Goal: Task Accomplishment & Management: Complete application form

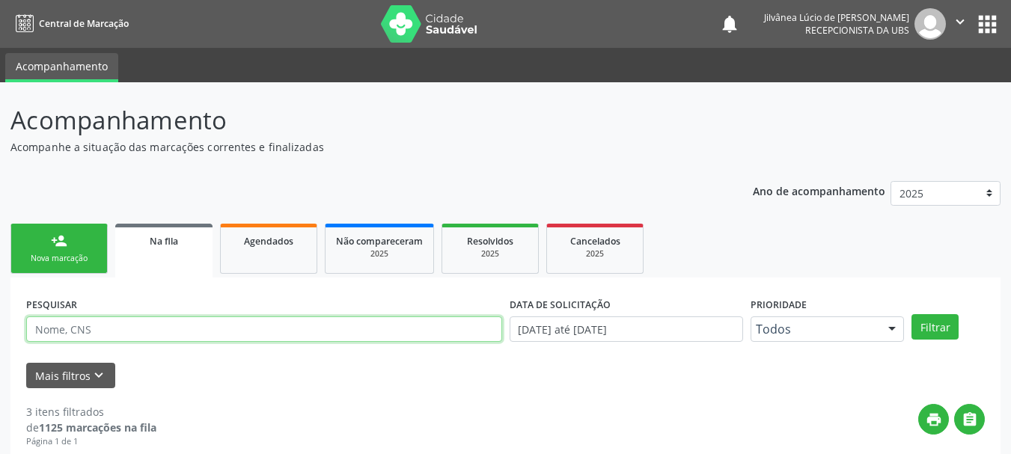
click at [117, 331] on input "text" at bounding box center [264, 329] width 476 height 25
paste input "Tatiele Oliveira dos Santos"
type input "Tatiele Oliveira dos Santos"
click at [911, 314] on button "Filtrar" at bounding box center [934, 326] width 47 height 25
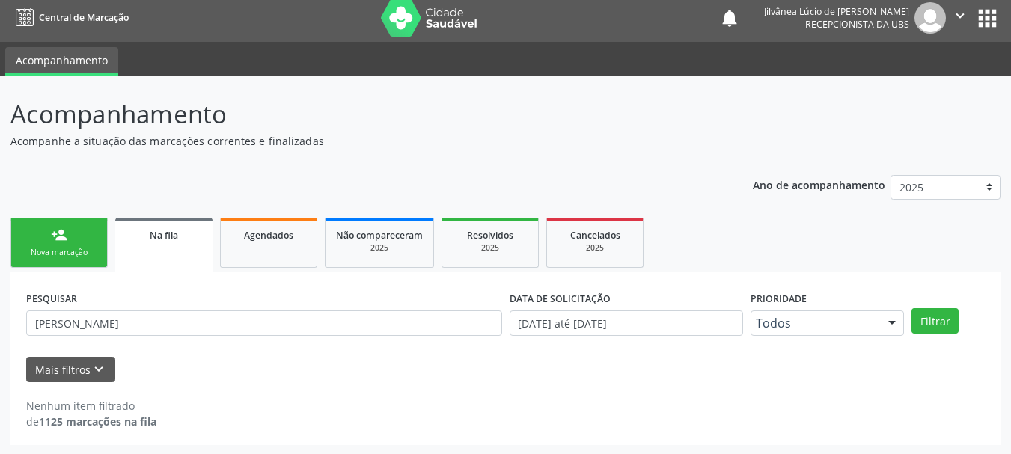
scroll to position [7, 0]
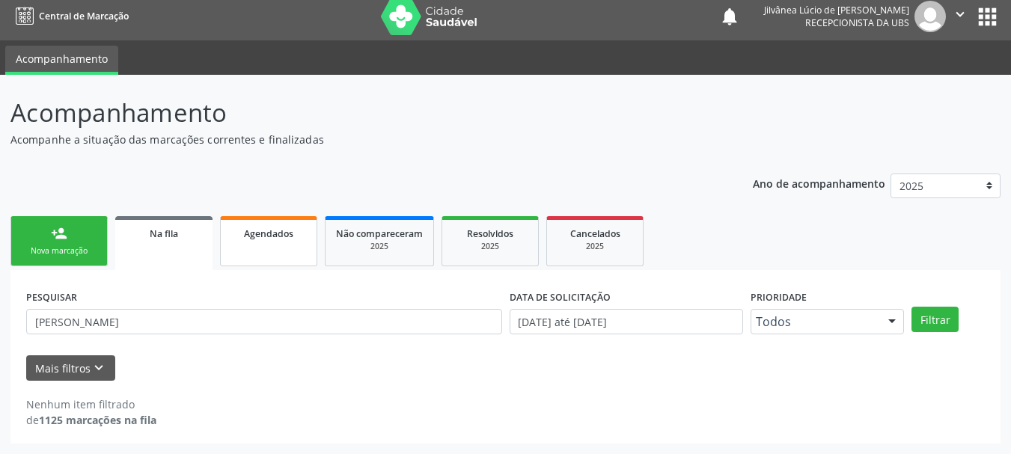
click at [235, 249] on link "Agendados" at bounding box center [268, 241] width 97 height 50
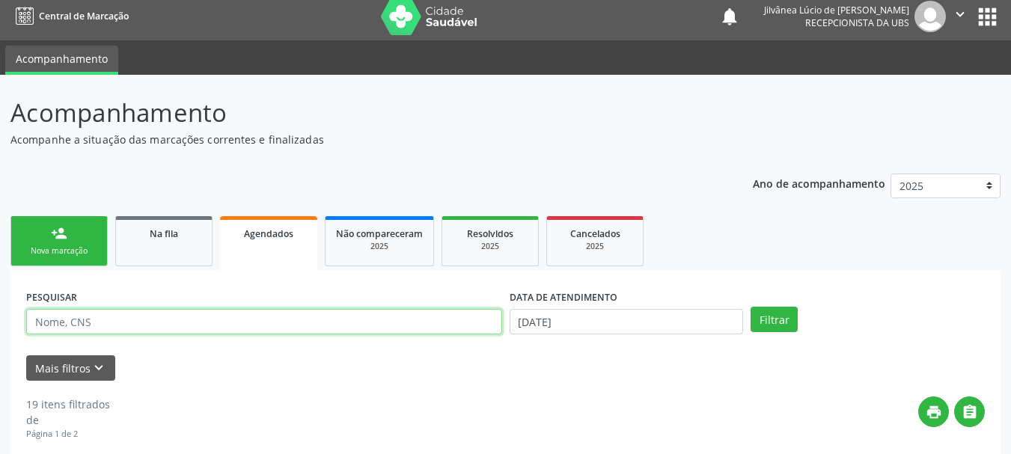
click at [302, 314] on input "text" at bounding box center [264, 321] width 476 height 25
paste input "Tatiele Oliveira dos Santos"
type input "Tatiele Oliveira dos Santos"
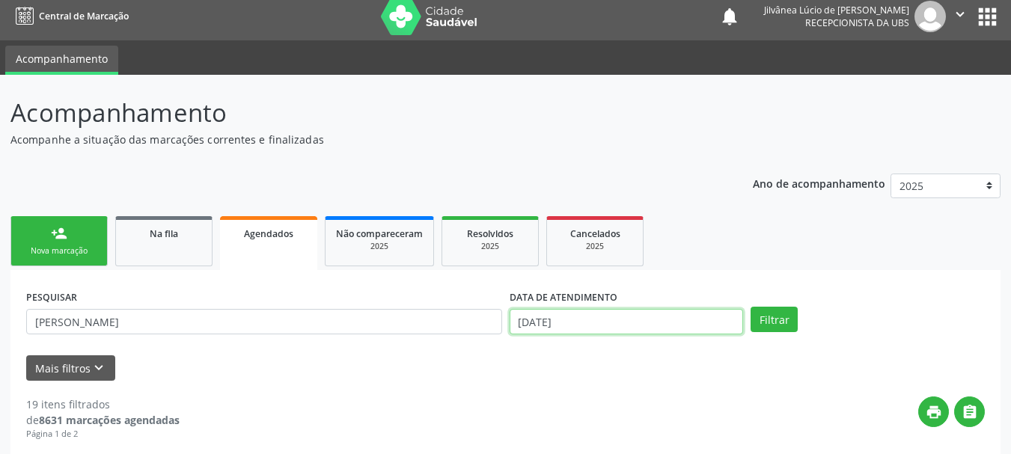
click at [614, 328] on input "19/08/2025" at bounding box center [627, 321] width 234 height 25
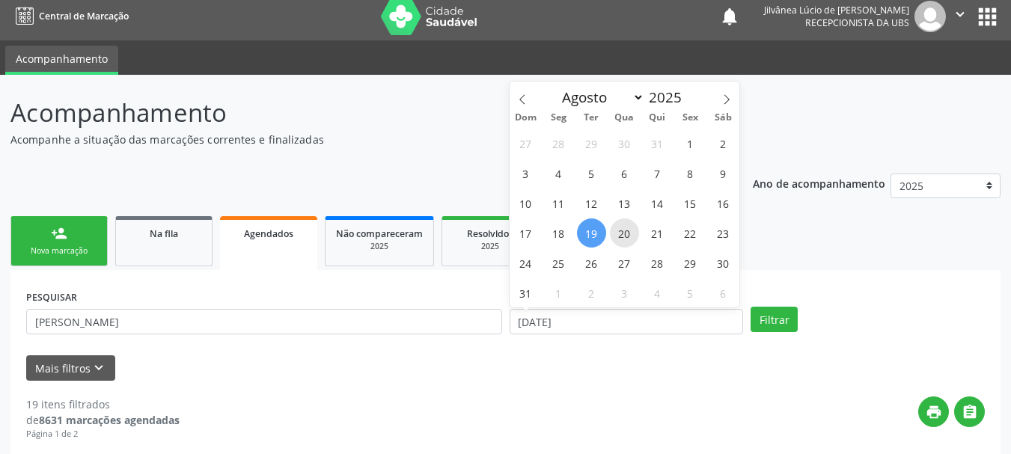
click at [627, 227] on span "20" at bounding box center [624, 233] width 29 height 29
type input "20/08/2025"
click at [783, 287] on div "PESQUISAR Tatiele Oliveira dos Santos DATA DE ATENDIMENTO 20/08/2025 Filtrar" at bounding box center [505, 315] width 966 height 58
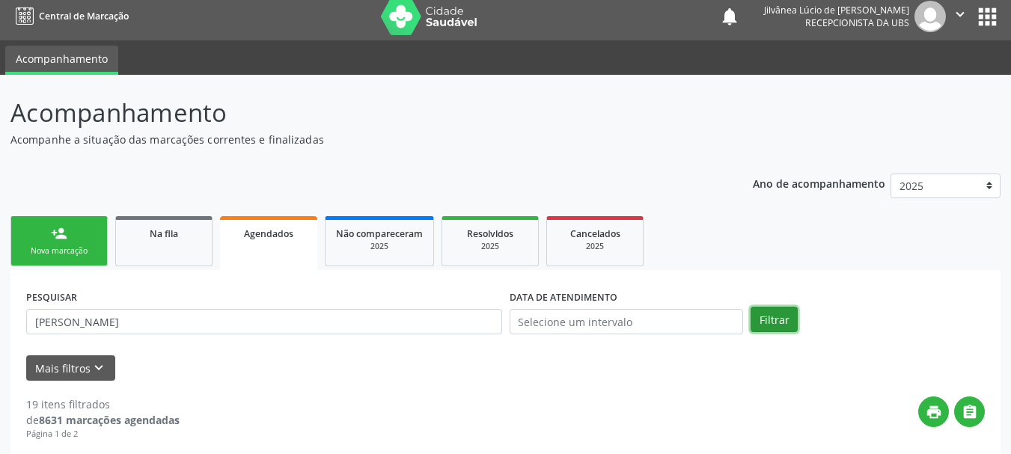
click at [771, 321] on button "Filtrar" at bounding box center [774, 319] width 47 height 25
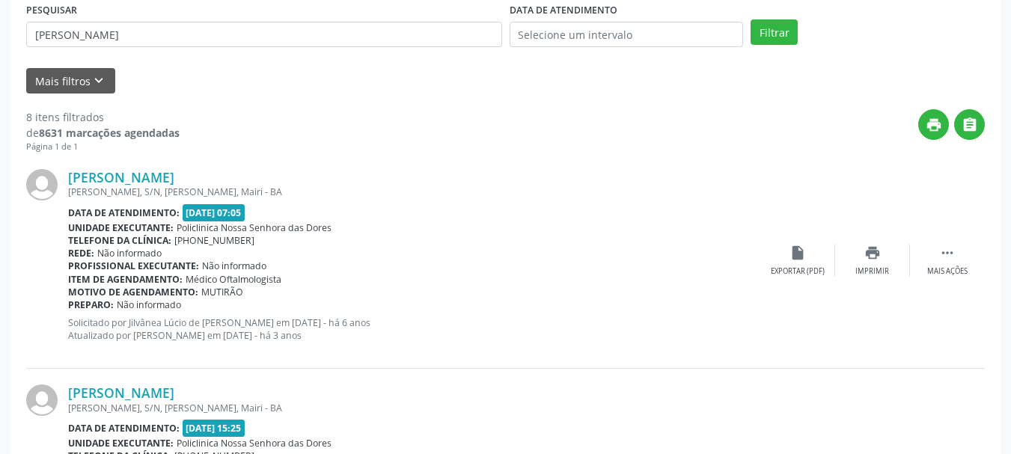
scroll to position [307, 0]
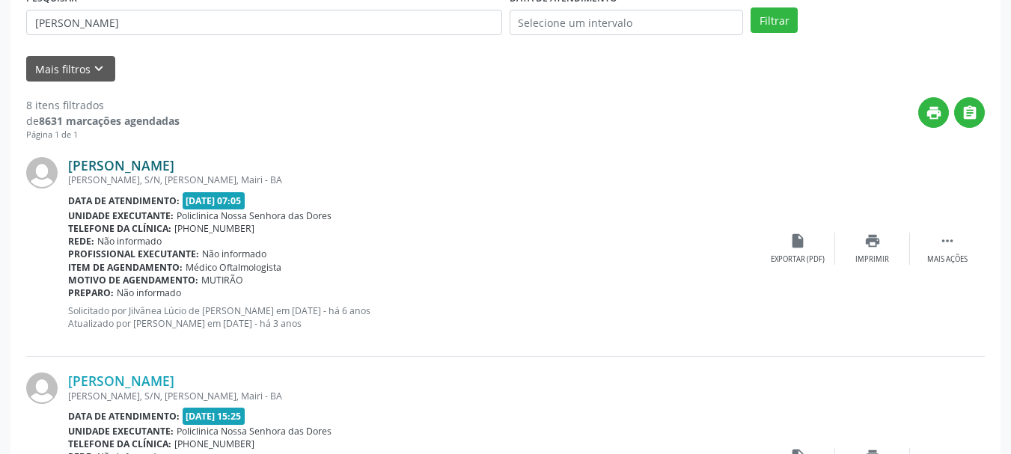
click at [174, 171] on link "Tatiele Oliveira dos Santos" at bounding box center [121, 165] width 106 height 16
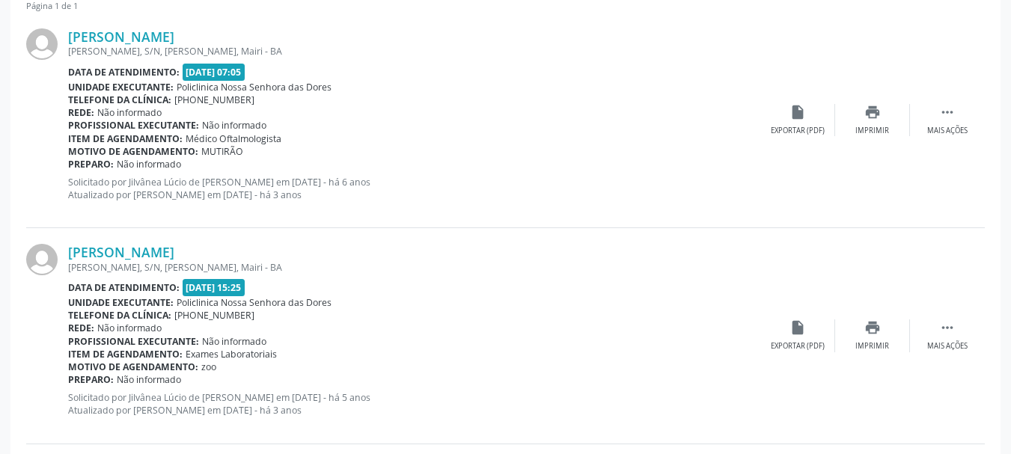
scroll to position [531, 0]
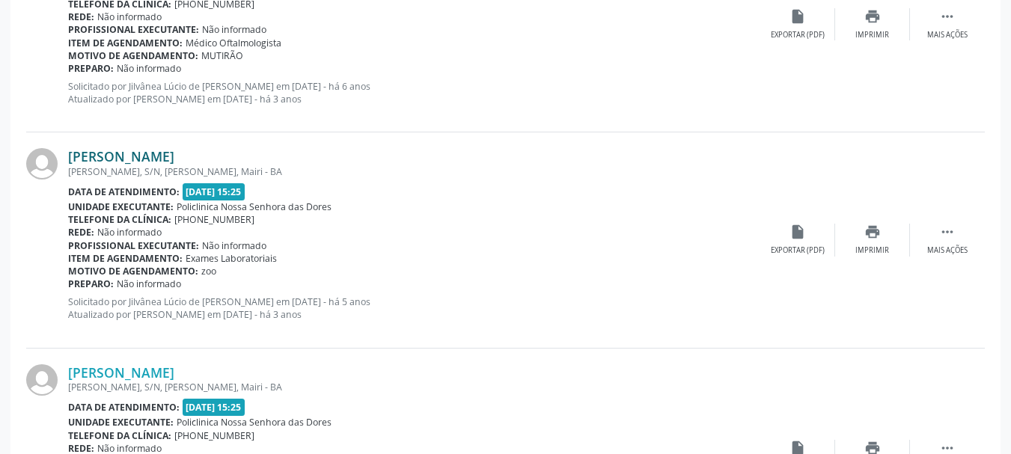
click at [174, 153] on link "Tatiele Oliveira dos Santos" at bounding box center [121, 156] width 106 height 16
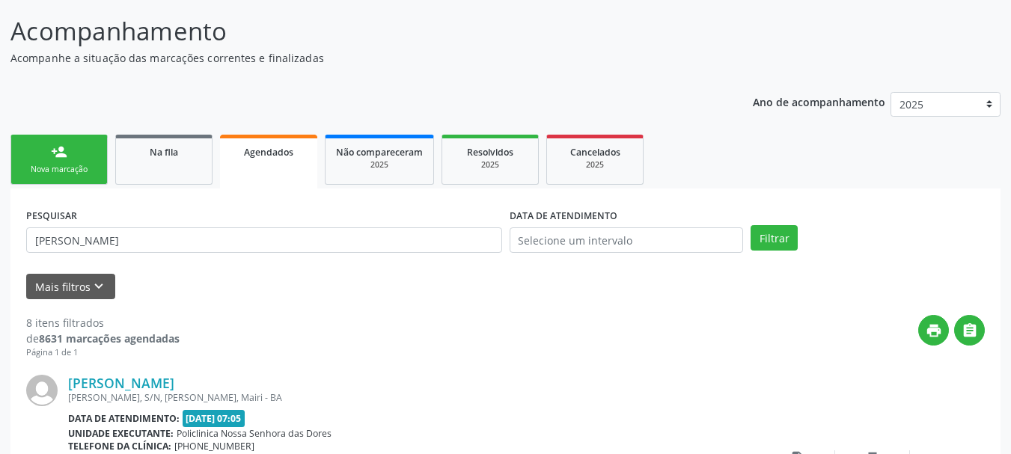
scroll to position [0, 0]
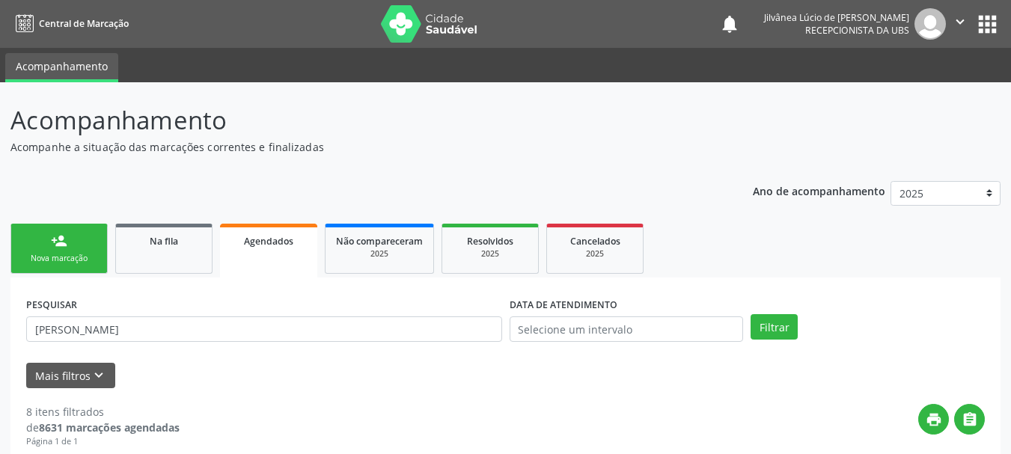
click at [959, 20] on icon "" at bounding box center [960, 21] width 16 height 16
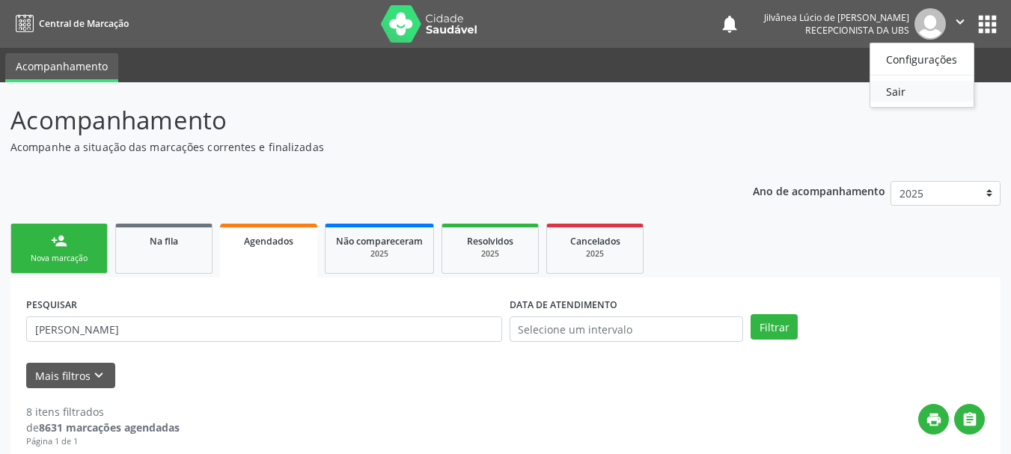
click at [924, 88] on link "Sair" at bounding box center [921, 91] width 103 height 21
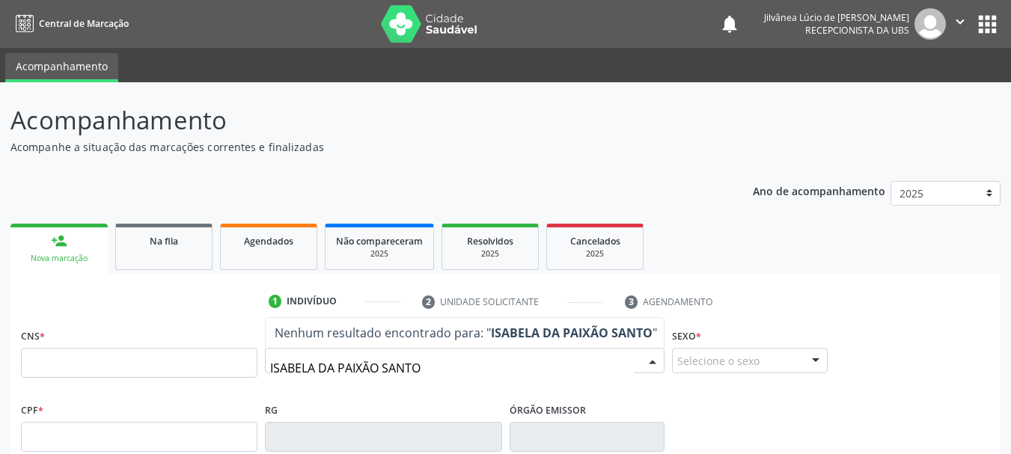
type input "[PERSON_NAME]"
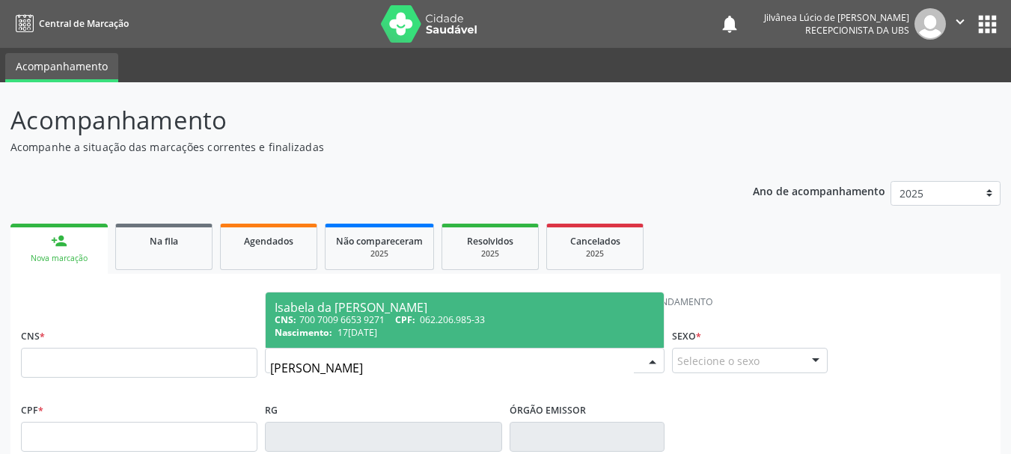
click at [357, 317] on div "CNS: 700 7009 6653 9271 CPF: 062.206.985-33" at bounding box center [465, 320] width 380 height 13
type input "700 7009 6653 9271"
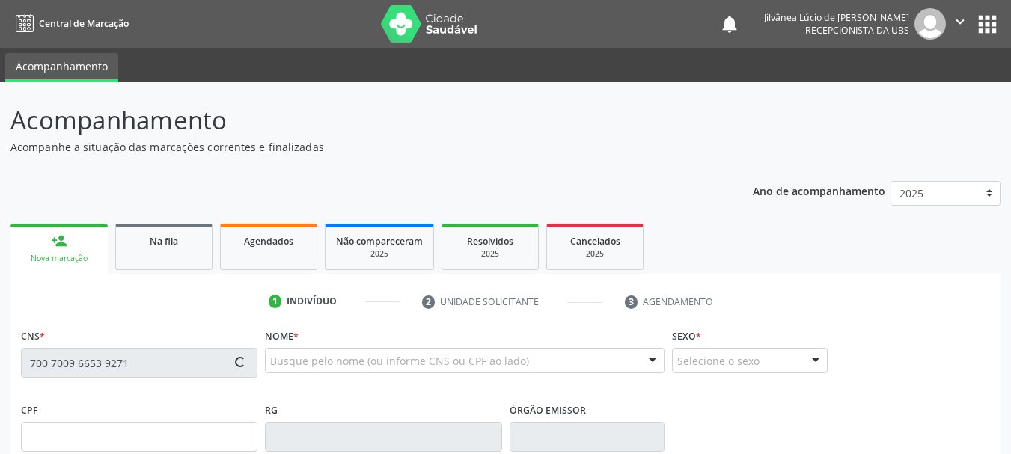
type input "062.206.985-33"
type input "17[DATE]"
type input "[PERSON_NAME] da Paixão"
type input "[PHONE_NUMBER]"
type input "526.654.375-20"
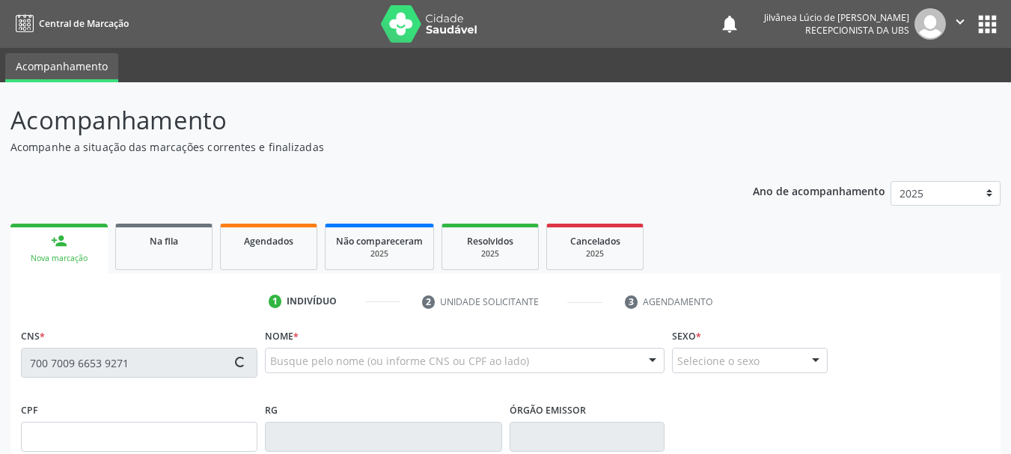
type input "S/N"
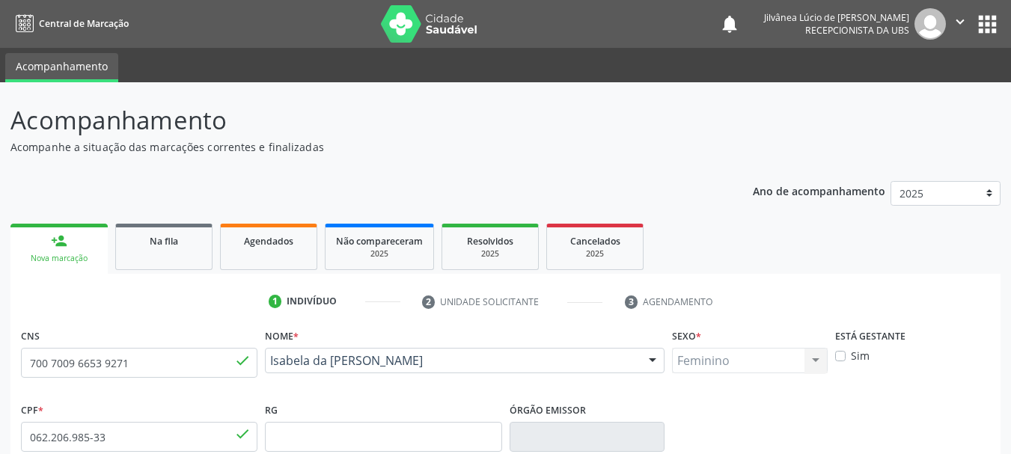
scroll to position [357, 0]
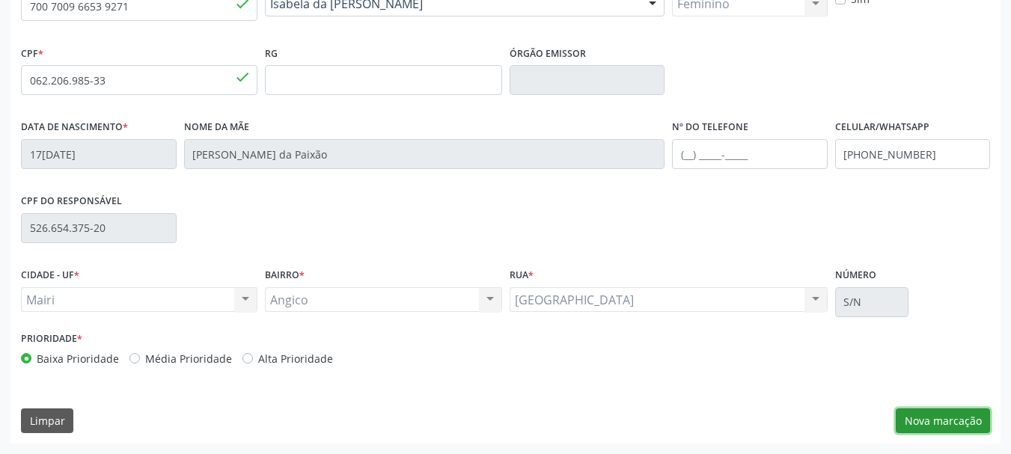
click at [963, 418] on button "Nova marcação" at bounding box center [943, 421] width 94 height 25
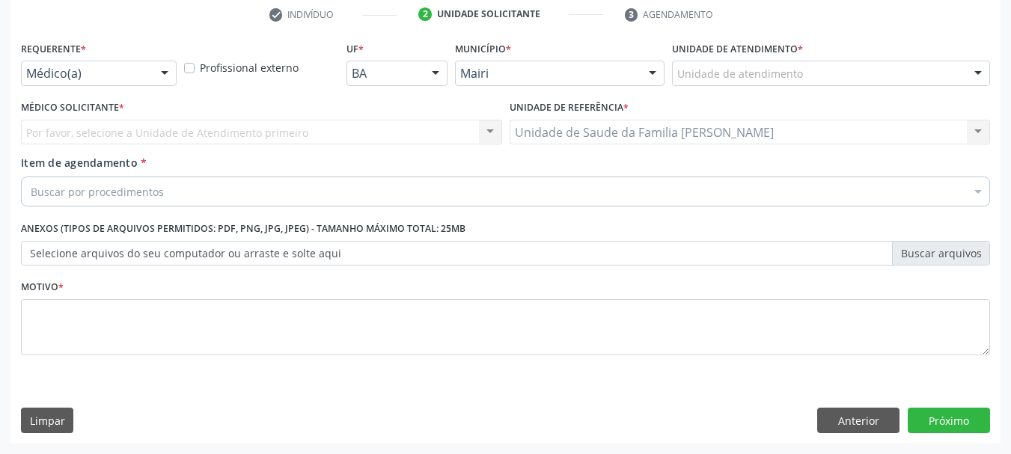
scroll to position [287, 0]
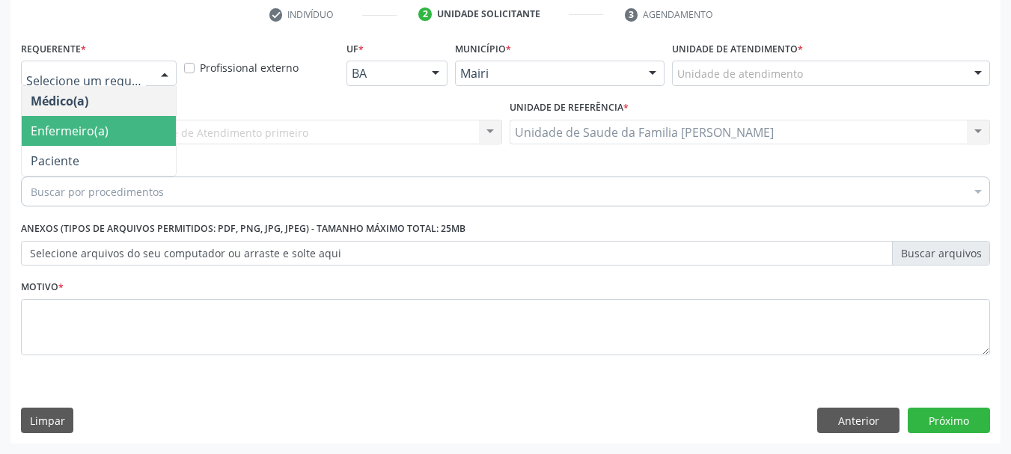
click at [90, 132] on span "Enfermeiro(a)" at bounding box center [70, 131] width 78 height 16
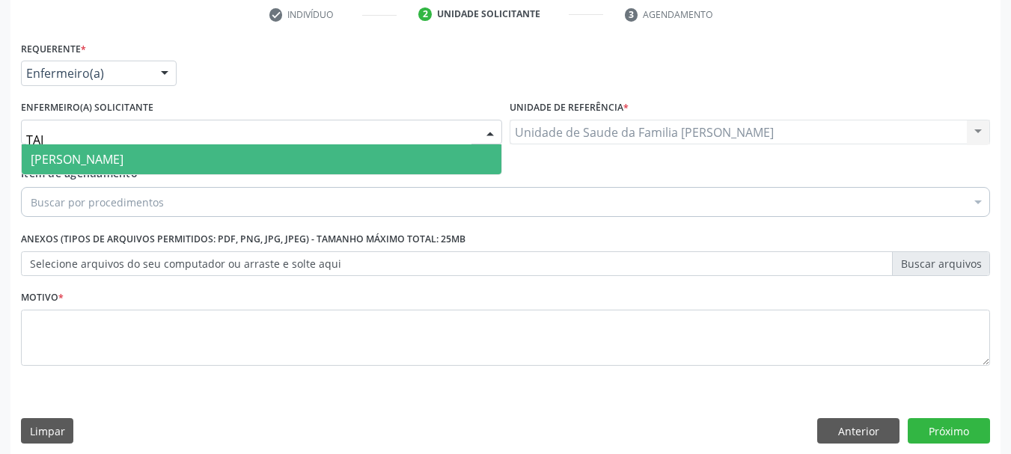
type input "TAIZ"
click at [76, 160] on span "[PERSON_NAME]" at bounding box center [77, 159] width 93 height 16
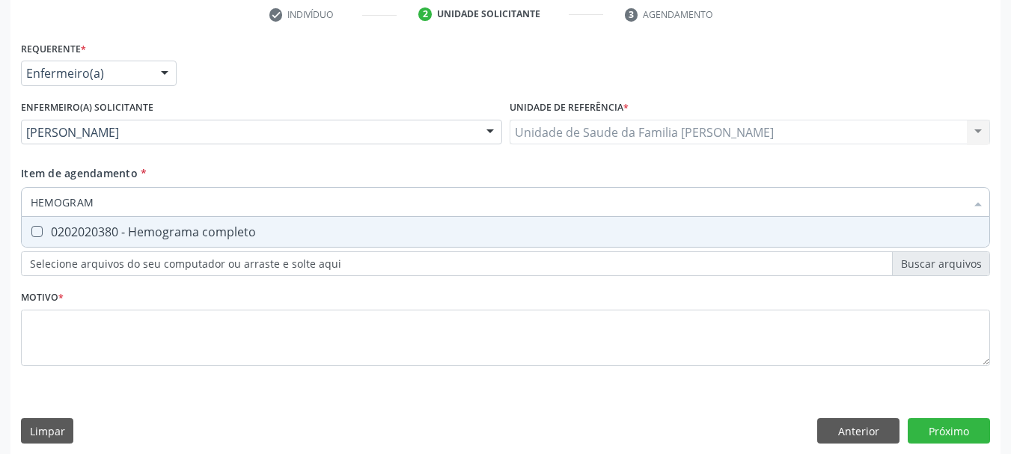
type input "HEMOGRAMA"
click at [101, 227] on div "0202020380 - Hemograma completo" at bounding box center [506, 232] width 950 height 12
checkbox completo "true"
click at [0, 186] on div "Acompanhamento Acompanhe a situação das marcações correntes e finalizadas Relat…" at bounding box center [505, 130] width 1011 height 670
type input "GL"
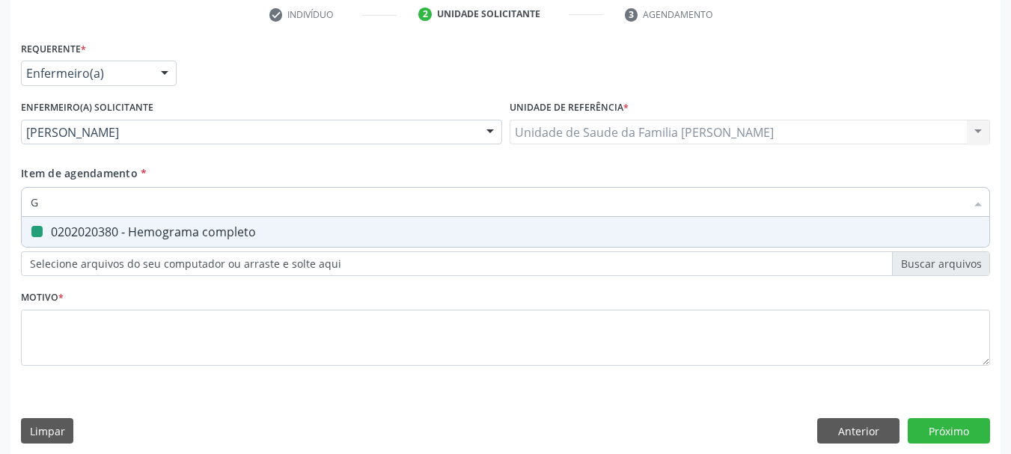
checkbox completo "false"
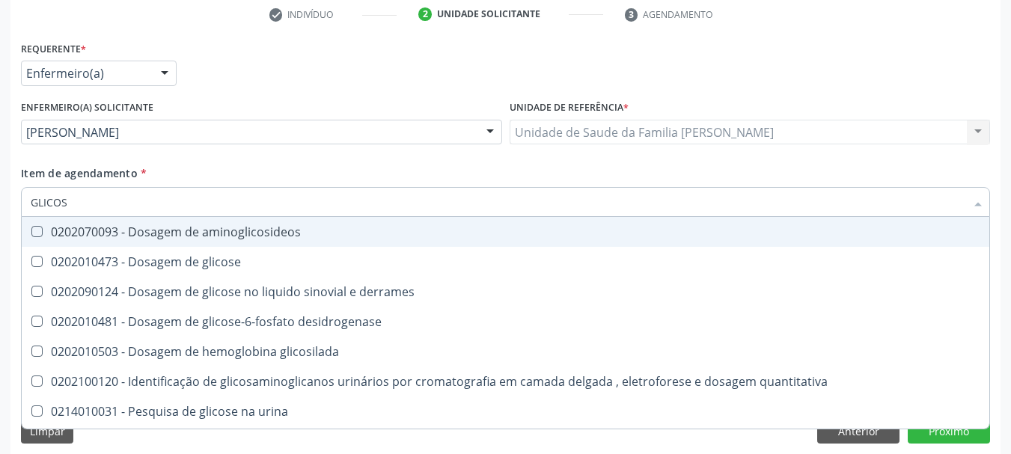
type input "GLICOSE"
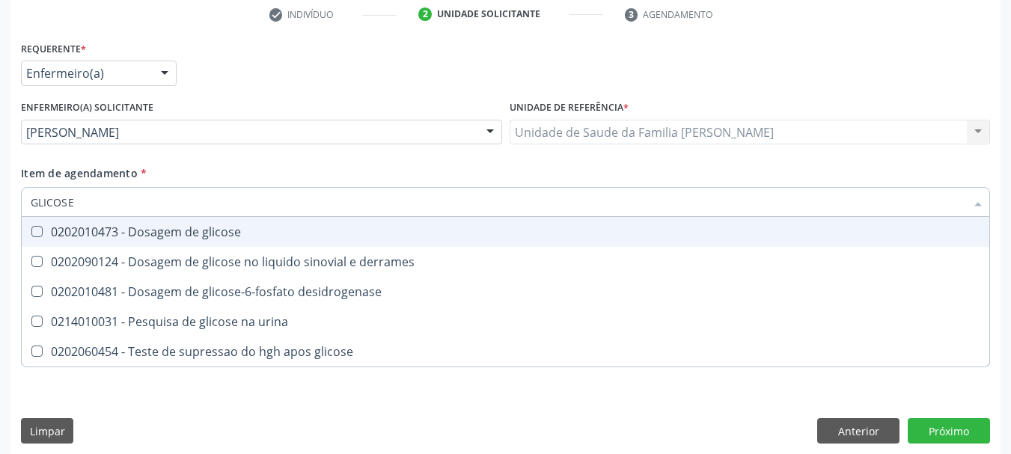
click at [104, 232] on div "0202010473 - Dosagem de glicose" at bounding box center [506, 232] width 950 height 12
checkbox glicose "true"
drag, startPoint x: 103, startPoint y: 196, endPoint x: 0, endPoint y: 195, distance: 103.3
click at [0, 195] on div "Acompanhamento Acompanhe a situação das marcações correntes e finalizadas Relat…" at bounding box center [505, 130] width 1011 height 670
type input "PE"
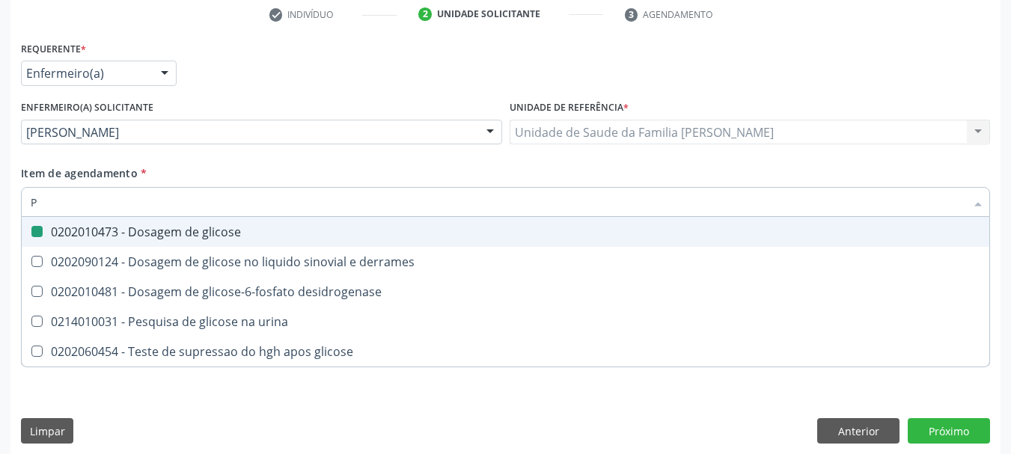
checkbox glicose "false"
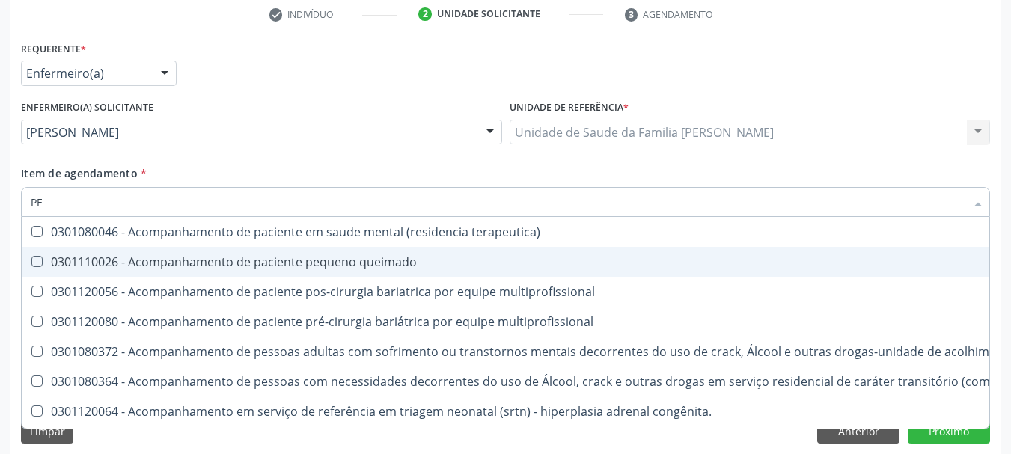
type input "P"
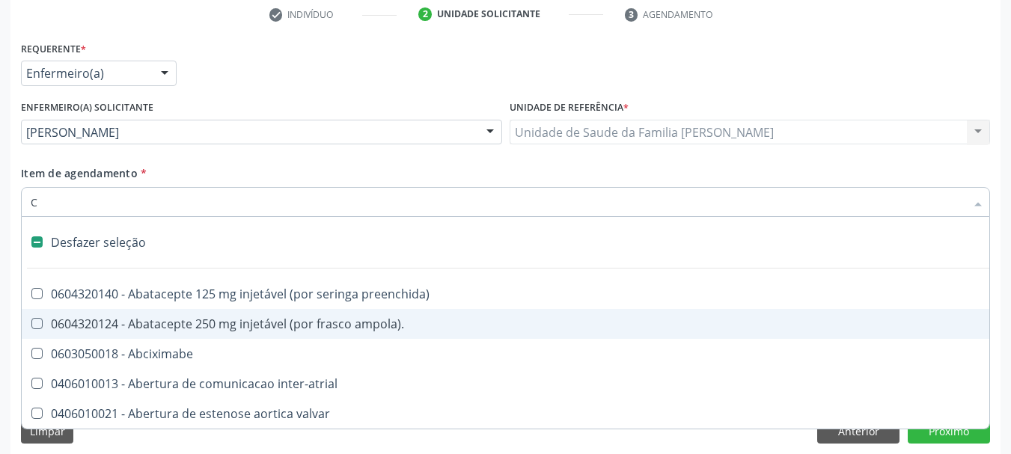
type input "CO"
checkbox vesico-ureteral "true"
checkbox adolescente\) "true"
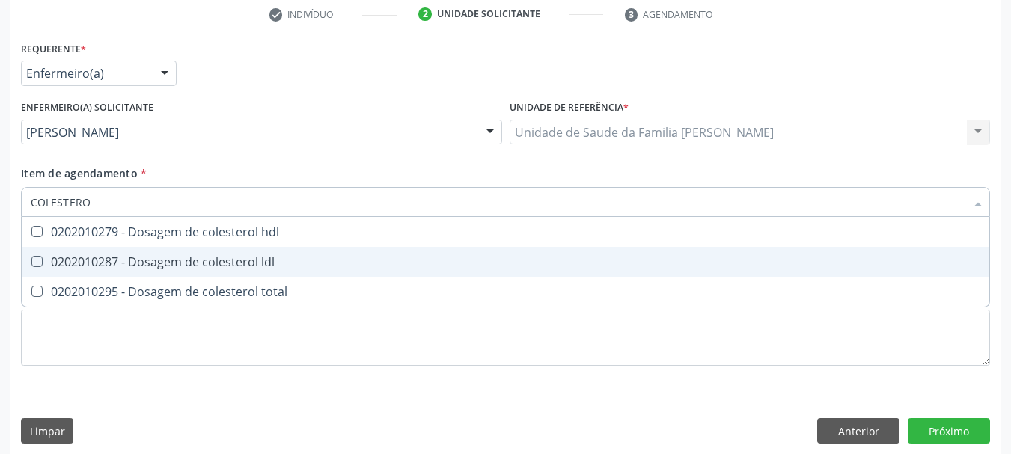
type input "COLESTEROL"
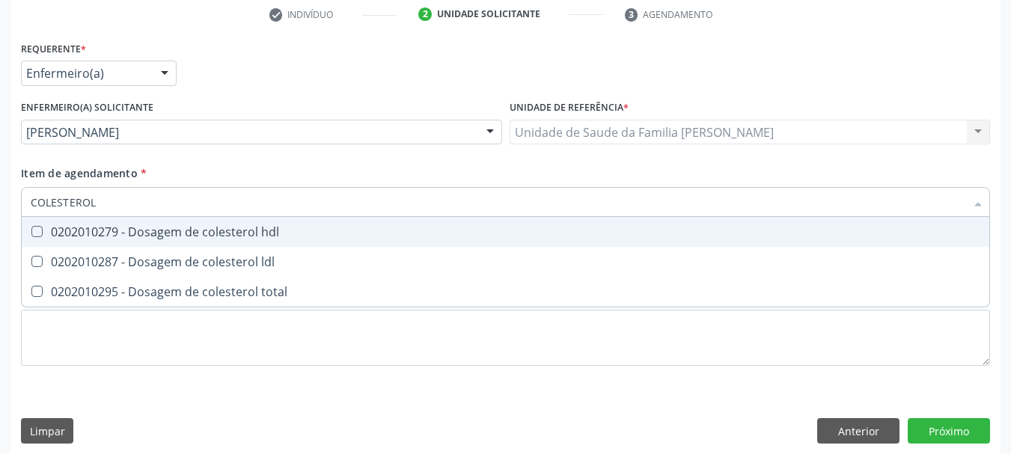
click at [76, 242] on span "0202010279 - Dosagem de colesterol hdl" at bounding box center [506, 232] width 968 height 30
checkbox hdl "true"
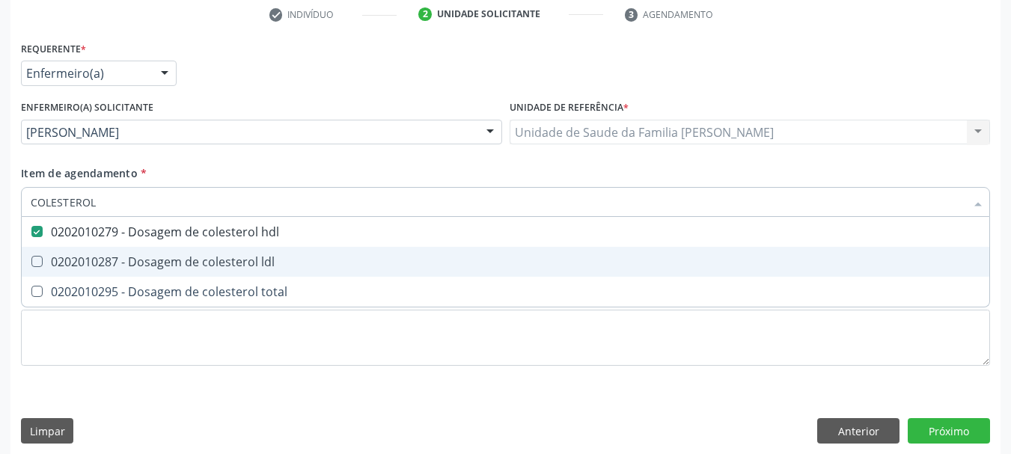
click at [101, 258] on div "0202010287 - Dosagem de colesterol ldl" at bounding box center [506, 262] width 950 height 12
checkbox ldl "true"
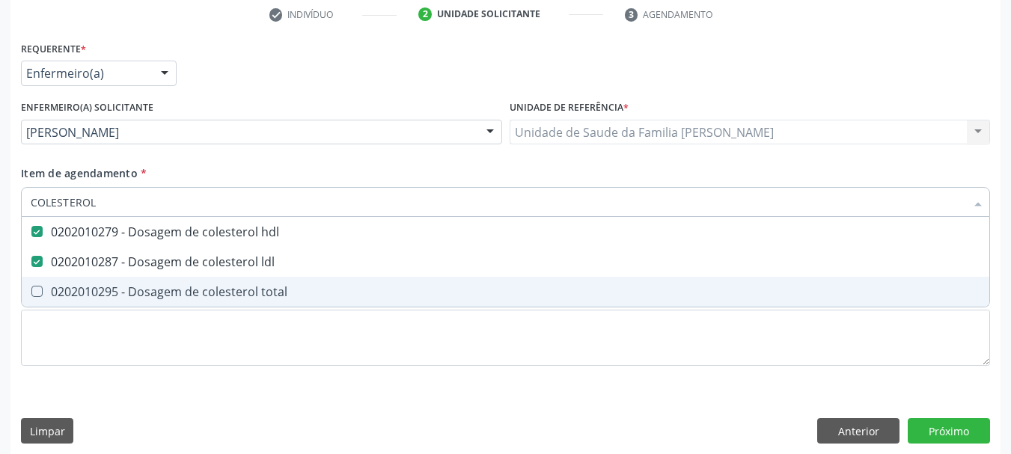
click at [111, 293] on div "0202010295 - Dosagem de colesterol total" at bounding box center [506, 292] width 950 height 12
checkbox total "true"
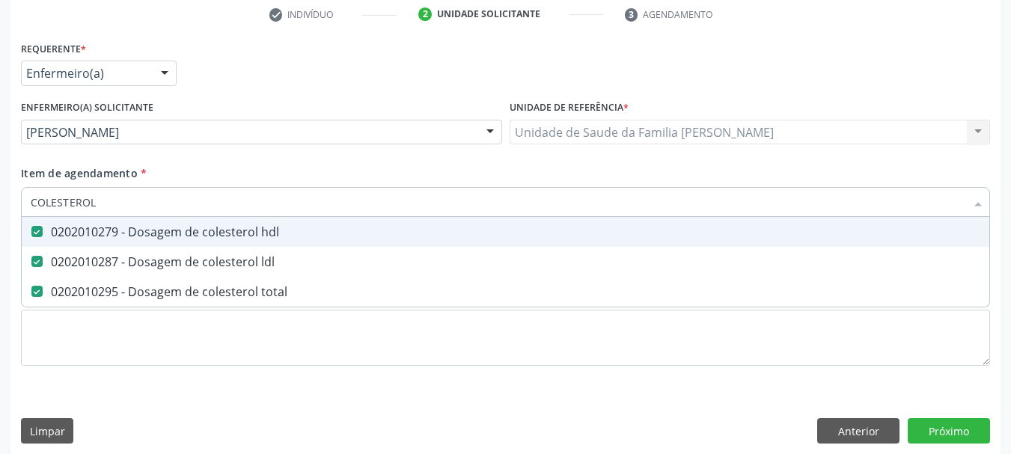
drag, startPoint x: 7, startPoint y: 188, endPoint x: 0, endPoint y: 170, distance: 19.5
click at [0, 170] on div "Acompanhamento Acompanhe a situação das marcações correntes e finalizadas Relat…" at bounding box center [505, 130] width 1011 height 670
type input "SU"
checkbox hdl "false"
checkbox ldl "false"
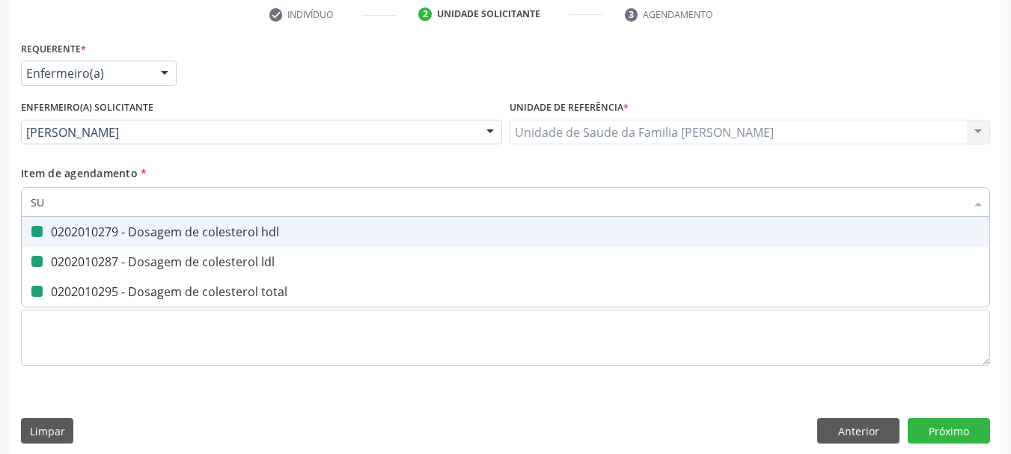
checkbox total "false"
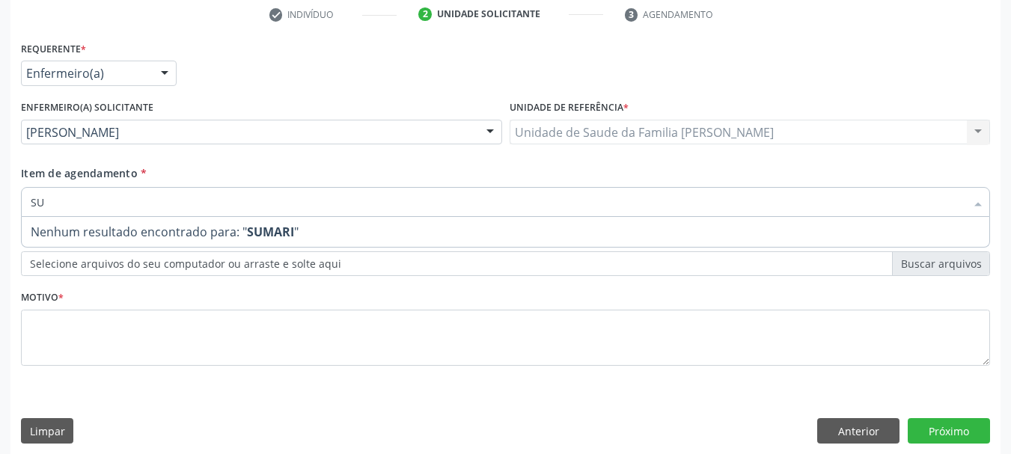
type input "S"
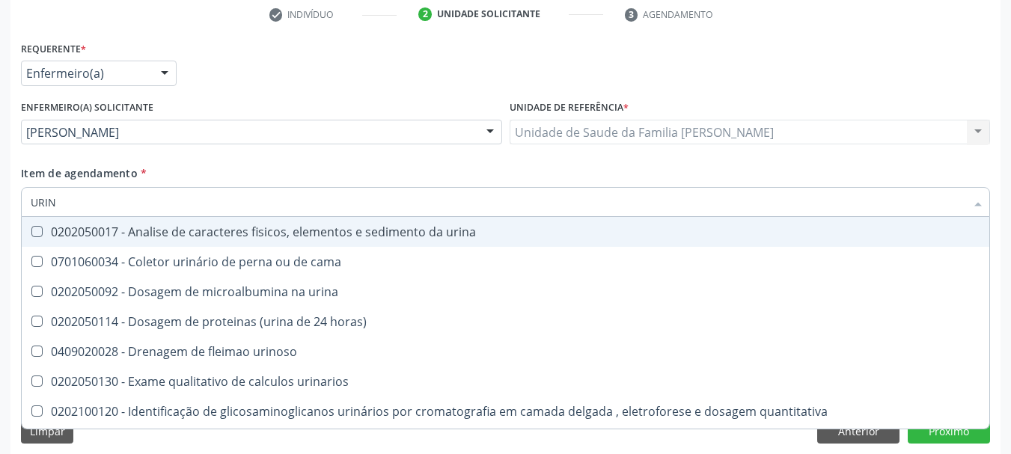
type input "URINA"
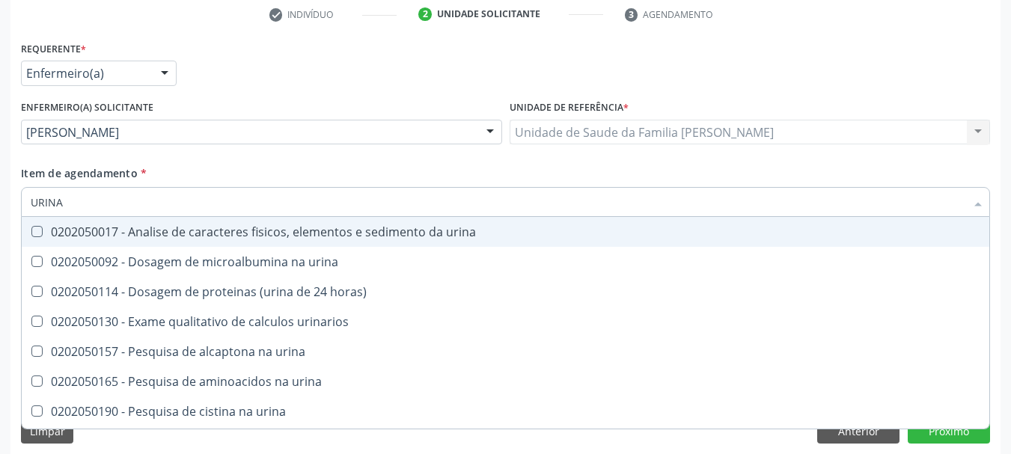
click at [150, 228] on div "0202050017 - Analise de caracteres fisicos, elementos e sedimento da urina" at bounding box center [506, 232] width 950 height 12
checkbox urina "true"
drag, startPoint x: 78, startPoint y: 207, endPoint x: 0, endPoint y: 204, distance: 77.9
click at [0, 204] on div "Acompanhamento Acompanhe a situação das marcações correntes e finalizadas Relat…" at bounding box center [505, 130] width 1011 height 670
type input "FE"
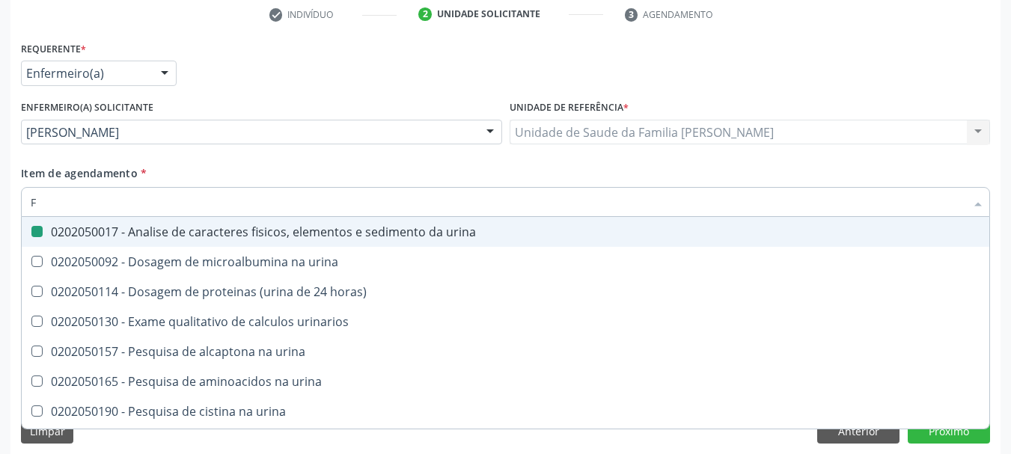
checkbox urina "false"
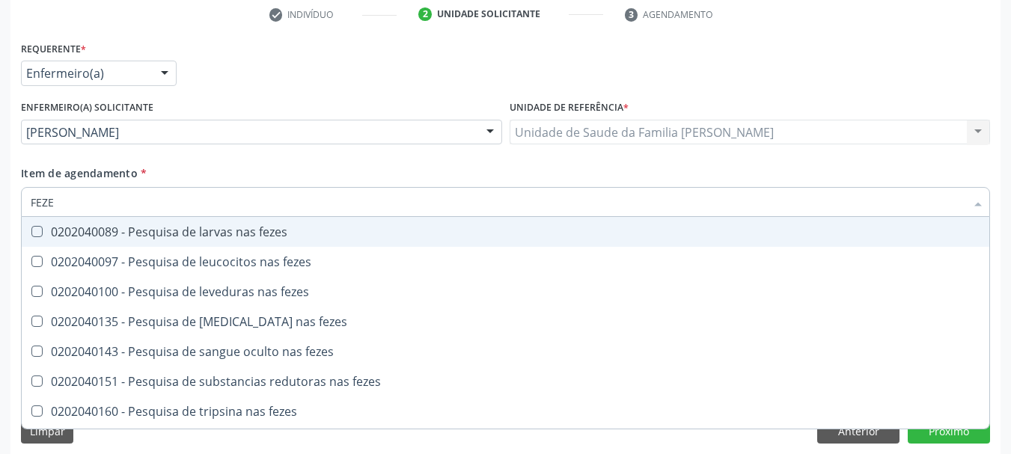
type input "FEZES"
click at [94, 237] on div "0202040089 - Pesquisa de larvas nas fezes" at bounding box center [506, 232] width 950 height 12
checkbox fezes "true"
drag, startPoint x: 79, startPoint y: 205, endPoint x: 0, endPoint y: 207, distance: 78.6
click at [0, 207] on div "Acompanhamento Acompanhe a situação das marcações correntes e finalizadas Relat…" at bounding box center [505, 130] width 1011 height 670
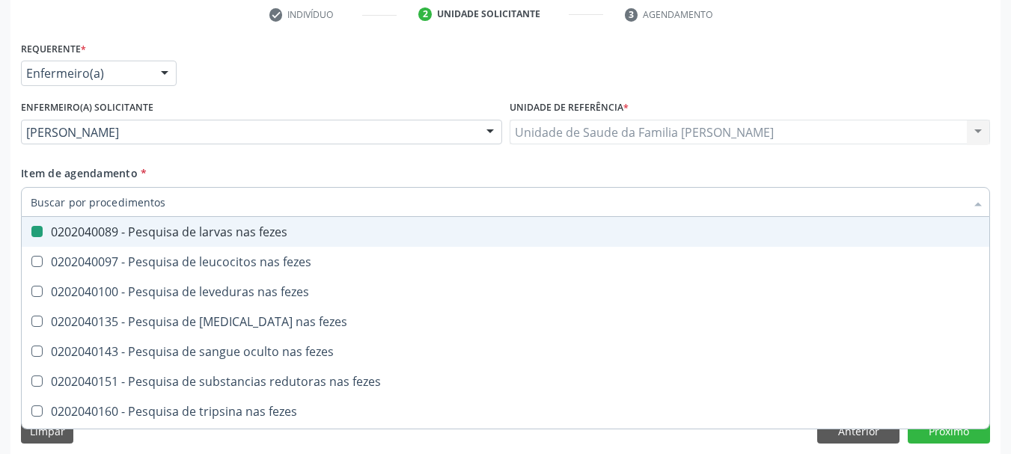
checkbox fezes "false"
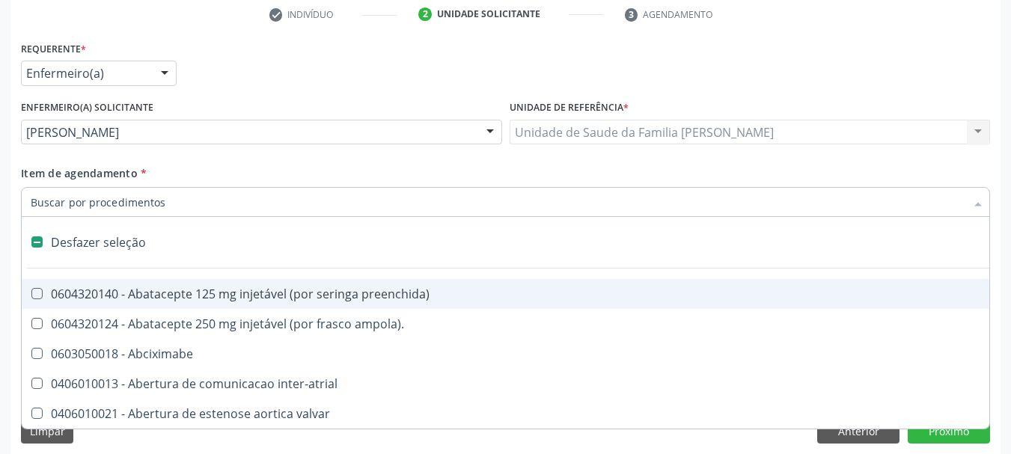
click at [3, 207] on div "Acompanhamento Acompanhe a situação das marcações correntes e finalizadas Relat…" at bounding box center [505, 130] width 1011 height 670
checkbox ampola\)\ "true"
checkbox Abciximabe "true"
checkbox inter-atrial "true"
checkbox valvar "true"
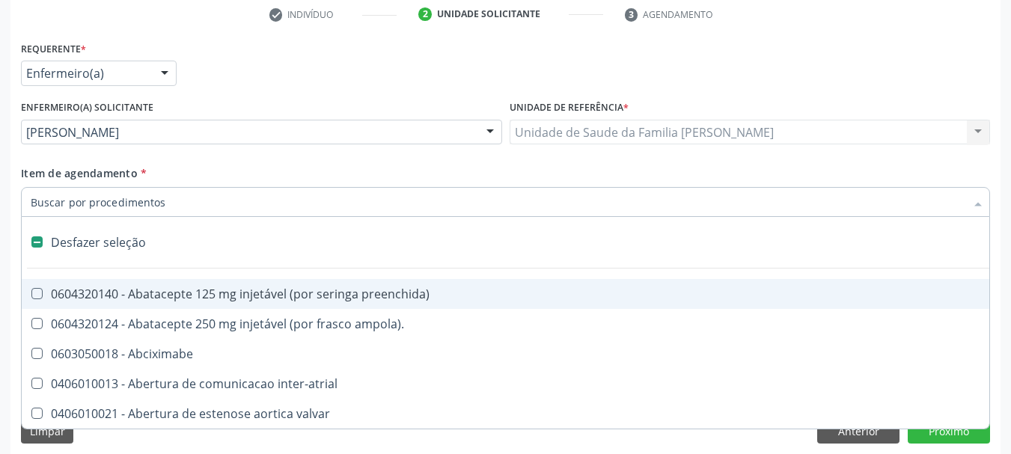
checkbox adolescente\) "true"
checkbox valvar "true"
checkbox adolescente\) "true"
checkbox urina "false"
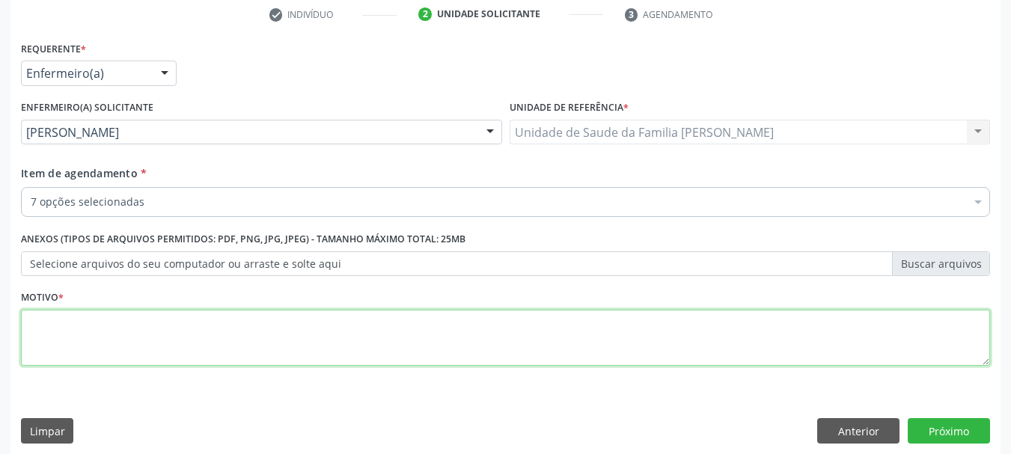
click at [153, 345] on textarea at bounding box center [505, 338] width 969 height 57
type textarea "a"
type textarea "A pedida"
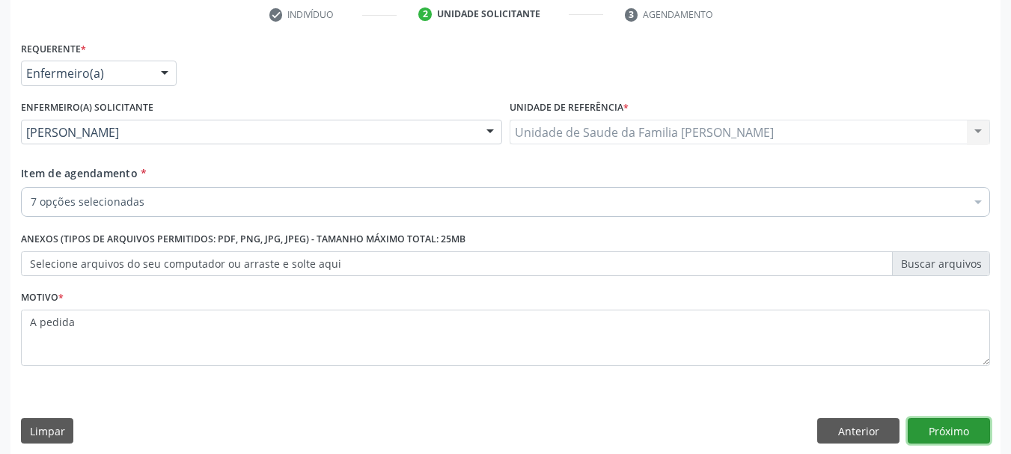
click at [938, 439] on button "Próximo" at bounding box center [949, 430] width 82 height 25
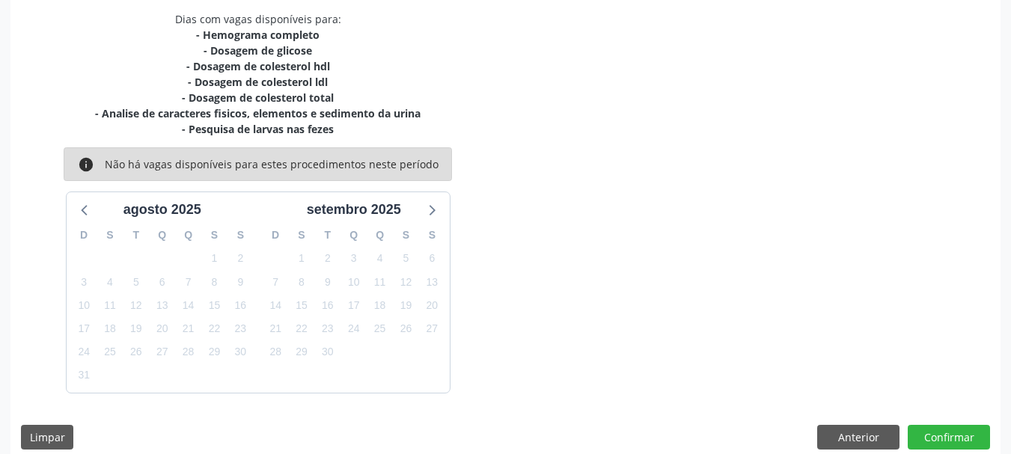
scroll to position [335, 0]
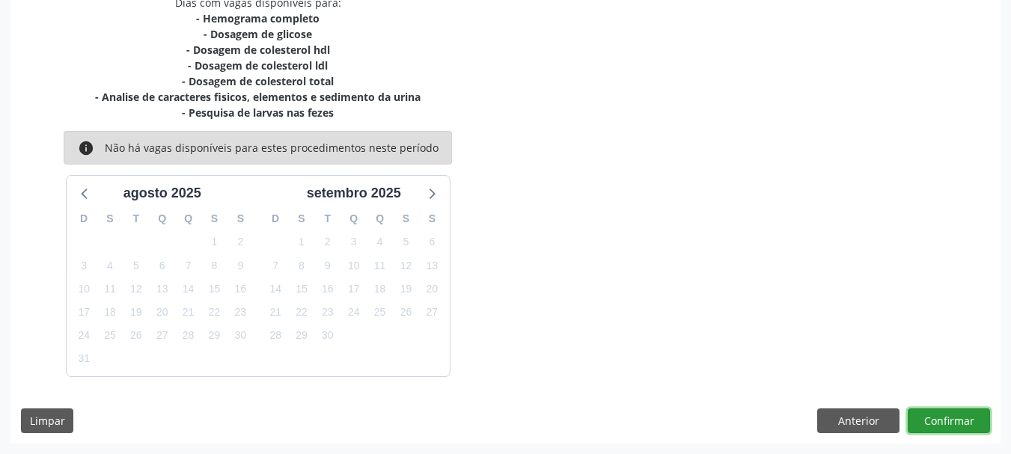
click at [935, 413] on button "Confirmar" at bounding box center [949, 421] width 82 height 25
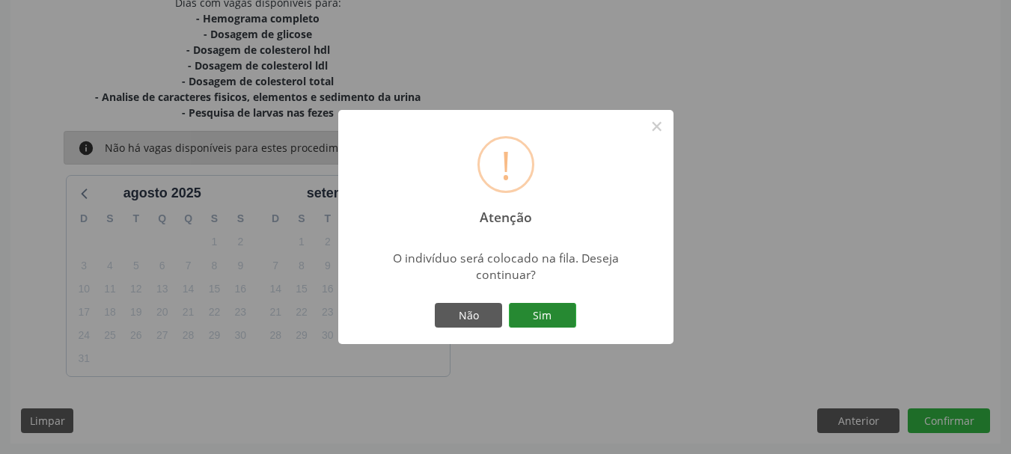
click at [542, 314] on button "Sim" at bounding box center [542, 315] width 67 height 25
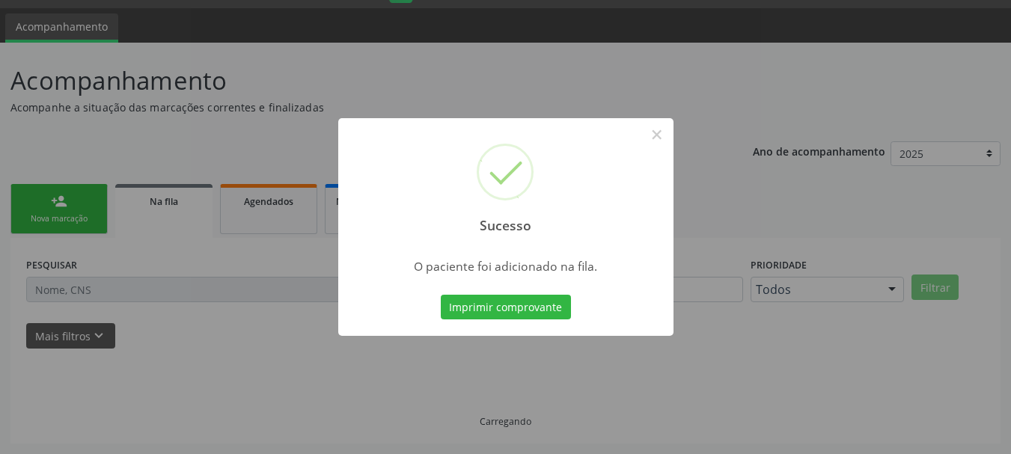
scroll to position [40, 0]
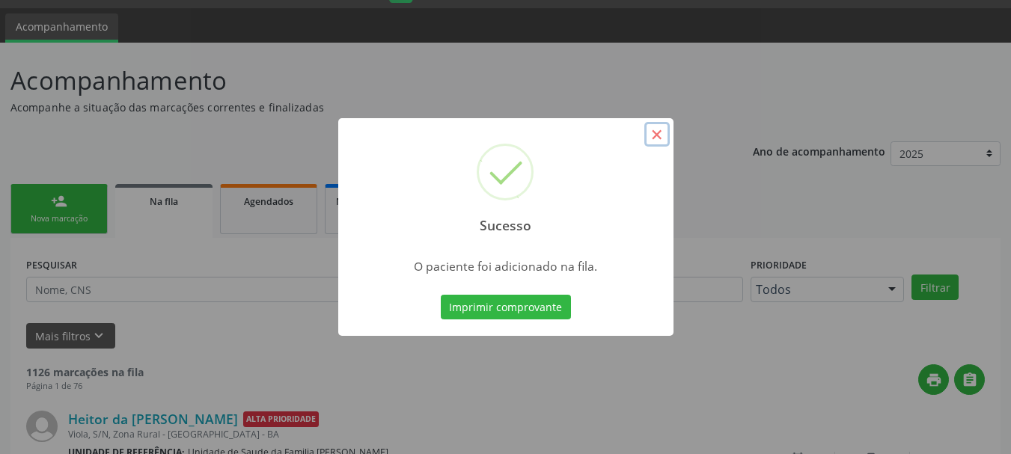
click at [653, 133] on button "×" at bounding box center [656, 134] width 25 height 25
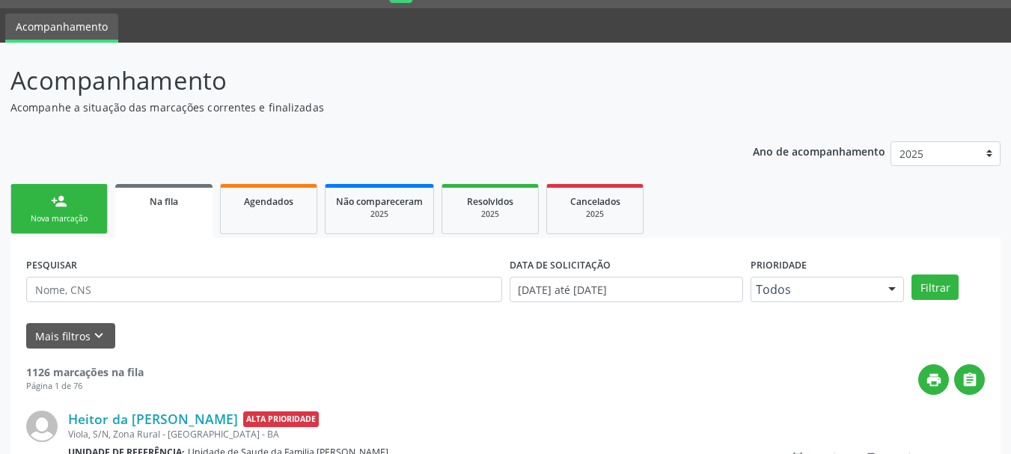
click at [86, 217] on div "Nova marcação" at bounding box center [59, 218] width 75 height 11
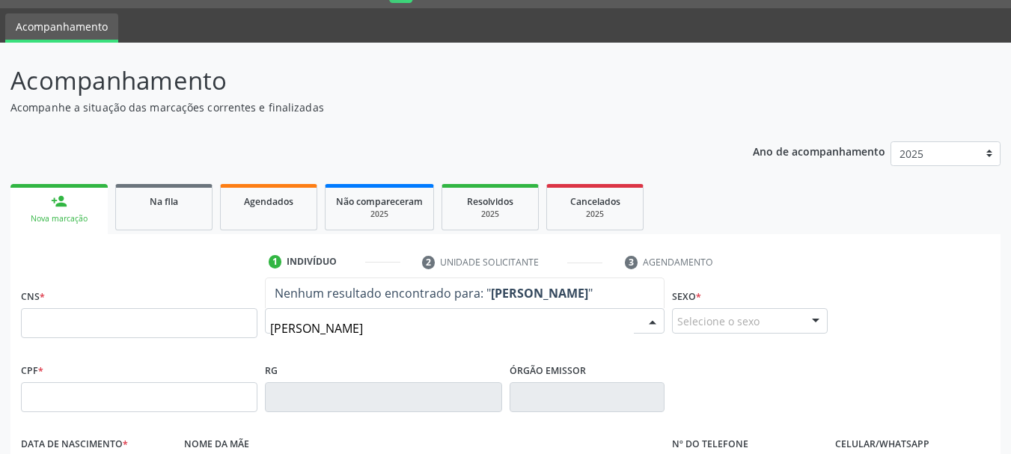
click at [285, 328] on input "[PERSON_NAME]" at bounding box center [452, 329] width 364 height 30
type input "[PERSON_NAME]"
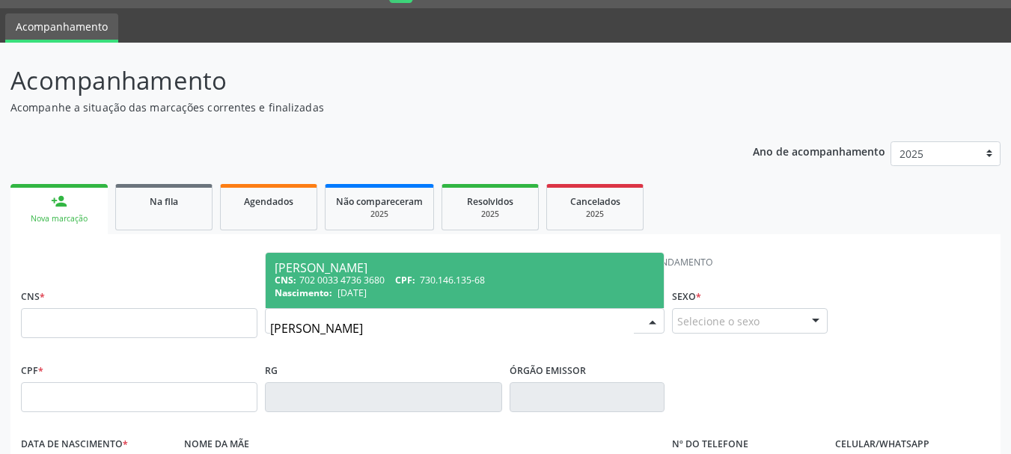
click at [367, 284] on div "CNS: 702 0033 4736 3680 CPF: 730.146.135-68" at bounding box center [465, 280] width 380 height 13
type input "702 0033 4736 3680"
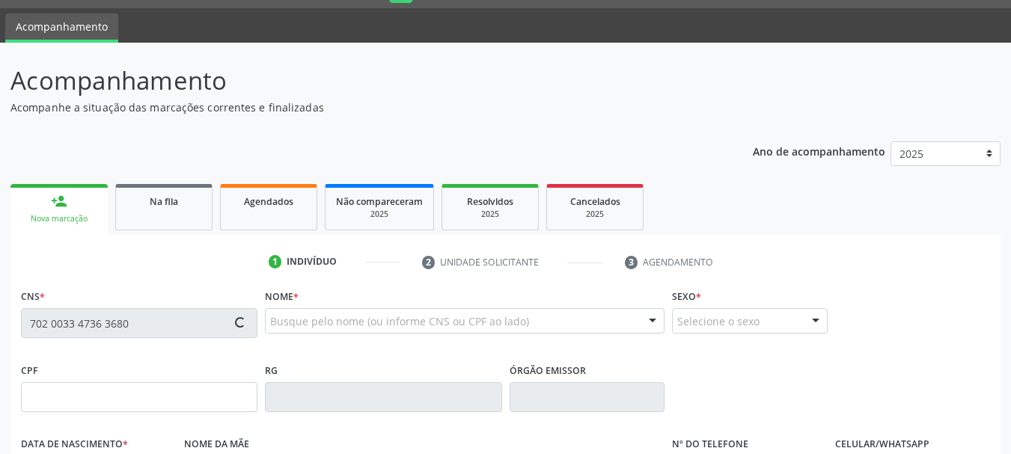
type input "730.146.135-68"
type input "[DATE]"
type input "[PERSON_NAME]"
type input "[PHONE_NUMBER]"
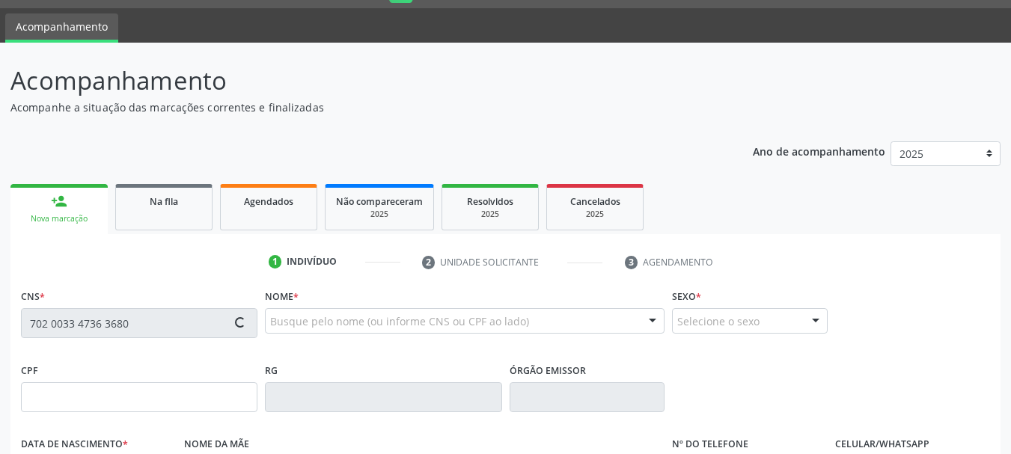
type input "18"
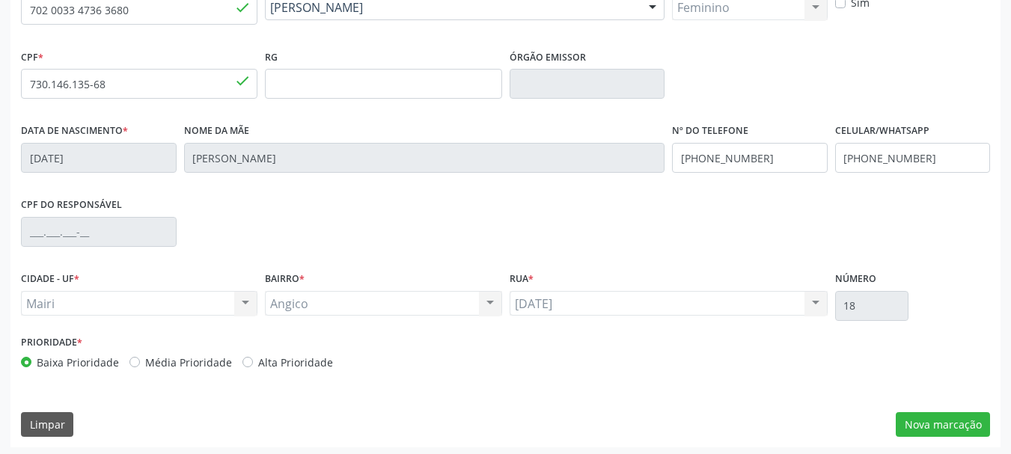
scroll to position [357, 0]
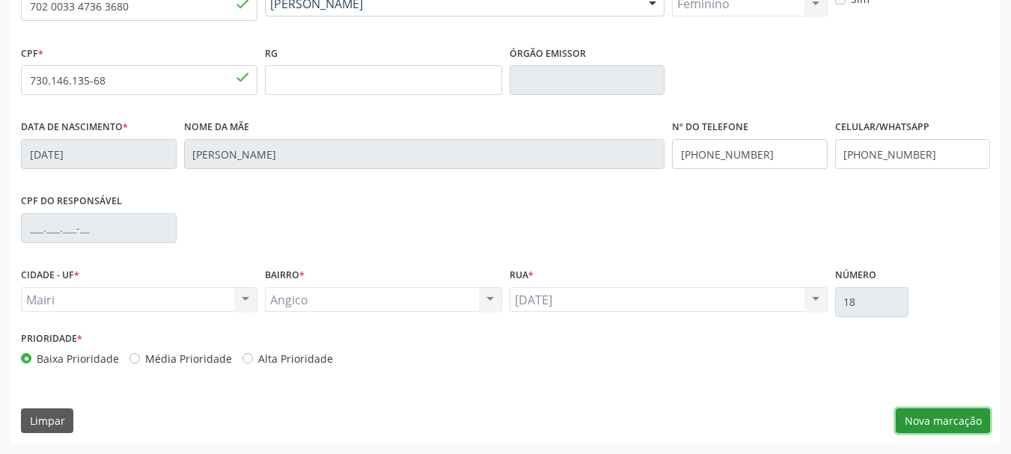
click at [912, 420] on button "Nova marcação" at bounding box center [943, 421] width 94 height 25
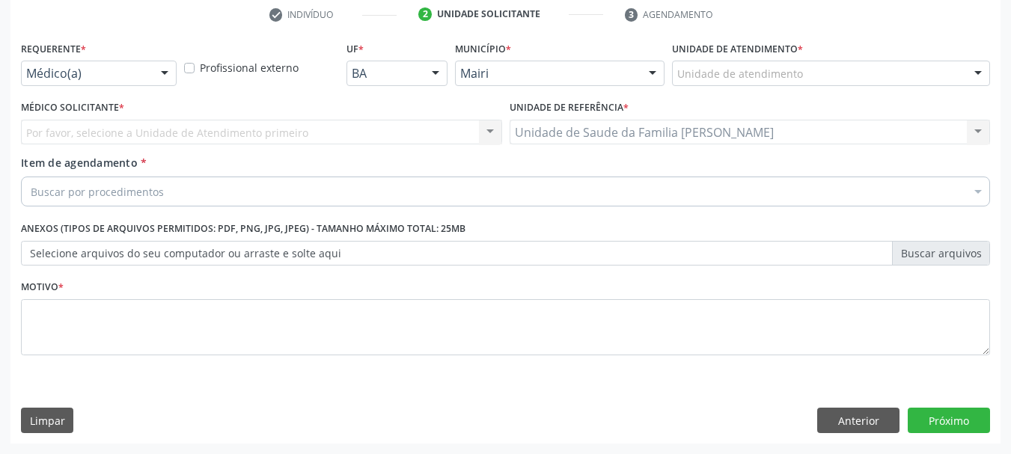
scroll to position [287, 0]
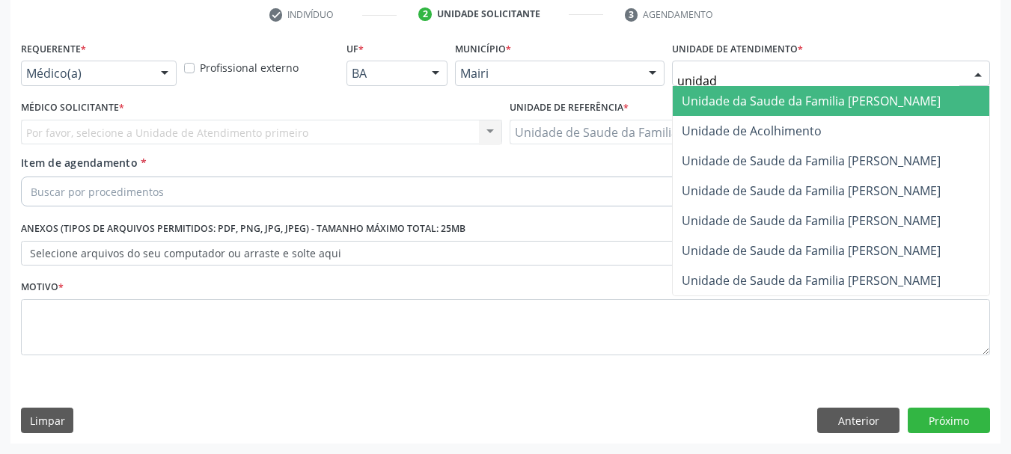
type input "unidade"
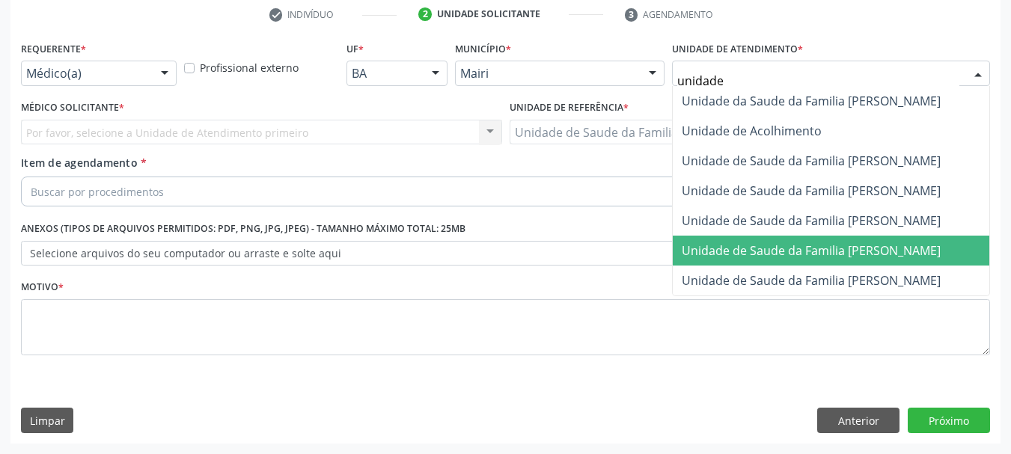
click at [861, 245] on span "Unidade de Saude da Familia [PERSON_NAME]" at bounding box center [811, 250] width 259 height 16
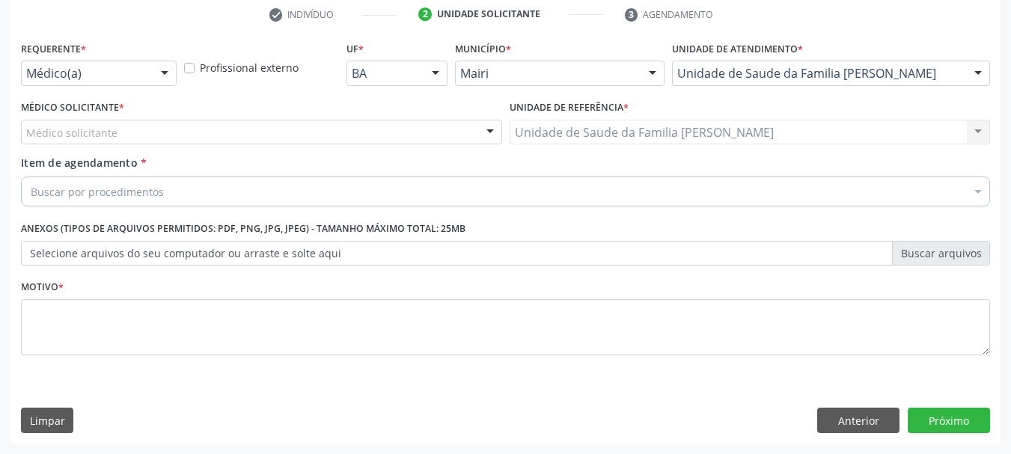
click at [169, 138] on div "Médico solicitante" at bounding box center [261, 132] width 481 height 25
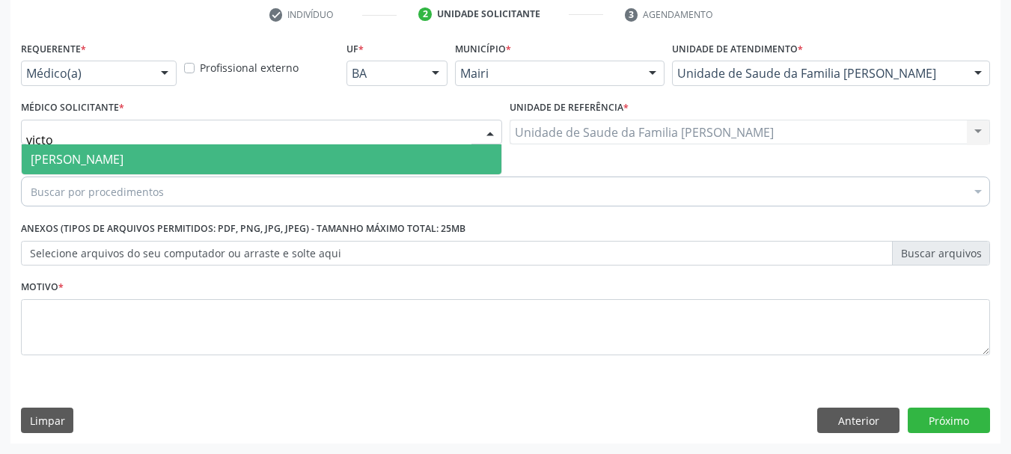
type input "victor"
click at [177, 156] on span "[PERSON_NAME]" at bounding box center [262, 159] width 480 height 30
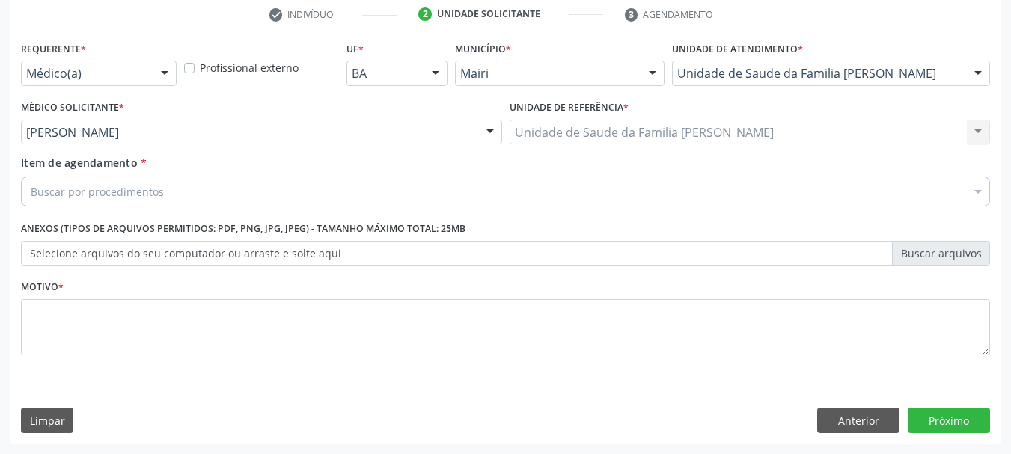
click at [167, 190] on div "Buscar por procedimentos" at bounding box center [505, 192] width 969 height 30
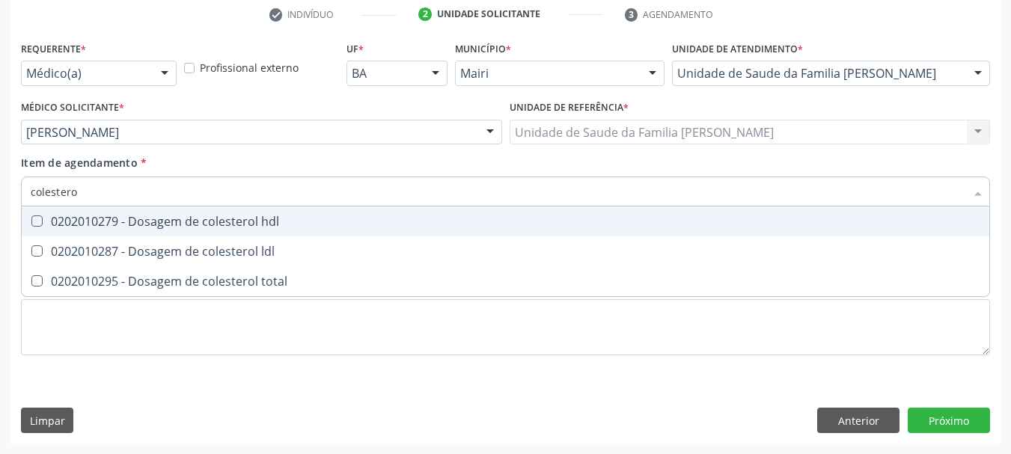
type input "colesterol"
click at [70, 217] on div "0202010279 - Dosagem de colesterol hdl" at bounding box center [506, 222] width 950 height 12
checkbox hdl "true"
click at [82, 239] on span "0202010287 - Dosagem de colesterol ldl" at bounding box center [506, 251] width 968 height 30
checkbox ldl "true"
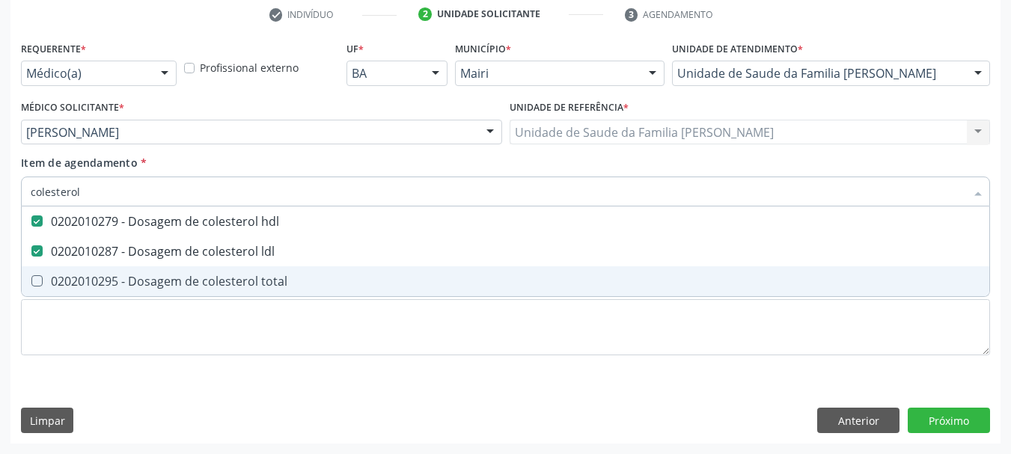
click at [106, 280] on div "0202010295 - Dosagem de colesterol total" at bounding box center [506, 281] width 950 height 12
checkbox total "true"
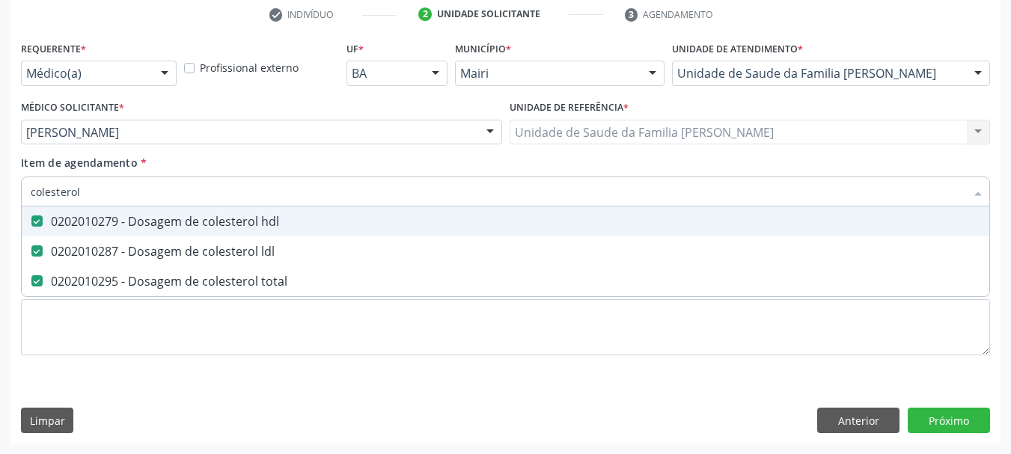
drag, startPoint x: 99, startPoint y: 191, endPoint x: 0, endPoint y: 189, distance: 98.8
click at [0, 189] on div "Acompanhamento Acompanhe a situação das marcações correntes e finalizadas Relat…" at bounding box center [505, 124] width 1011 height 659
type input "cr"
checkbox hdl "false"
checkbox ldl "false"
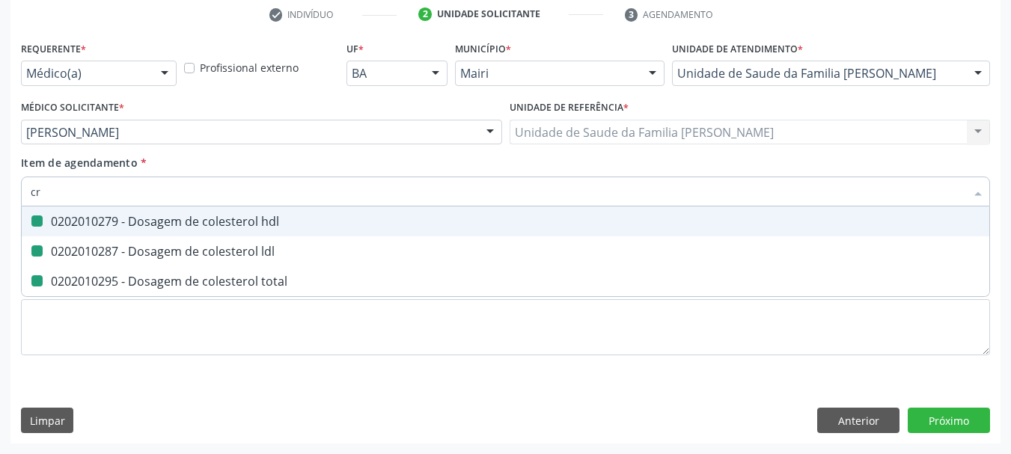
checkbox total "false"
type input "creatinina"
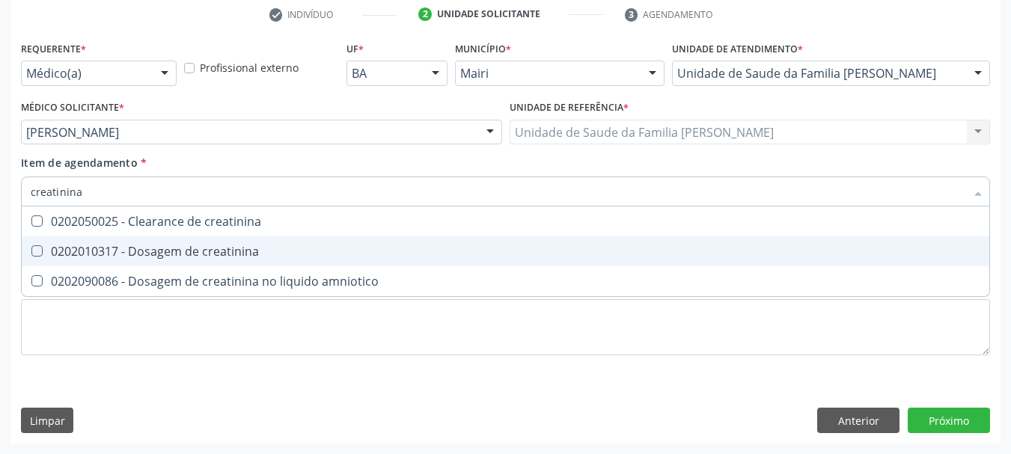
click at [50, 253] on div "0202010317 - Dosagem de creatinina" at bounding box center [506, 251] width 950 height 12
checkbox creatinina "true"
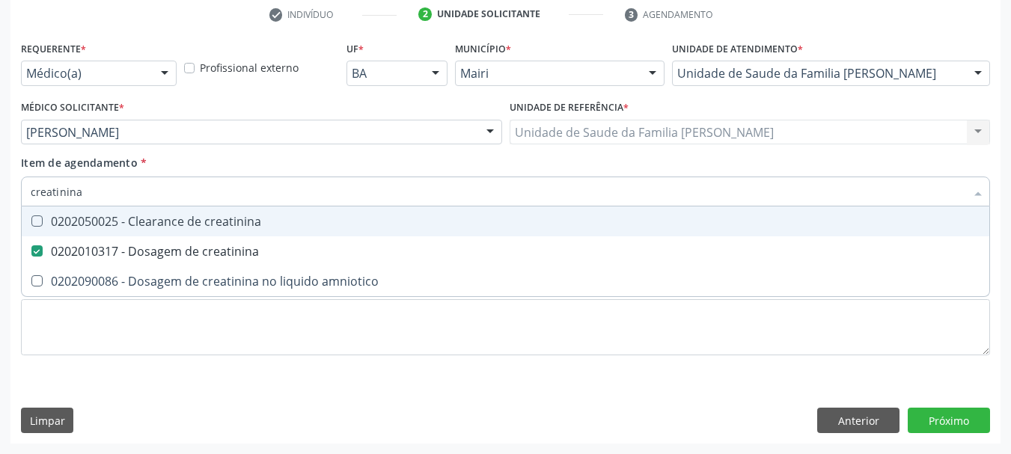
drag, startPoint x: 32, startPoint y: 201, endPoint x: 0, endPoint y: 198, distance: 32.4
click at [0, 198] on div "Acompanhamento Acompanhe a situação das marcações correntes e finalizadas Relat…" at bounding box center [505, 124] width 1011 height 659
type input "po"
checkbox creatinina "false"
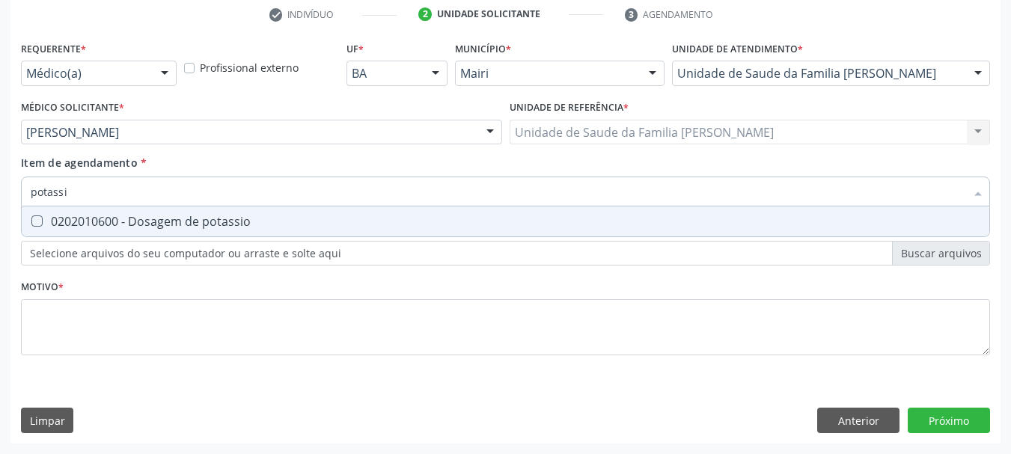
type input "potassio"
click at [76, 216] on div "0202010600 - Dosagem de potassio" at bounding box center [506, 222] width 950 height 12
checkbox potassio "true"
drag, startPoint x: 56, startPoint y: 192, endPoint x: 4, endPoint y: 196, distance: 51.8
click at [7, 196] on div "Acompanhamento Acompanhe a situação das marcações correntes e finalizadas Relat…" at bounding box center [505, 124] width 1011 height 659
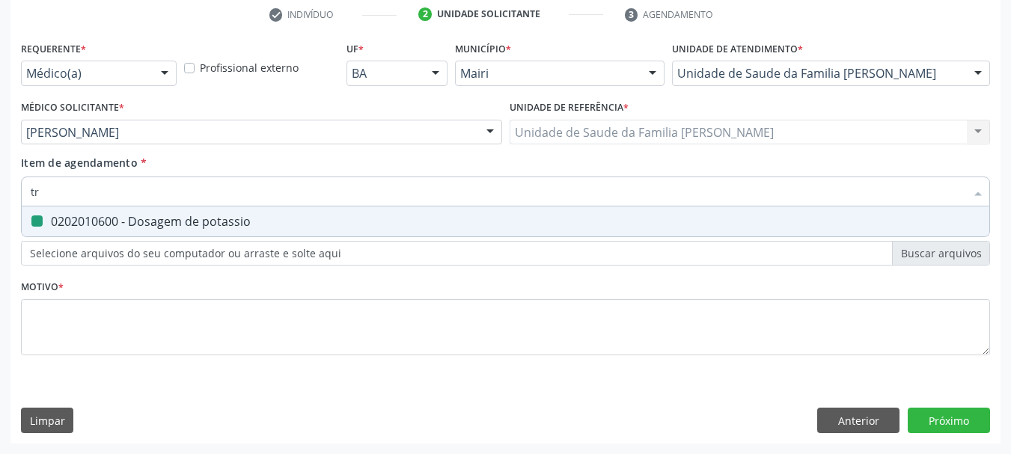
type input "tri"
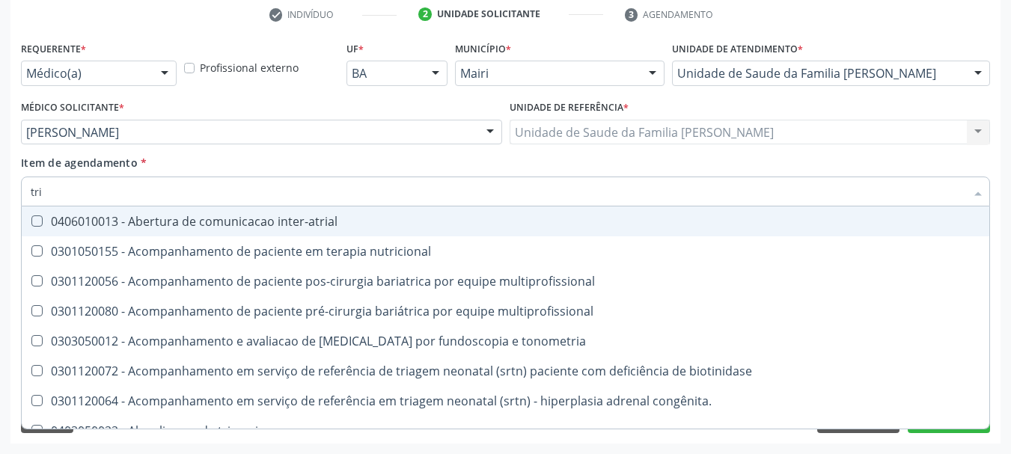
checkbox inter-atrial "false"
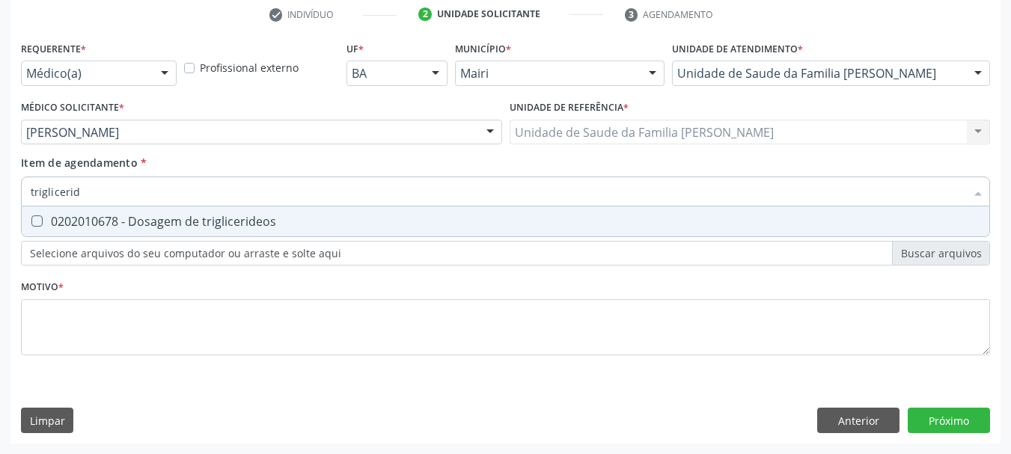
type input "trigliceride"
click at [58, 221] on div "0202010678 - Dosagem de triglicerideos" at bounding box center [506, 222] width 950 height 12
checkbox triglicerideos "true"
drag, startPoint x: 83, startPoint y: 190, endPoint x: 0, endPoint y: 184, distance: 83.3
click at [0, 185] on div "Acompanhamento Acompanhe a situação das marcações correntes e finalizadas Relat…" at bounding box center [505, 124] width 1011 height 659
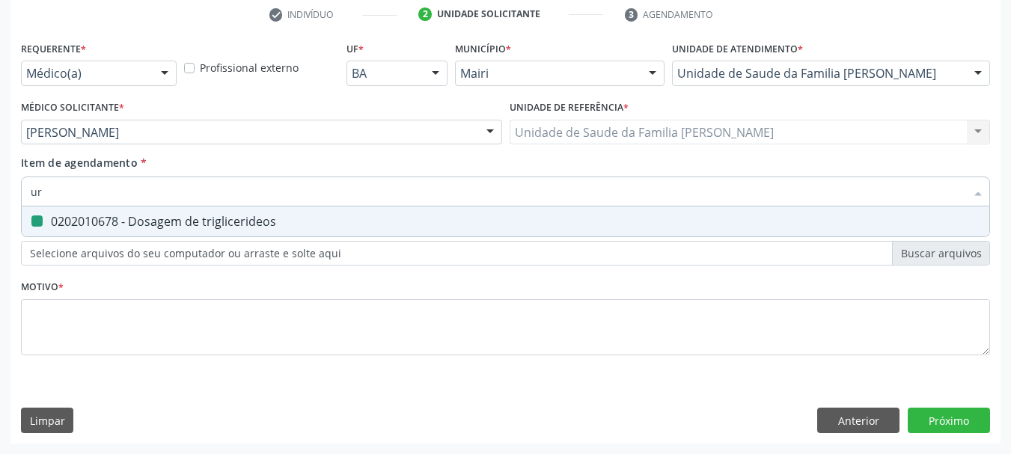
type input "uri"
checkbox triglicerideos "false"
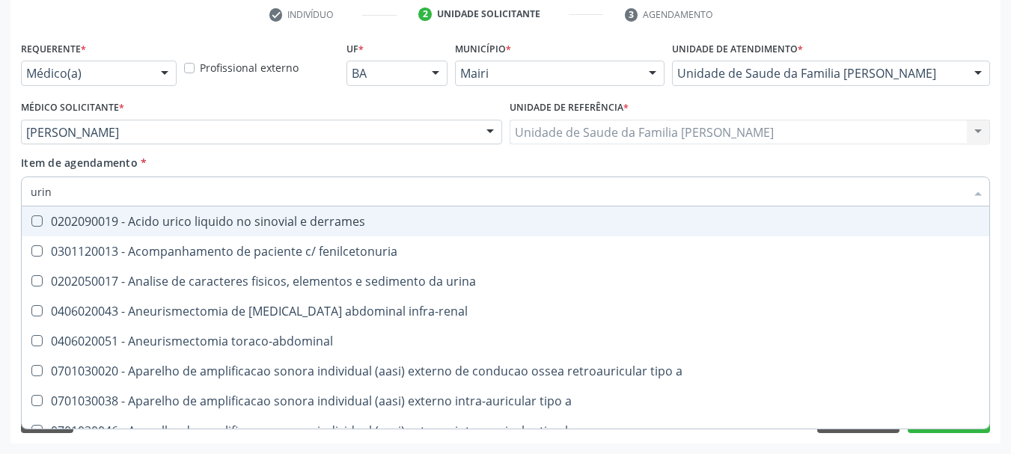
type input "urina"
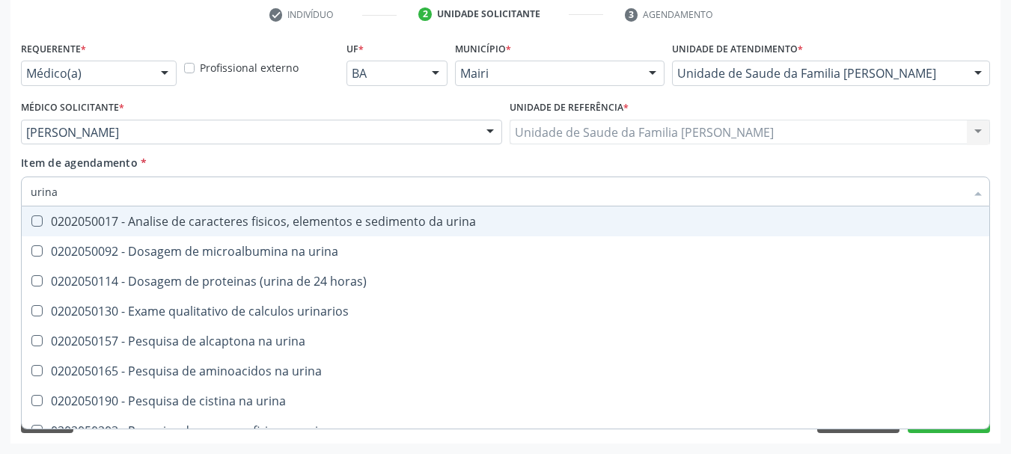
click at [34, 220] on urina at bounding box center [36, 221] width 11 height 11
click at [31, 220] on urina "checkbox" at bounding box center [27, 221] width 10 height 10
checkbox urina "true"
drag, startPoint x: 85, startPoint y: 192, endPoint x: 0, endPoint y: 209, distance: 87.0
click at [0, 209] on div "Acompanhamento Acompanhe a situação das marcações correntes e finalizadas Relat…" at bounding box center [505, 124] width 1011 height 659
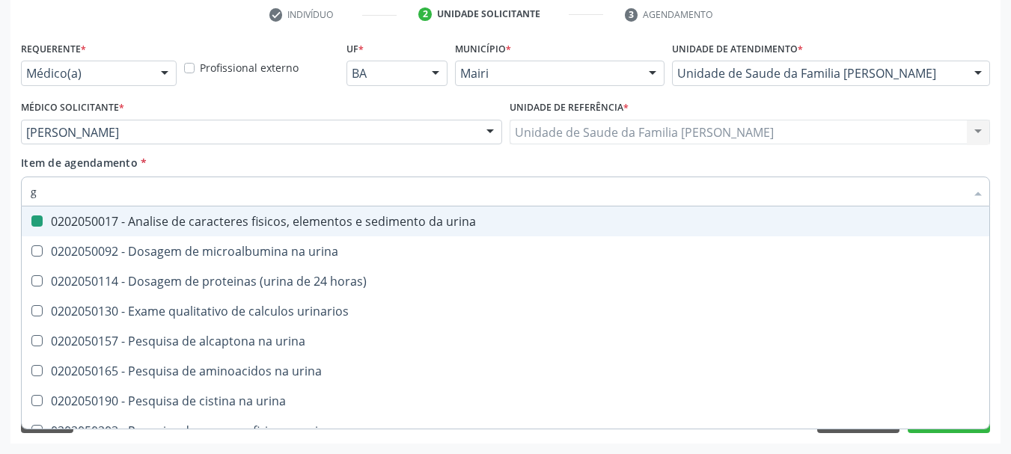
type input "gl"
checkbox urina "false"
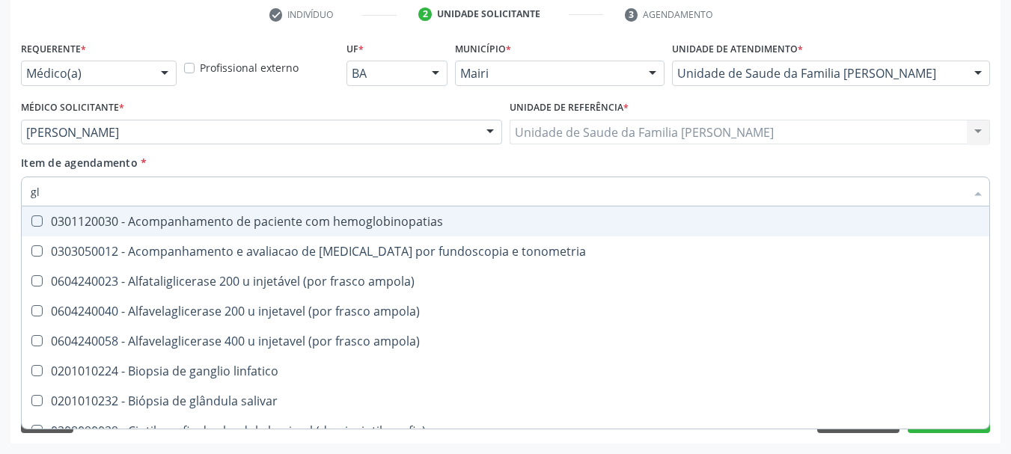
type input "gli"
checkbox globular "true"
type input "glic"
checkbox \(confirmatorio\) "true"
checkbox globular "false"
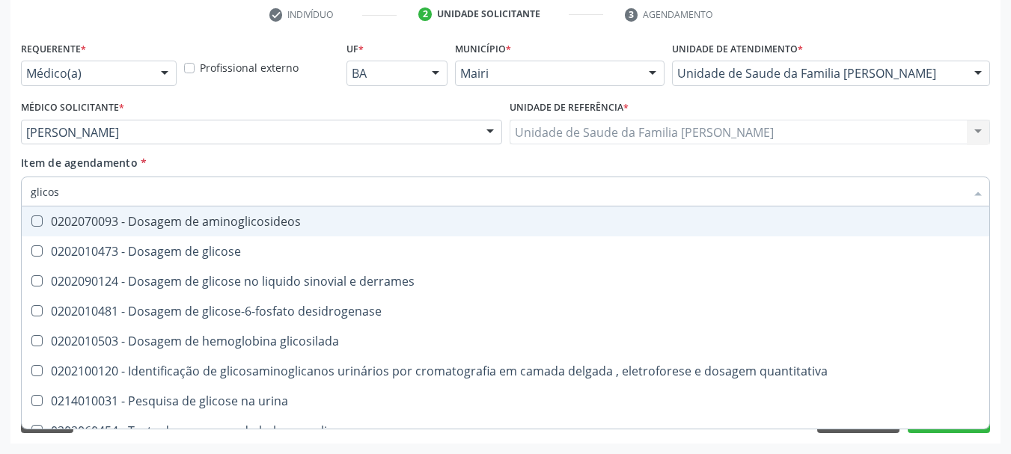
type input "glicose"
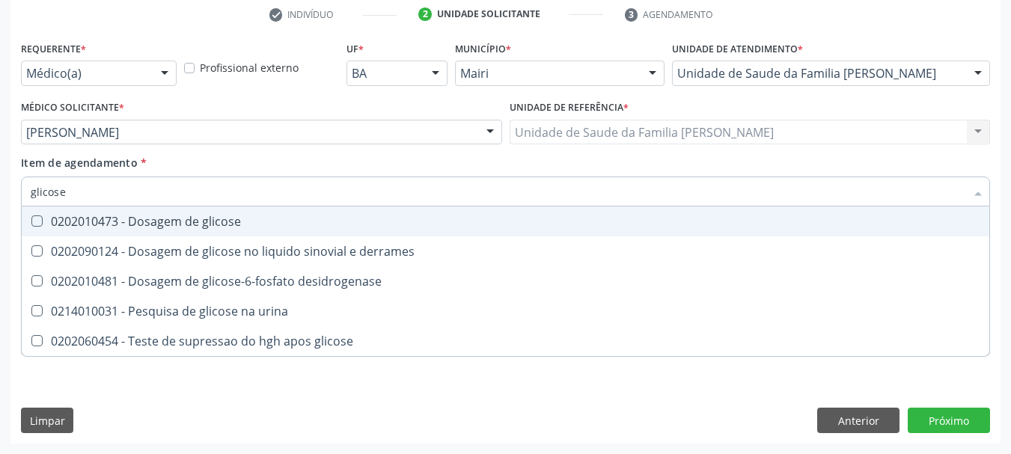
click at [52, 225] on div "0202010473 - Dosagem de glicose" at bounding box center [506, 222] width 950 height 12
checkbox glicose "true"
drag, startPoint x: 66, startPoint y: 197, endPoint x: 0, endPoint y: 196, distance: 65.9
click at [0, 196] on div "Acompanhamento Acompanhe a situação das marcações correntes e finalizadas Relat…" at bounding box center [505, 124] width 1011 height 659
type input "gl"
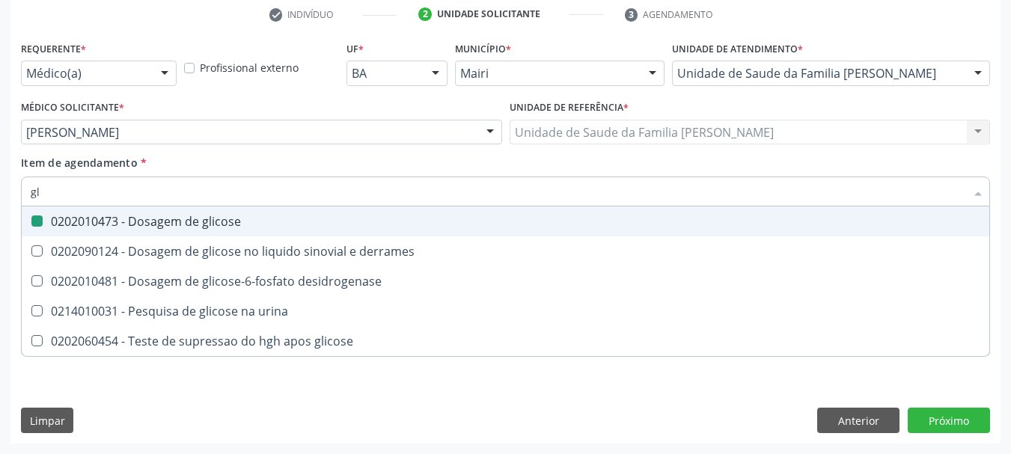
checkbox glicose "false"
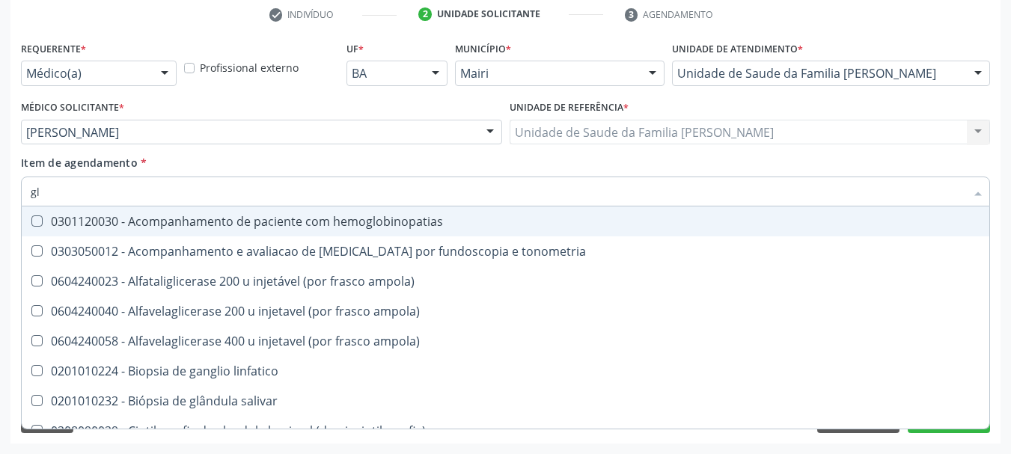
type input "gli"
checkbox campimetria\) "true"
checkbox globular "true"
type input "glic"
checkbox glenoidal "true"
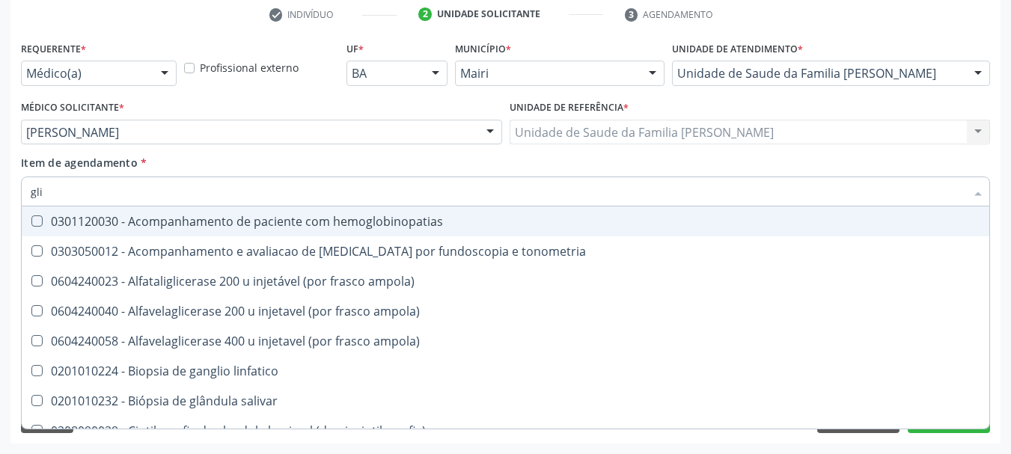
checkbox campimetria\) "false"
checkbox \(confirmatorio\) "true"
checkbox globular "false"
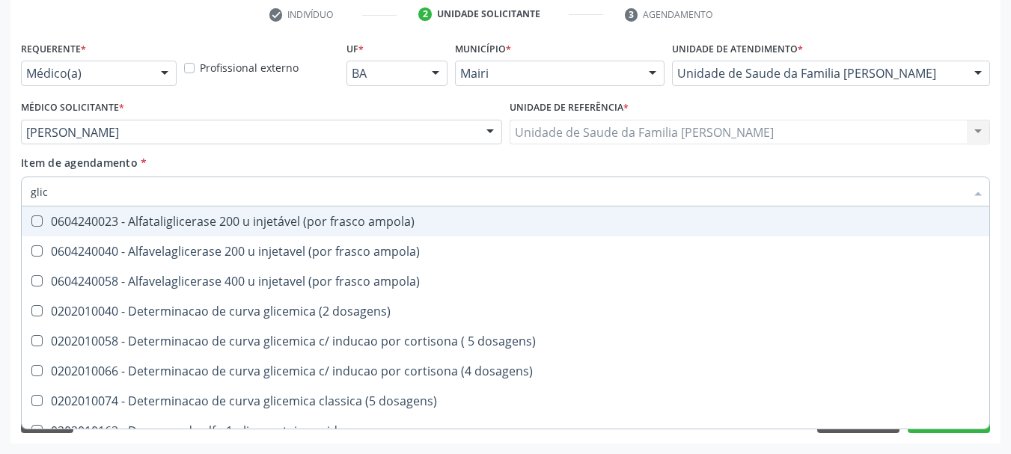
type input "glico"
checkbox ampola\) "true"
type input "glicos"
checkbox ampola\) "true"
checkbox ampola\) "false"
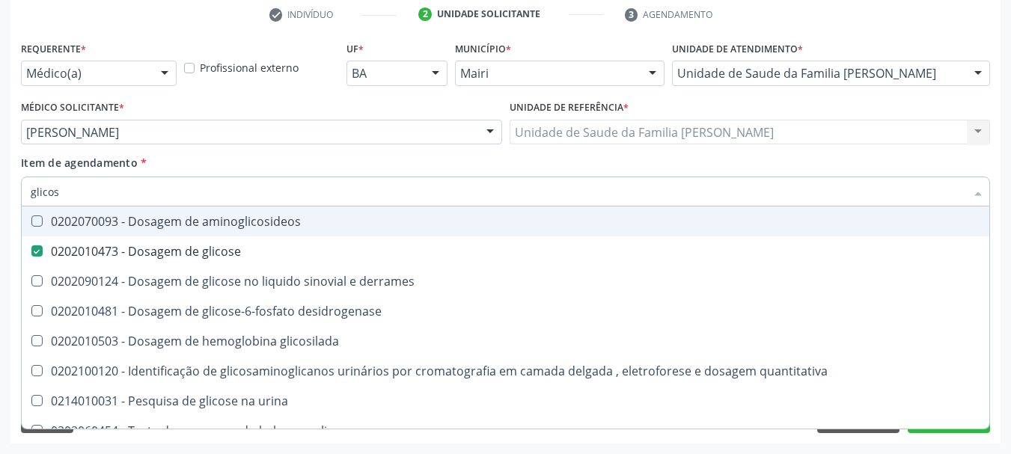
type input "glicosi"
checkbox glicose "false"
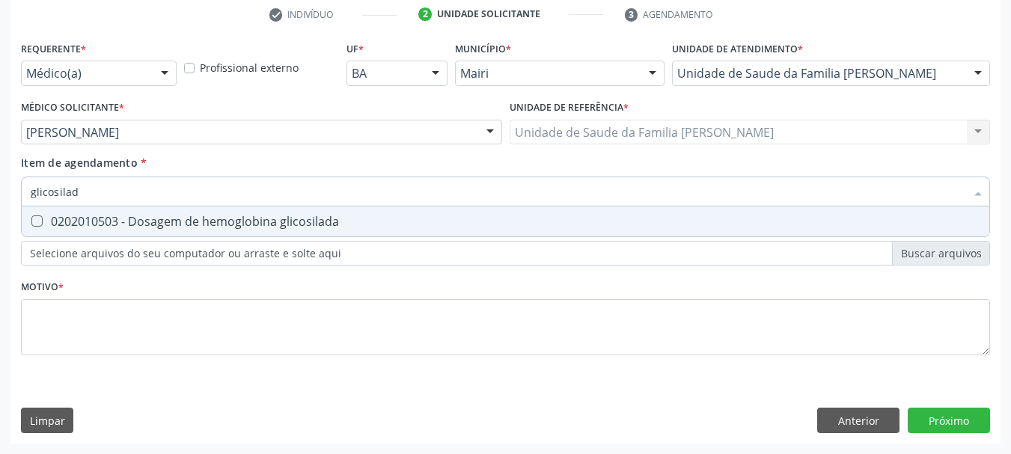
type input "glicosilada"
click at [87, 216] on div "0202010503 - Dosagem de hemoglobina glicosilada" at bounding box center [506, 222] width 950 height 12
checkbox glicosilada "true"
drag, startPoint x: 102, startPoint y: 192, endPoint x: 7, endPoint y: 202, distance: 95.6
click at [10, 202] on div "Acompanhamento Acompanhe a situação das marcações correntes e finalizadas Relat…" at bounding box center [505, 124] width 1011 height 659
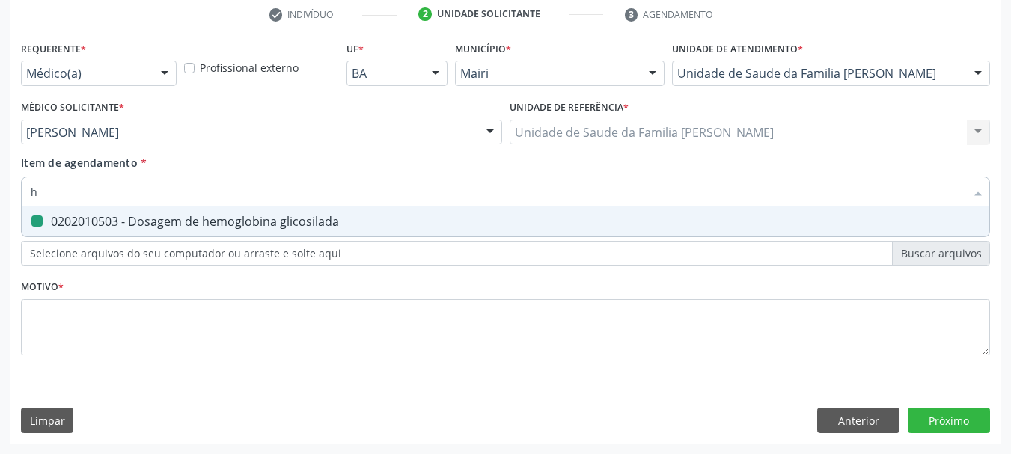
type input "he"
checkbox glicosilada "false"
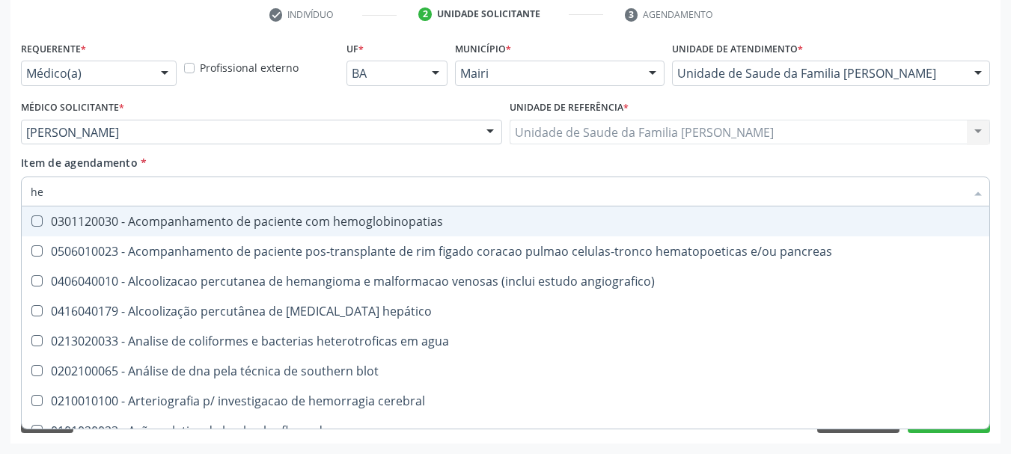
type input "hem"
checkbox radiosotopos\) "true"
checkbox glicosilada "false"
type input "hemo"
checkbox transplante "true"
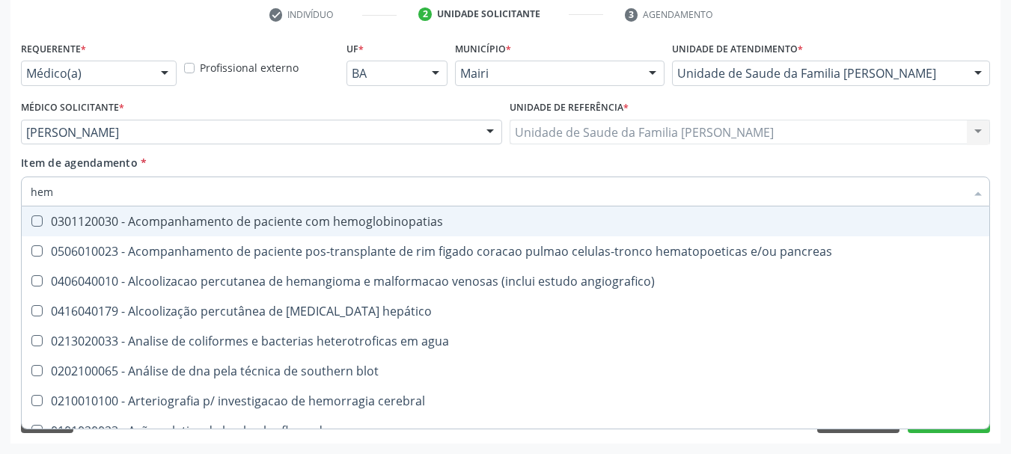
checkbox radiosotopos\) "false"
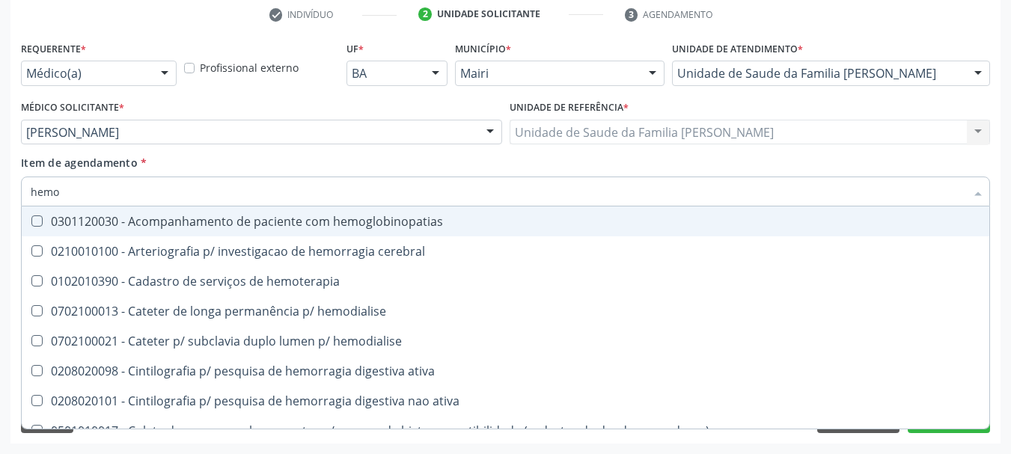
type input "hemog"
checkbox tardio\) "true"
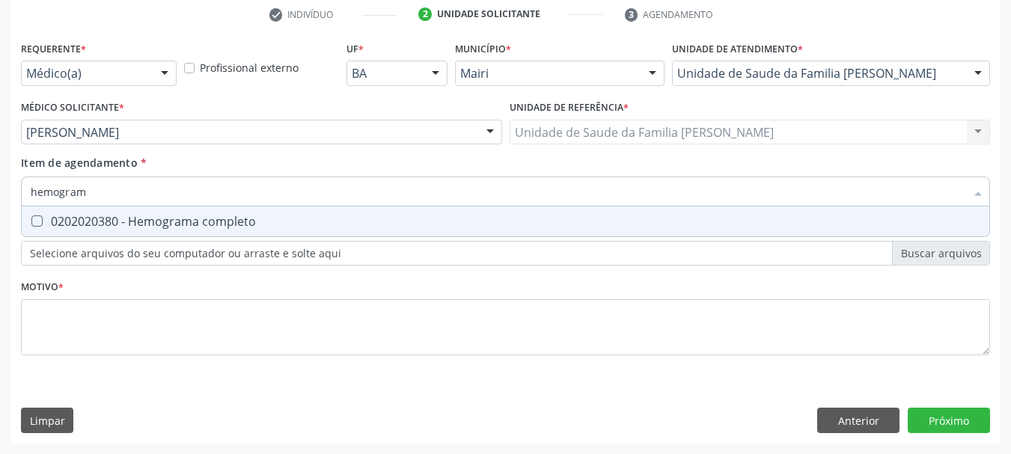
type input "hemograma"
click at [43, 218] on div "0202020380 - Hemograma completo" at bounding box center [506, 222] width 950 height 12
checkbox completo "true"
drag, startPoint x: 106, startPoint y: 204, endPoint x: 0, endPoint y: 200, distance: 106.3
click at [0, 200] on div "Acompanhamento Acompanhe a situação das marcações correntes e finalizadas Relat…" at bounding box center [505, 124] width 1011 height 659
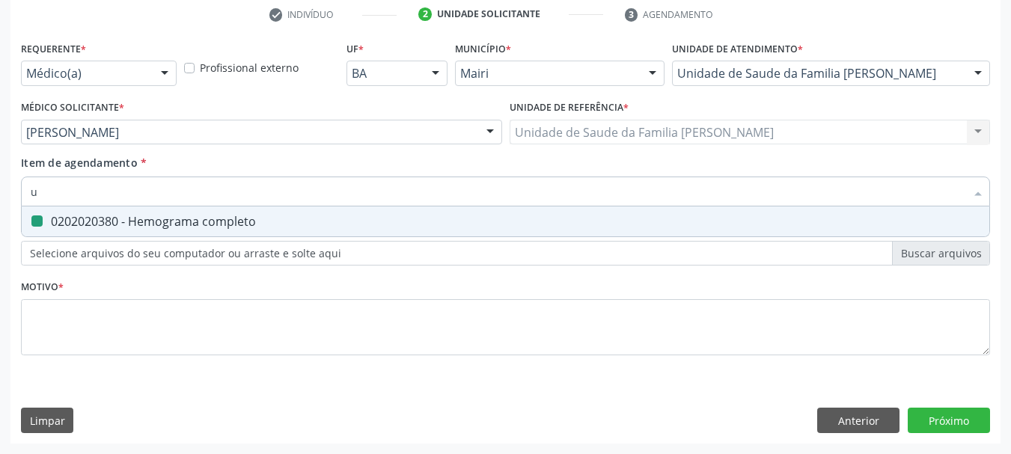
type input "ur"
checkbox completo "false"
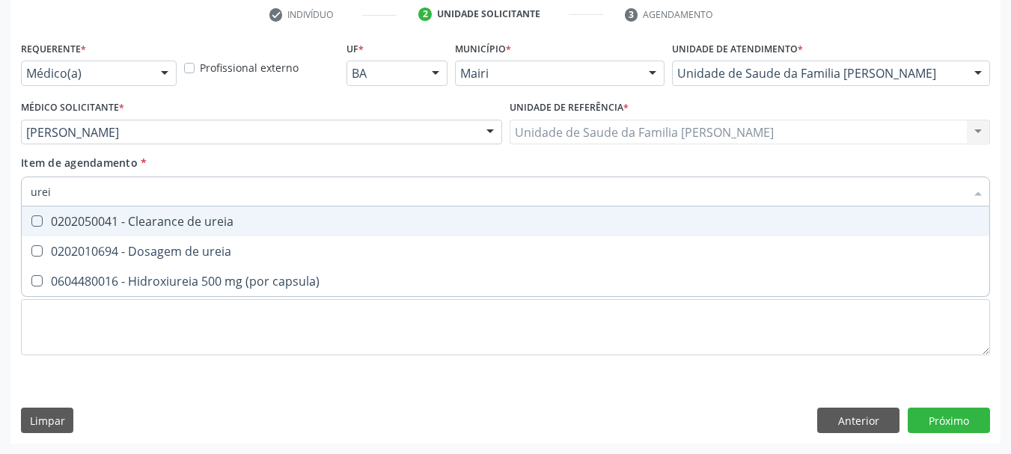
type input "ureia"
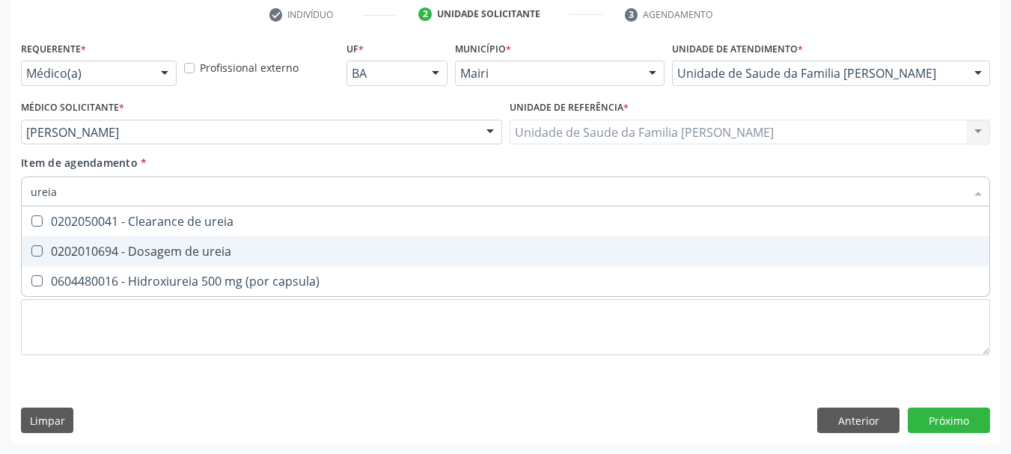
click at [91, 241] on span "0202010694 - Dosagem de ureia" at bounding box center [506, 251] width 968 height 30
checkbox ureia "true"
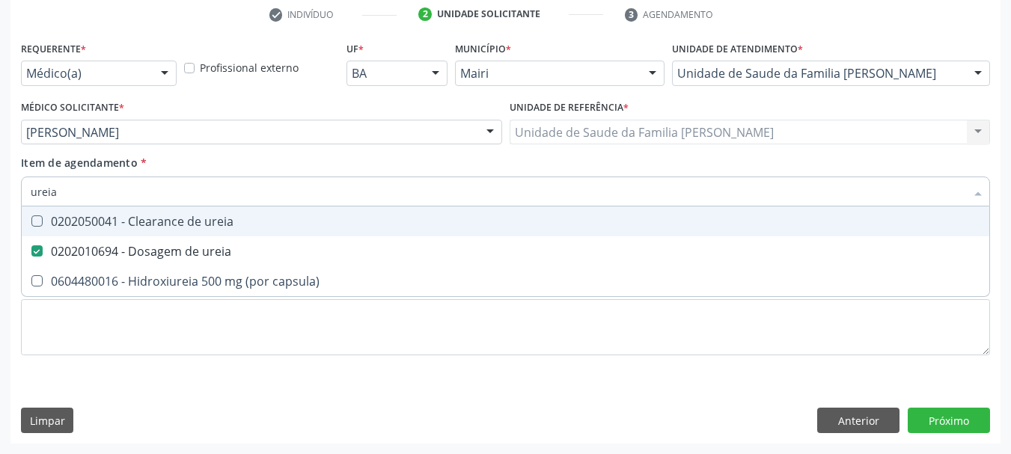
drag, startPoint x: 80, startPoint y: 186, endPoint x: 0, endPoint y: 191, distance: 80.2
click at [0, 191] on div "Acompanhamento Acompanhe a situação das marcações correntes e finalizadas Relat…" at bounding box center [505, 124] width 1011 height 659
type input "tg"
checkbox ureia "false"
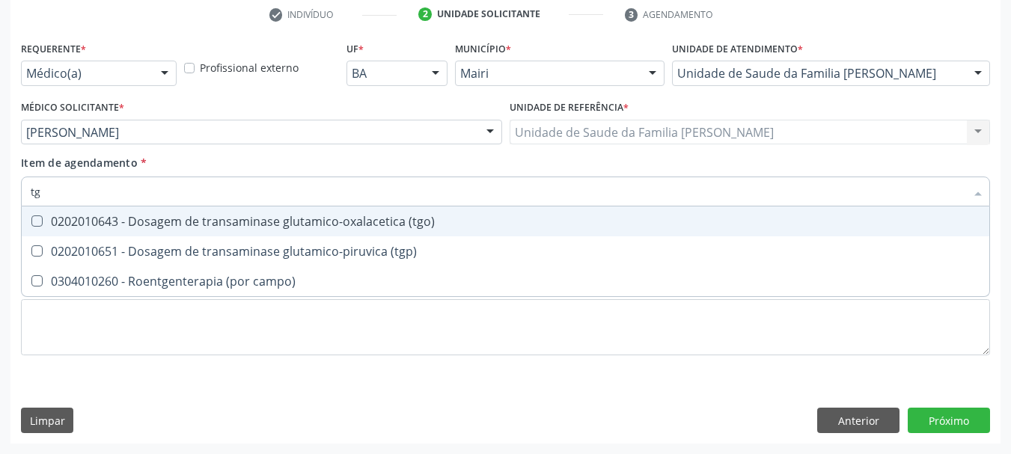
type input "tgo"
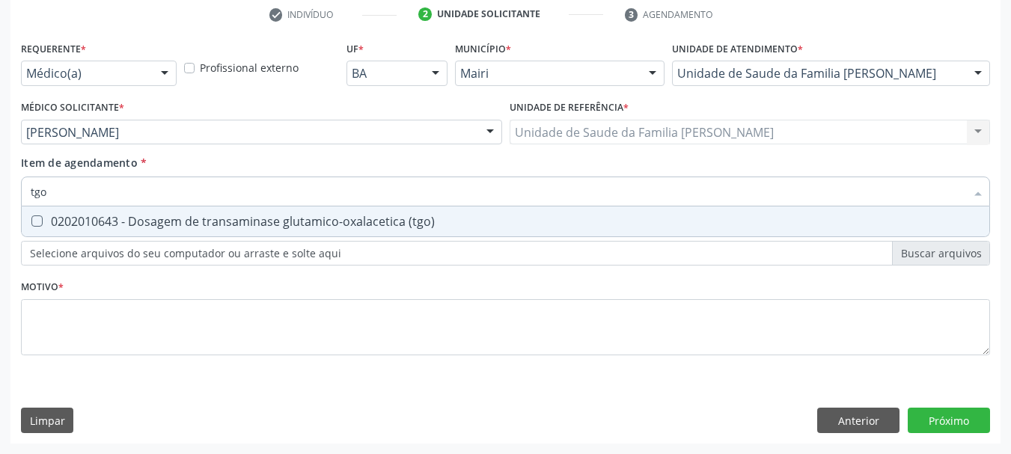
click at [79, 227] on div "0202010643 - Dosagem de transaminase glutamico-oxalacetica (tgo)" at bounding box center [506, 222] width 950 height 12
checkbox \(tgo\) "true"
drag, startPoint x: 66, startPoint y: 194, endPoint x: 0, endPoint y: 196, distance: 65.9
click at [0, 196] on div "Acompanhamento Acompanhe a situação das marcações correntes e finalizadas Relat…" at bounding box center [505, 124] width 1011 height 659
type input "tg"
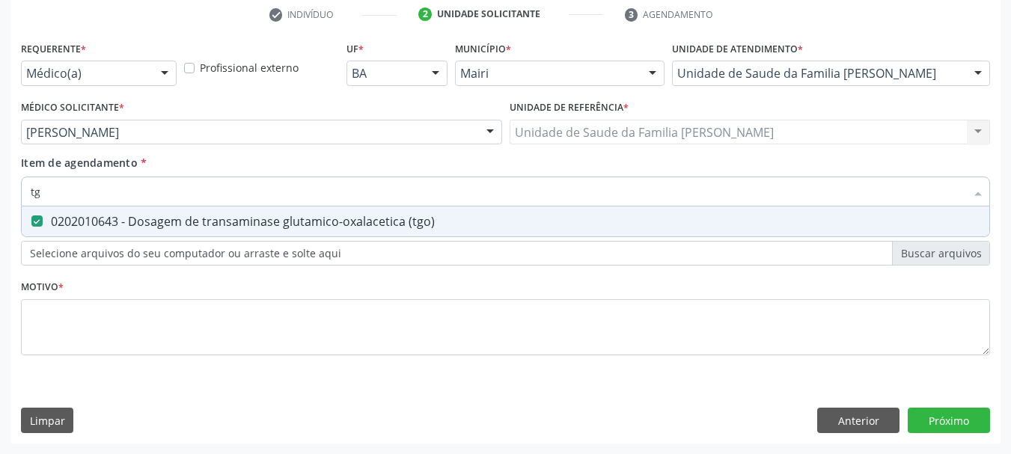
checkbox \(tgo\) "true"
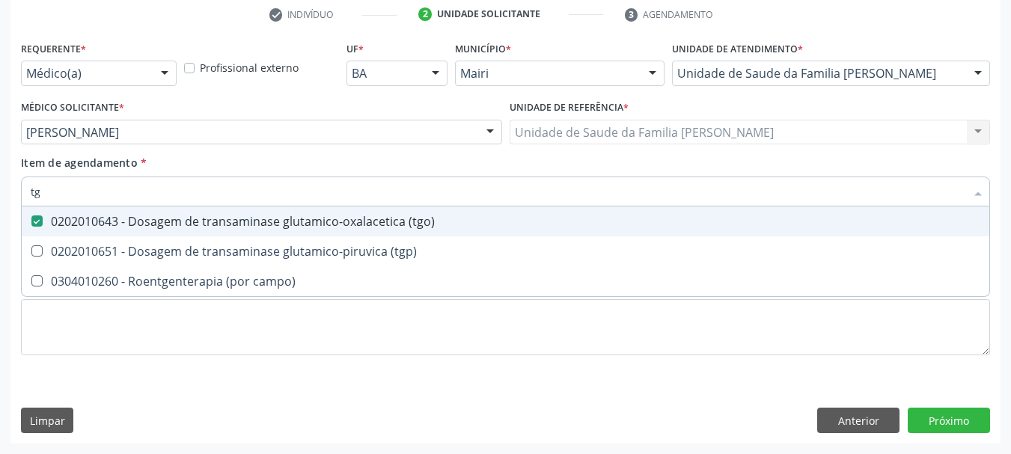
type input "tgp"
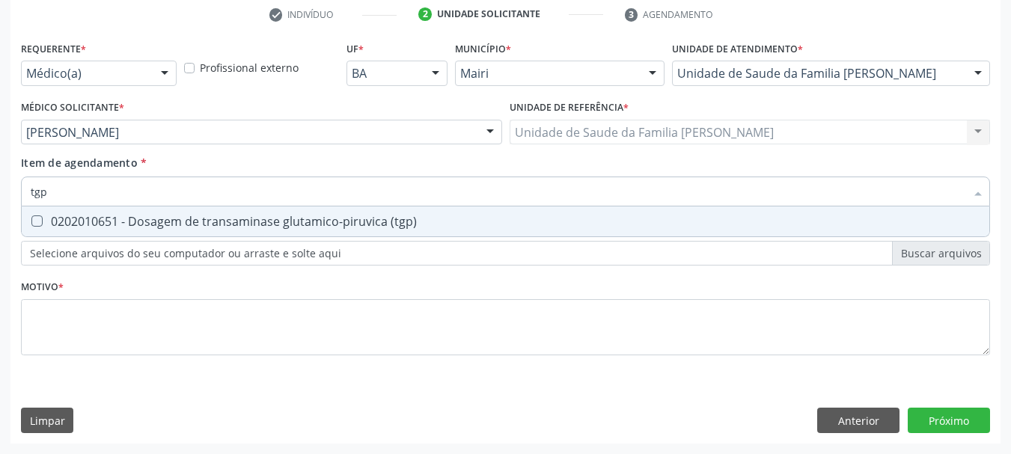
click at [100, 218] on div "0202010651 - Dosagem de transaminase glutamico-piruvica (tgp)" at bounding box center [506, 222] width 950 height 12
checkbox \(tgp\) "true"
drag, startPoint x: 81, startPoint y: 197, endPoint x: 0, endPoint y: 204, distance: 81.1
click at [0, 204] on div "Acompanhamento Acompanhe a situação das marcações correntes e finalizadas Relat…" at bounding box center [505, 124] width 1011 height 659
type input "am"
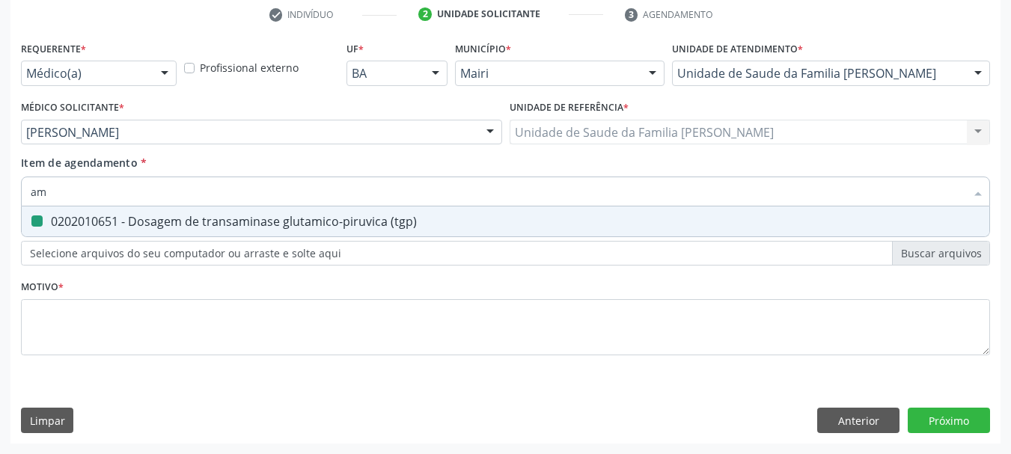
checkbox \(tgp\) "false"
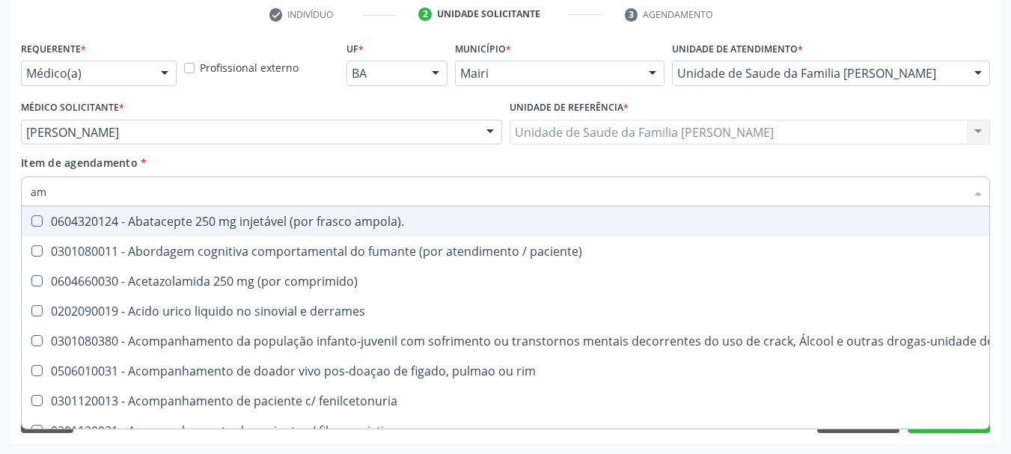
type input "ami"
checkbox psicossocial "true"
checkbox tonometria "true"
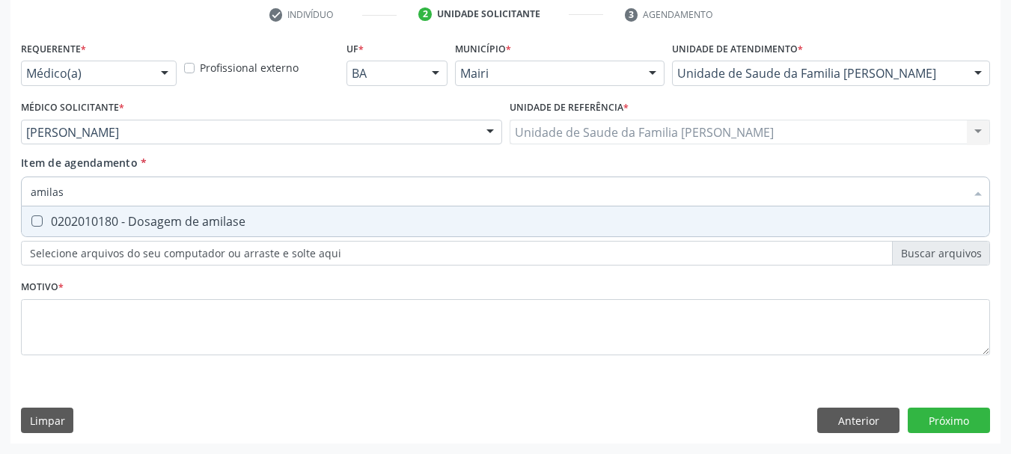
type input "amilase"
click at [132, 217] on div "0202010180 - Dosagem de amilase" at bounding box center [506, 222] width 950 height 12
checkbox amilase "true"
drag, startPoint x: 88, startPoint y: 195, endPoint x: 0, endPoint y: 198, distance: 88.4
click at [0, 198] on div "Acompanhamento Acompanhe a situação das marcações correntes e finalizadas Relat…" at bounding box center [505, 124] width 1011 height 659
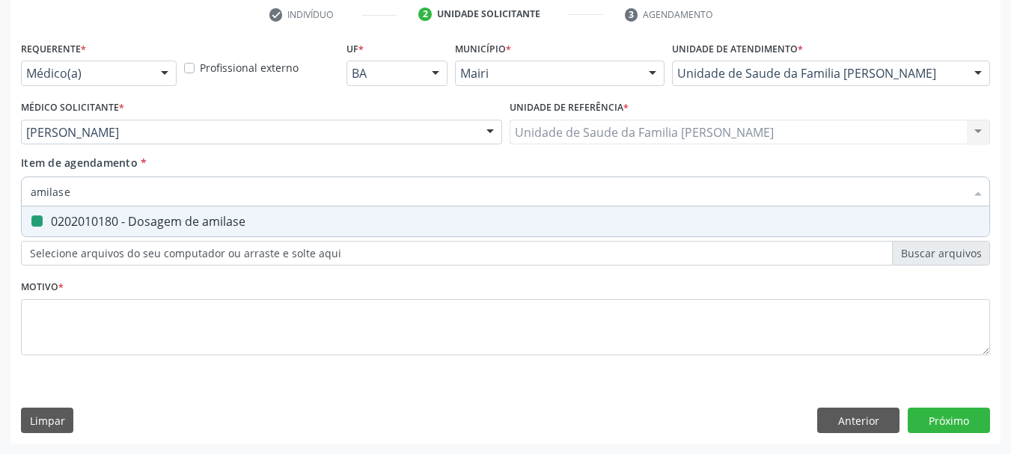
type input "l"
checkbox amilase "false"
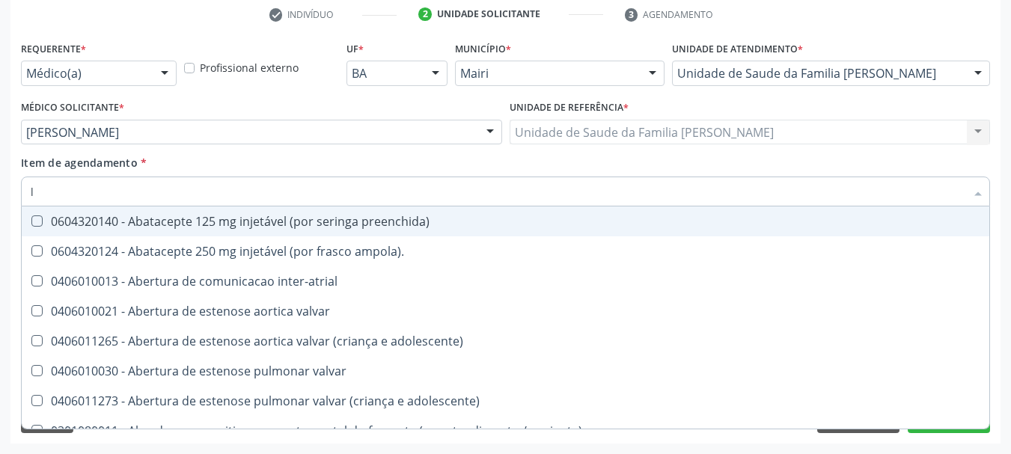
type input "li"
checkbox psicossocial "true"
checkbox urina "false"
checkbox parcial "true"
checkbox cotovelo "true"
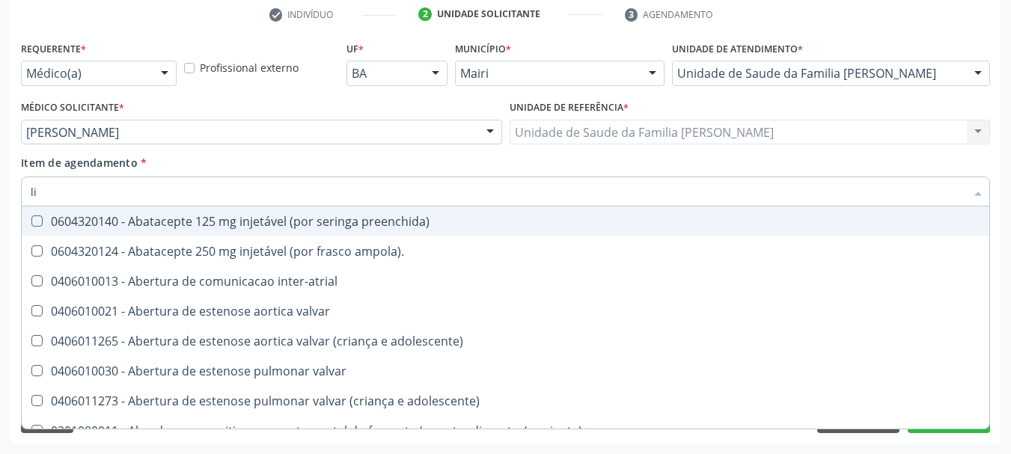
checkbox especializada "true"
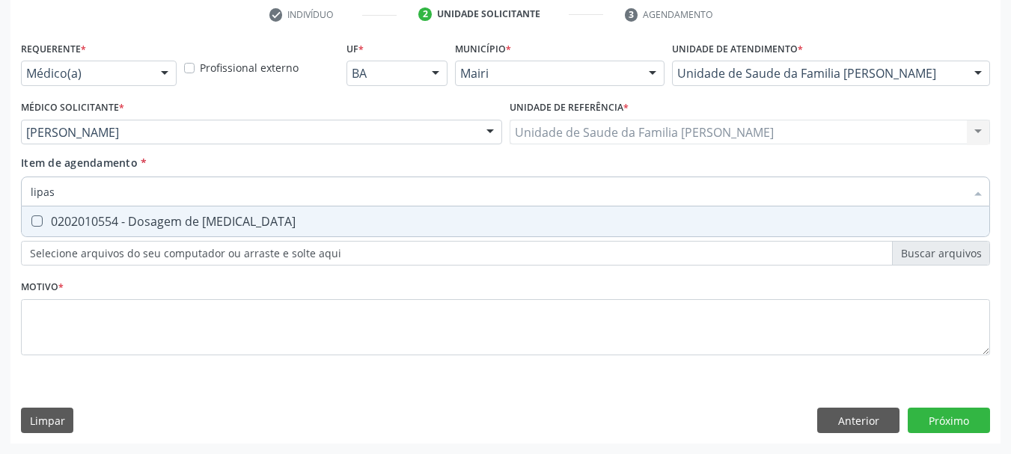
type input "[MEDICAL_DATA]"
click at [82, 216] on div "0202010554 - Dosagem de [MEDICAL_DATA]" at bounding box center [506, 222] width 950 height 12
checkbox lipase "true"
drag, startPoint x: 67, startPoint y: 186, endPoint x: 0, endPoint y: 195, distance: 67.1
click at [0, 195] on div "Acompanhamento Acompanhe a situação das marcações correntes e finalizadas Relat…" at bounding box center [505, 124] width 1011 height 659
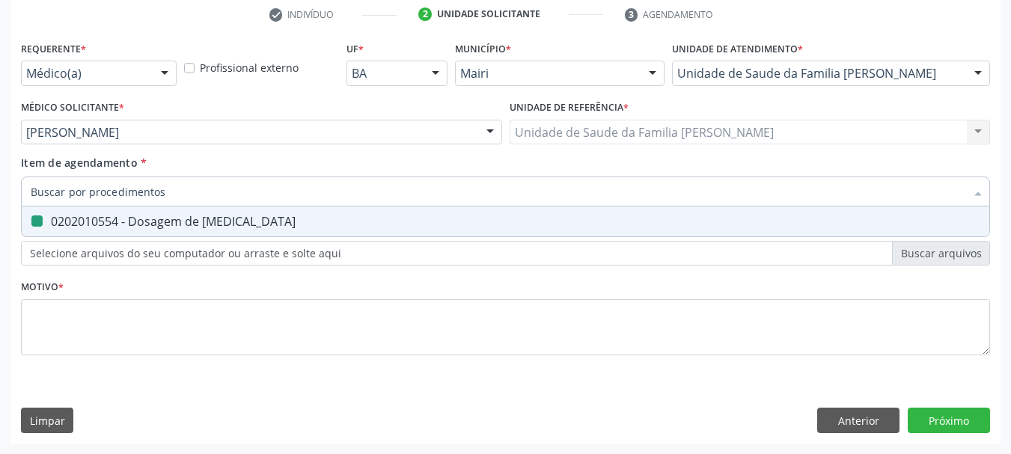
checkbox lipase "false"
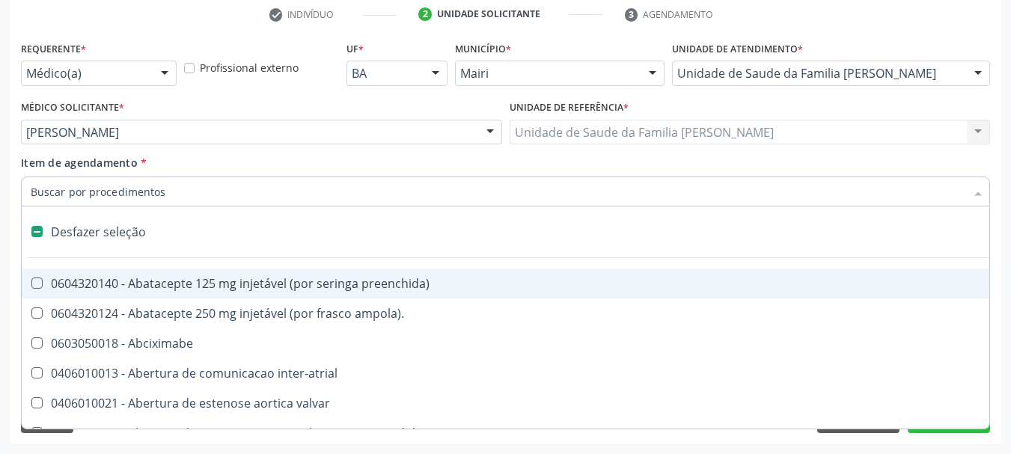
click at [0, 231] on div "Acompanhamento Acompanhe a situação das marcações correntes e finalizadas Relat…" at bounding box center [505, 124] width 1011 height 659
checkbox ampola\)\ "true"
checkbox Abciximabe "true"
checkbox inter-atrial "true"
checkbox valvar "true"
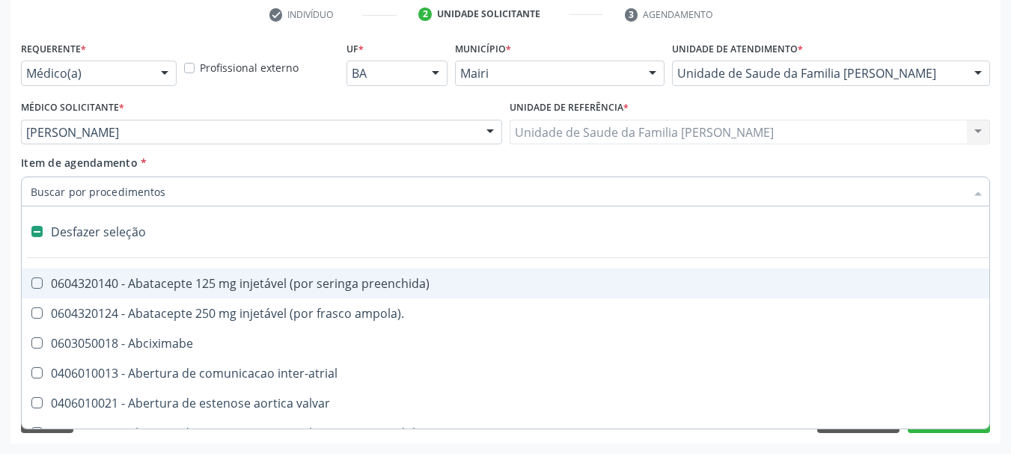
checkbox adolescente\) "true"
checkbox valvar "true"
checkbox adolescente\) "true"
checkbox paciente\) "true"
checkbox dente\) "true"
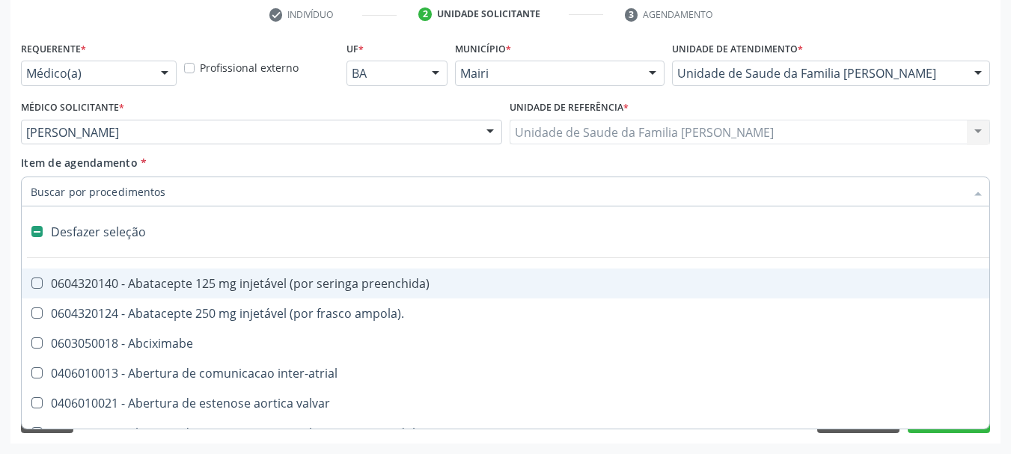
checkbox comprimido\) "true"
checkbox \(dornic\) "true"
checkbox derrames "true"
checkbox capsula\) "true"
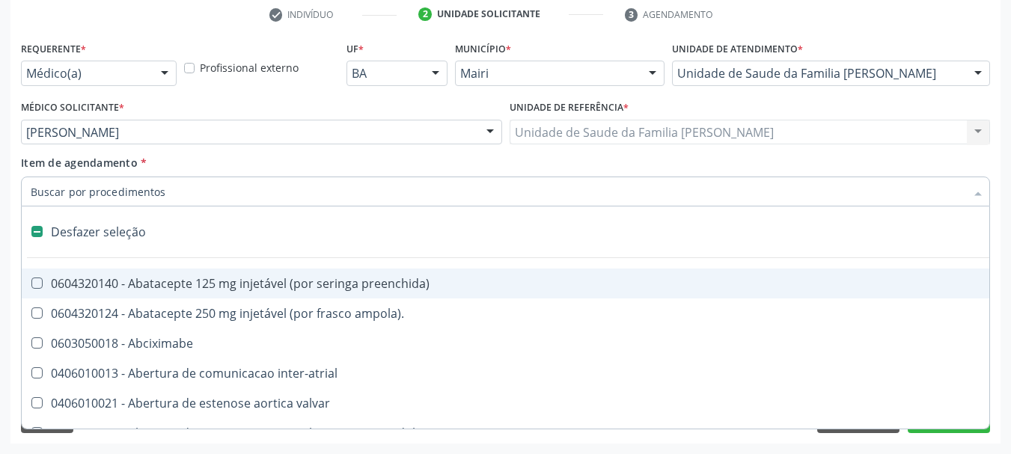
checkbox risco "true"
checkbox urina "false"
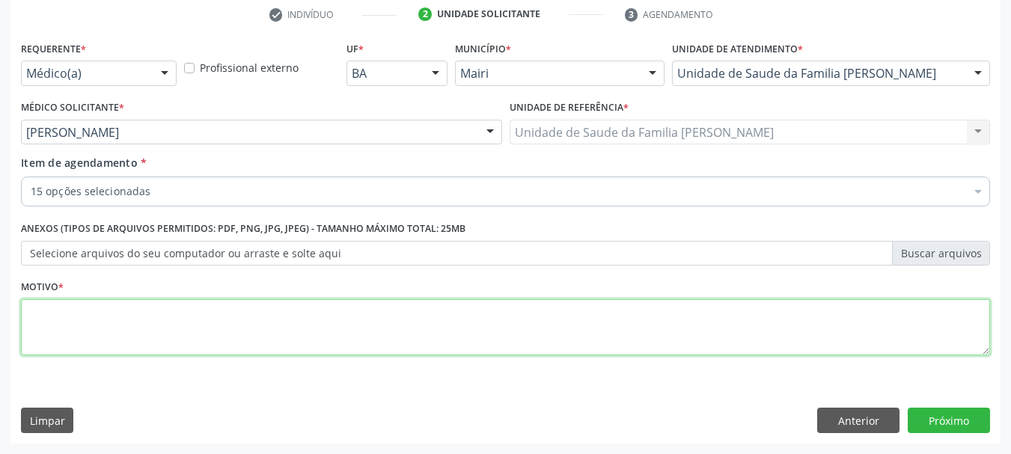
click at [248, 322] on textarea at bounding box center [505, 327] width 969 height 57
type textarea "HAS / Rastreio de risco cardiovascular"
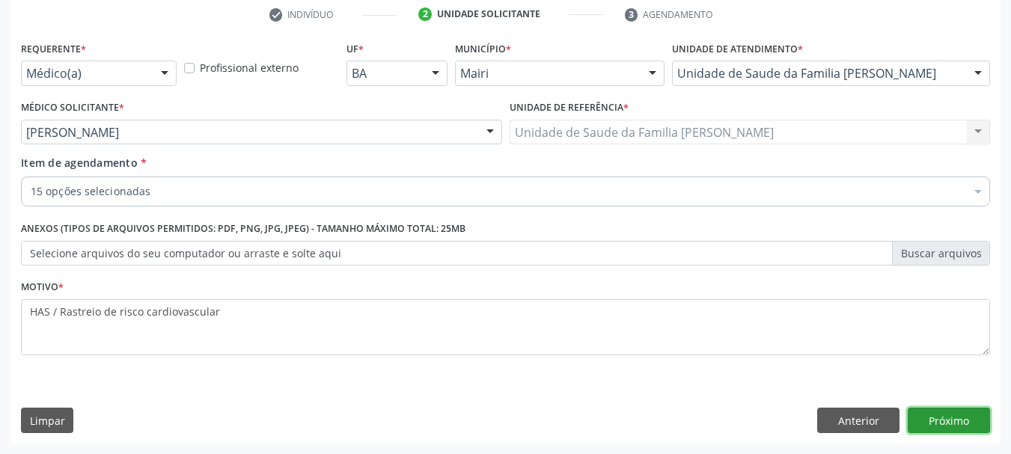
click at [955, 425] on button "Próximo" at bounding box center [949, 420] width 82 height 25
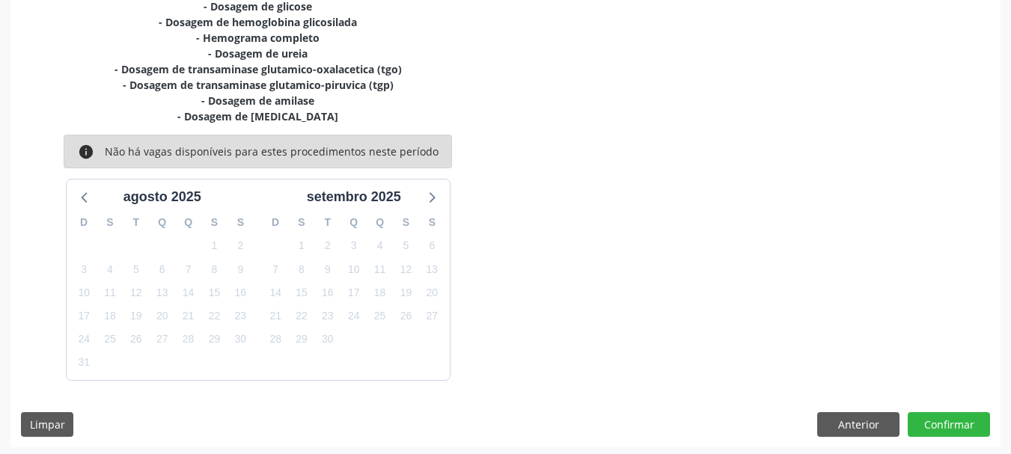
scroll to position [461, 0]
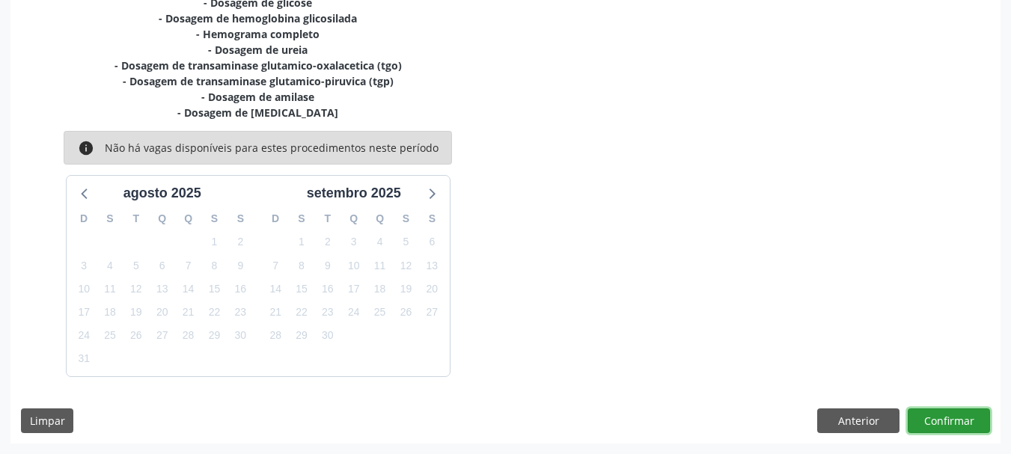
click at [937, 419] on button "Confirmar" at bounding box center [949, 421] width 82 height 25
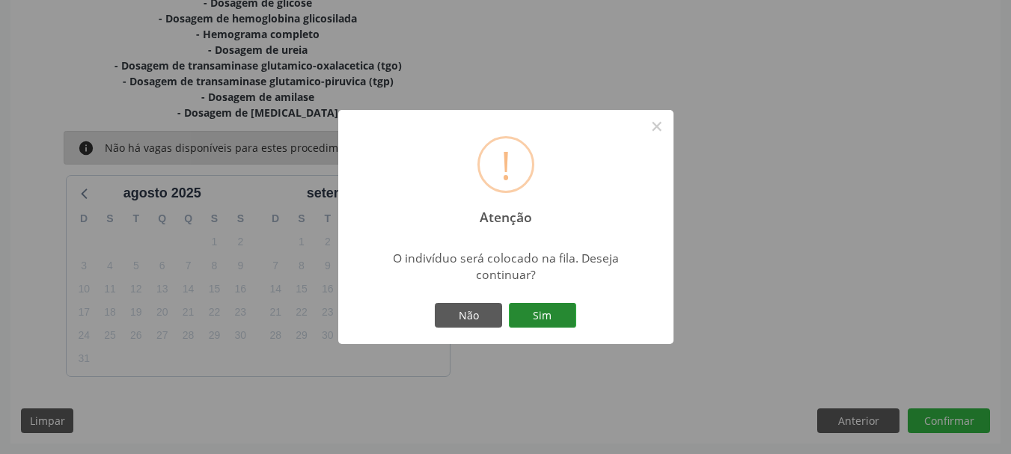
click at [543, 314] on button "Sim" at bounding box center [542, 315] width 67 height 25
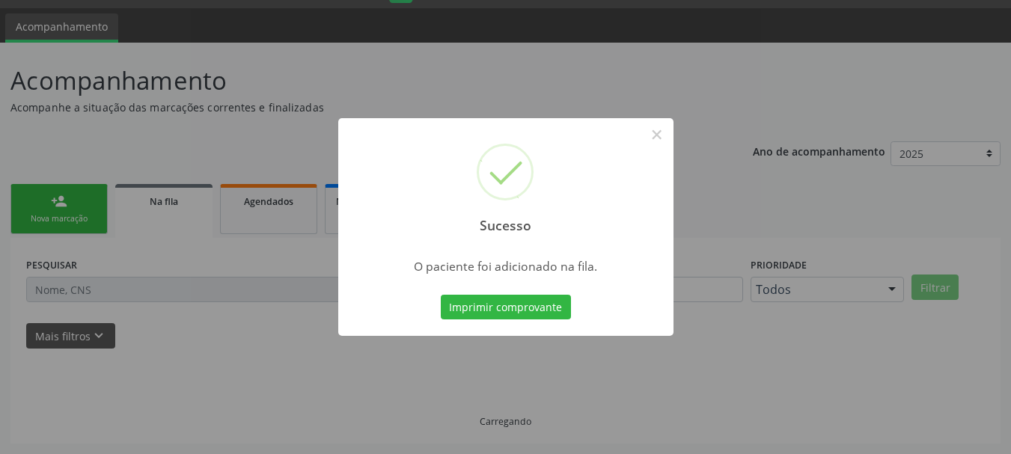
scroll to position [40, 0]
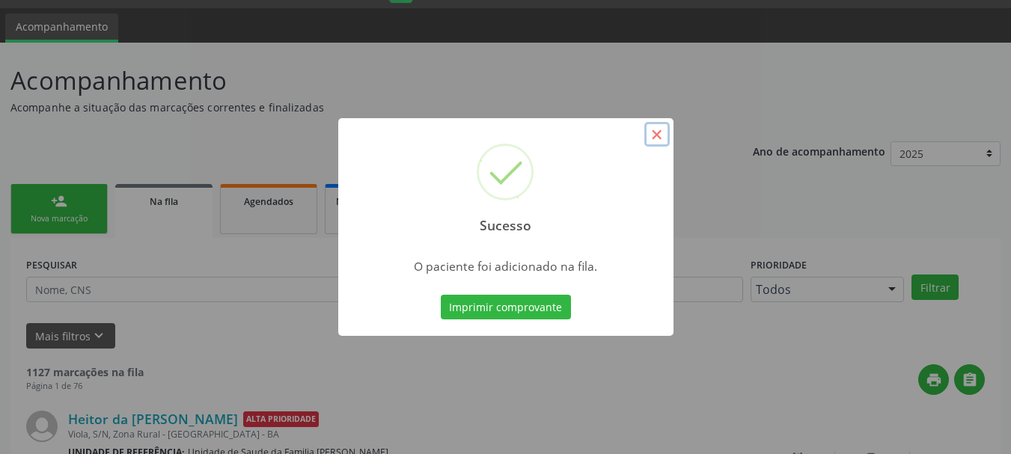
click at [653, 132] on button "×" at bounding box center [656, 134] width 25 height 25
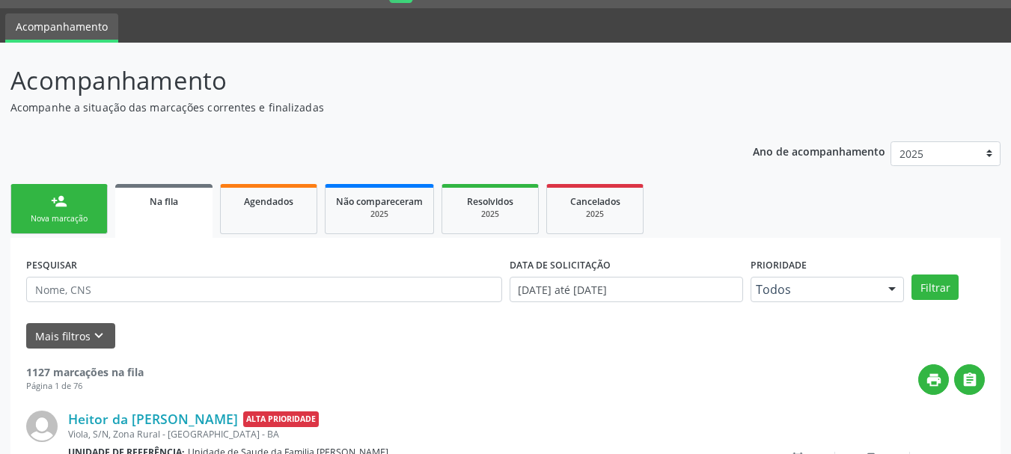
click at [45, 209] on link "person_add Nova marcação" at bounding box center [58, 209] width 97 height 50
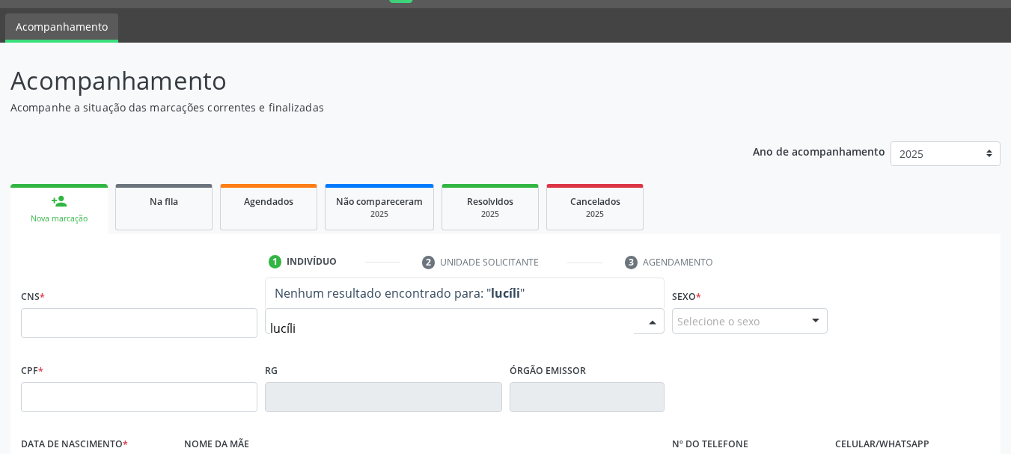
type input "lucília"
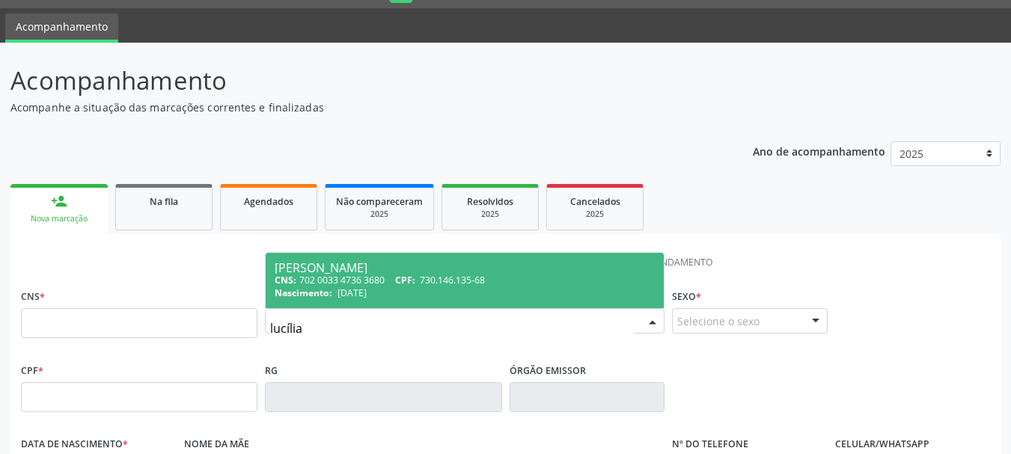
click at [362, 274] on div "CNS: 702 0033 4736 3680 CPF: 730.146.135-68" at bounding box center [465, 280] width 380 height 13
type input "702 0033 4736 3680"
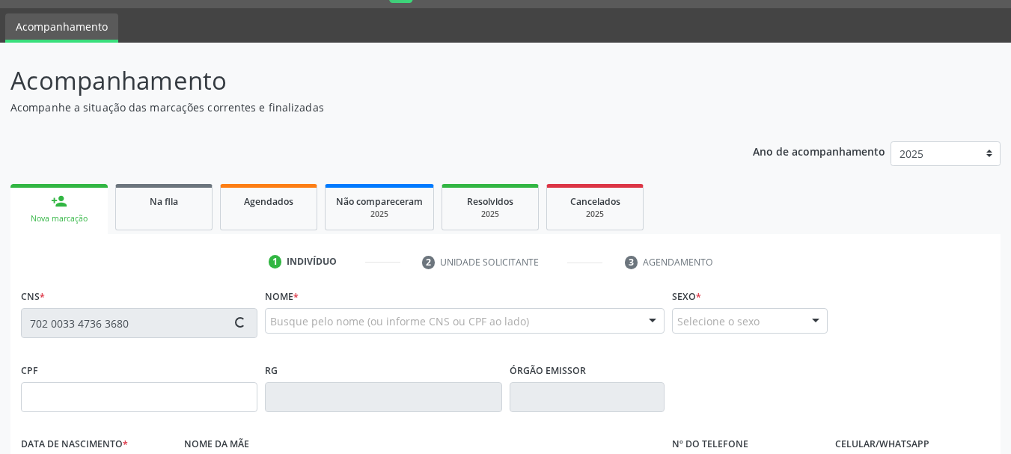
type input "730.146.135-68"
type input "[DATE]"
type input "[PERSON_NAME]"
type input "[PHONE_NUMBER]"
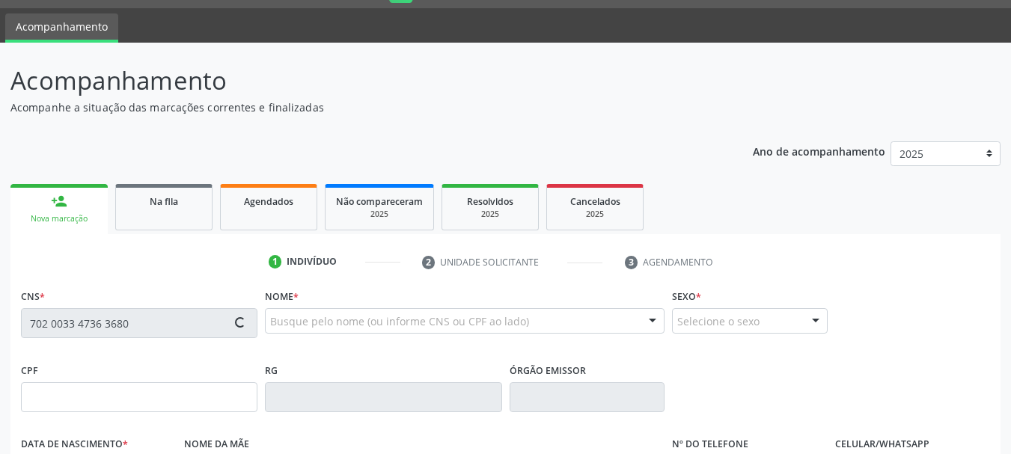
type input "18"
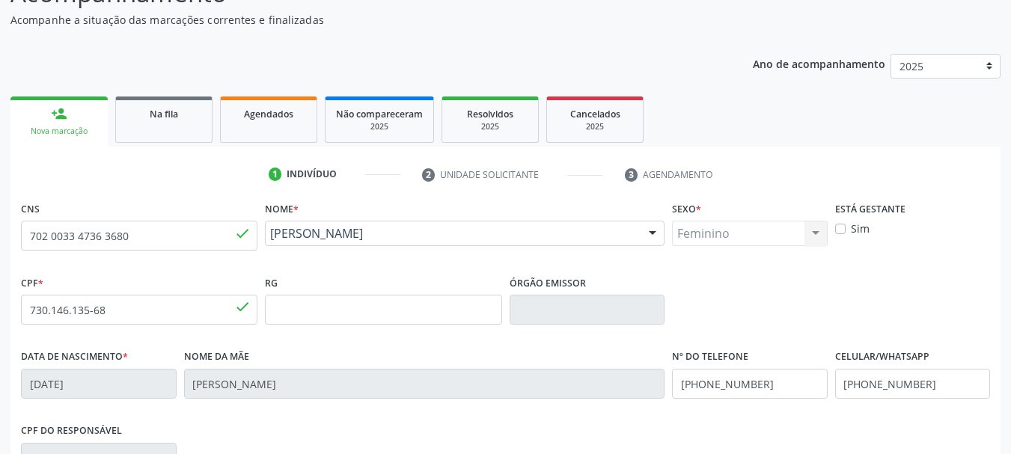
scroll to position [357, 0]
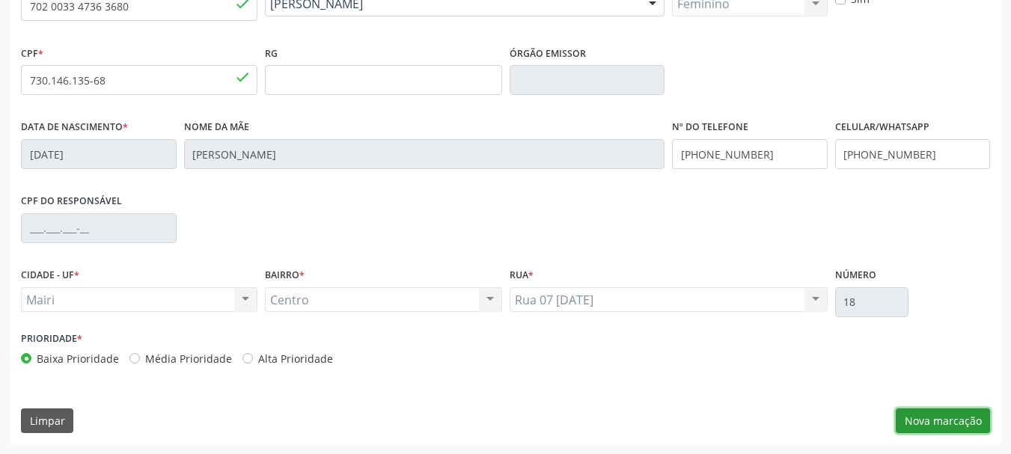
click at [930, 419] on button "Nova marcação" at bounding box center [943, 421] width 94 height 25
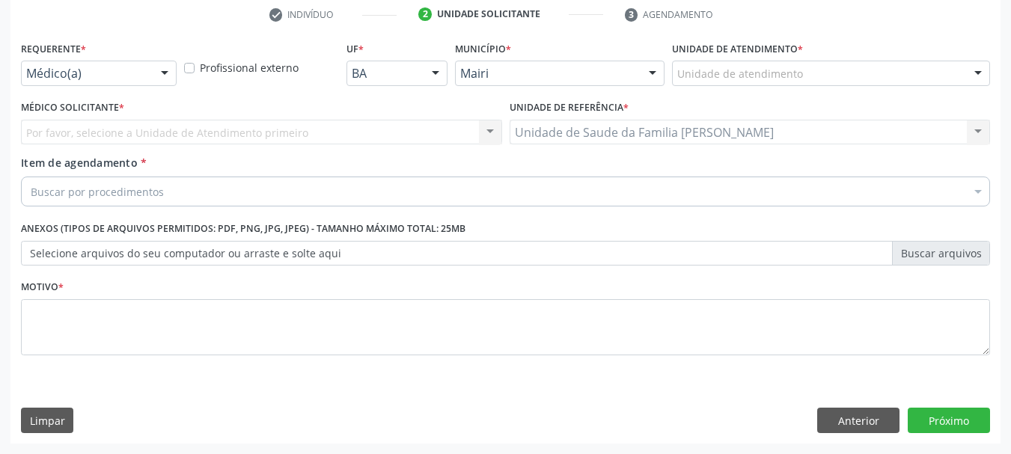
scroll to position [287, 0]
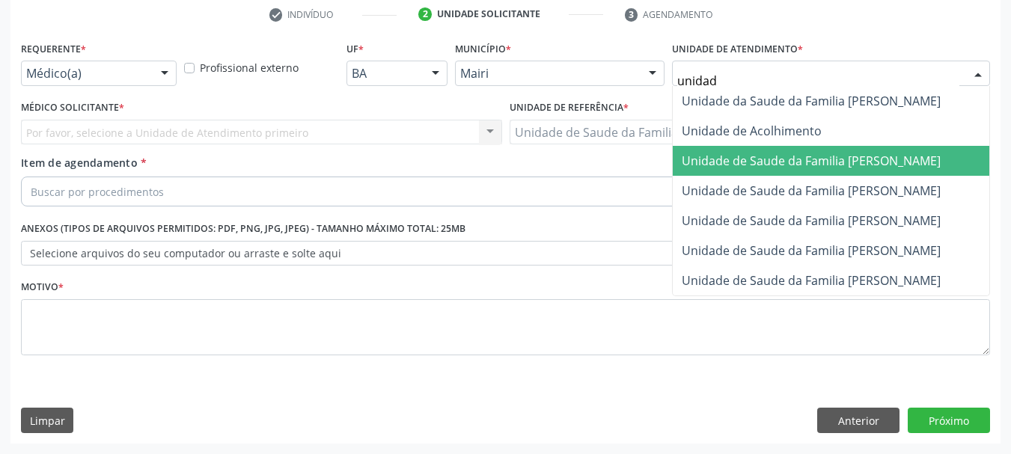
type input "unidade"
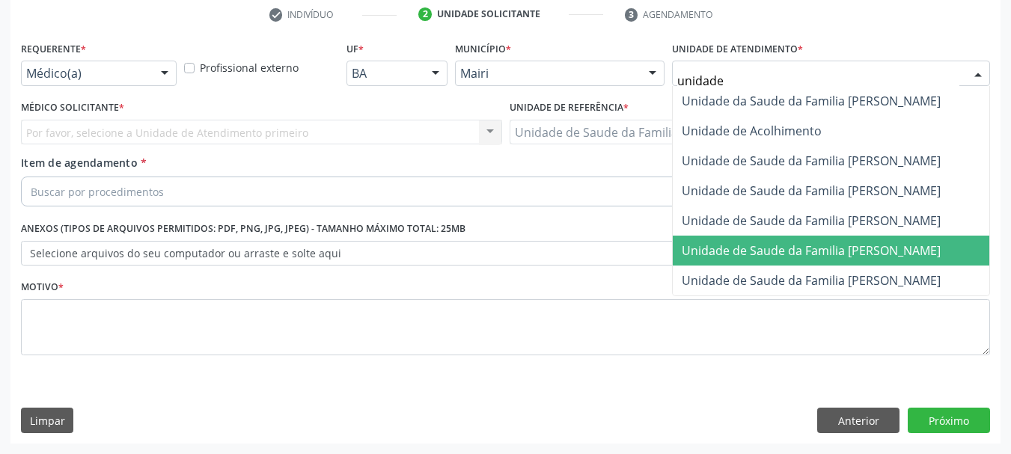
click at [846, 256] on span "Unidade de Saude da Familia [PERSON_NAME]" at bounding box center [811, 250] width 259 height 16
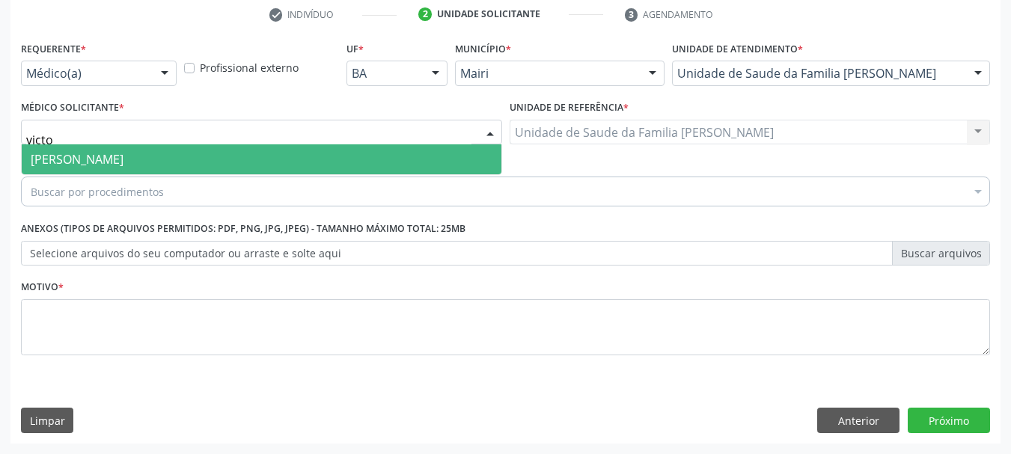
type input "victor"
click at [117, 166] on span "[PERSON_NAME]" at bounding box center [77, 159] width 93 height 16
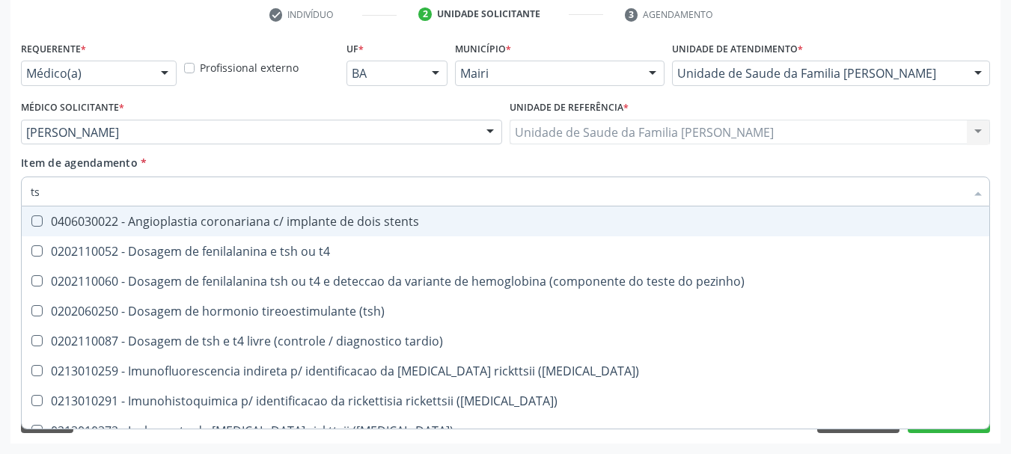
type input "tsh"
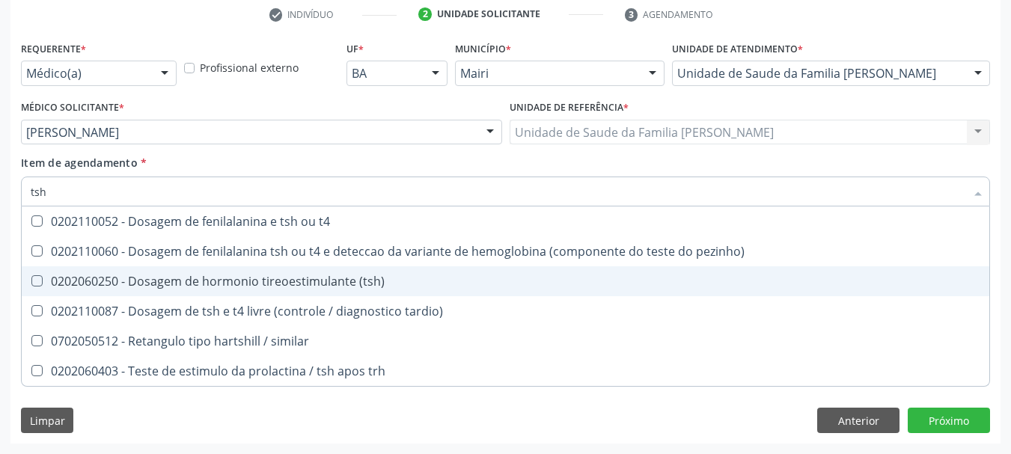
click at [161, 287] on div "0202060250 - Dosagem de hormonio tireoestimulante (tsh)" at bounding box center [506, 281] width 950 height 12
checkbox \(tsh\) "true"
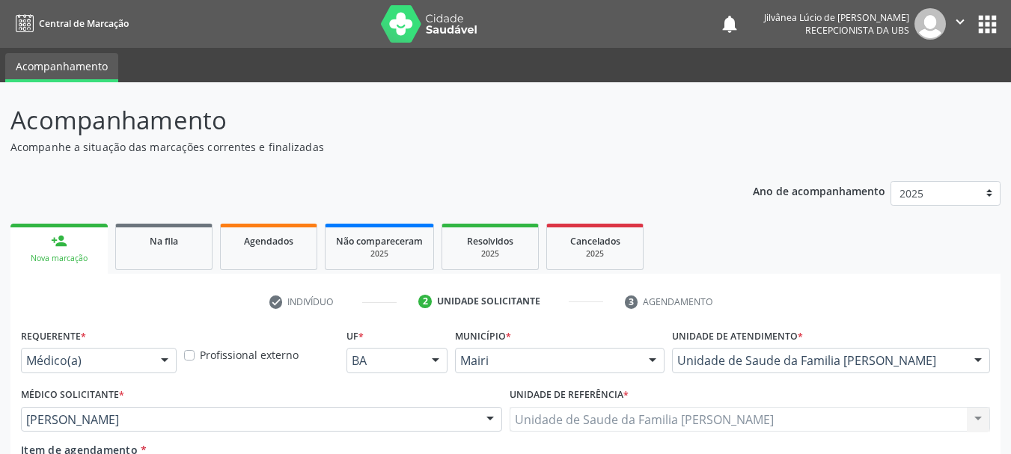
scroll to position [287, 0]
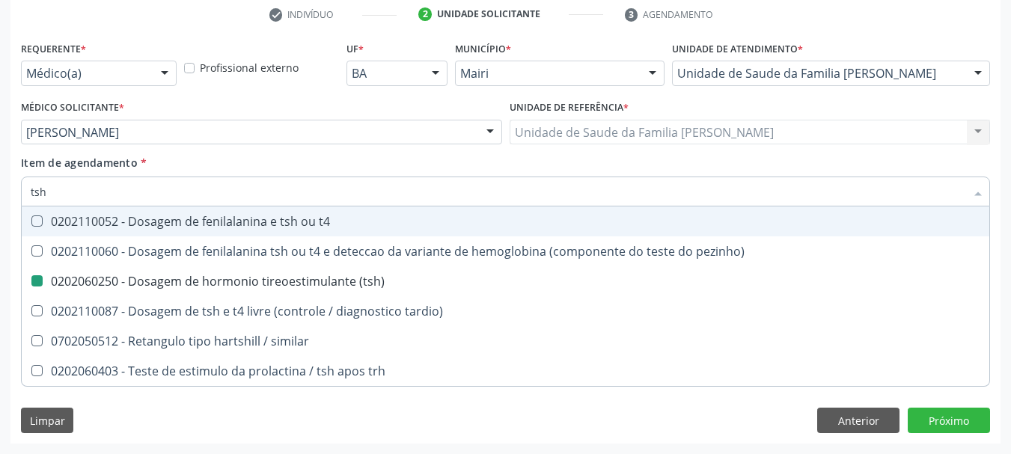
type input "t"
checkbox \(tsh\) "false"
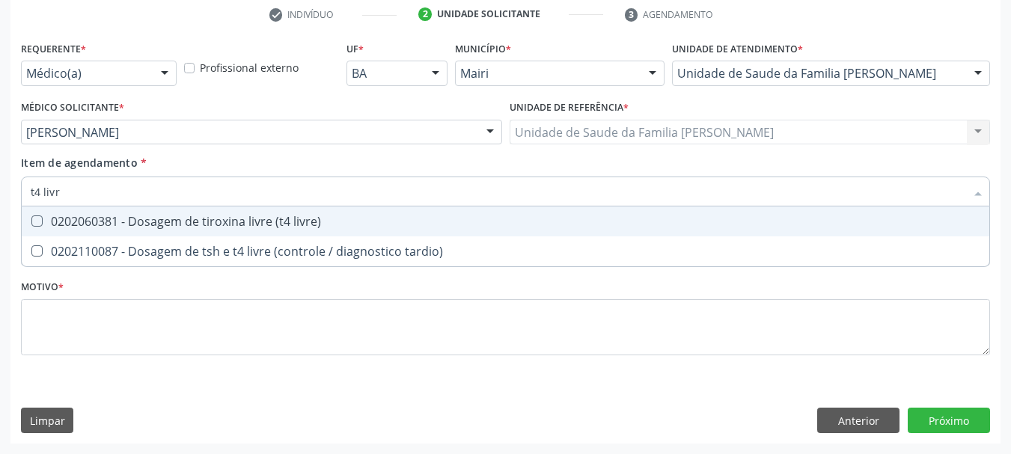
type input "t4 livre"
click at [50, 224] on div "0202060381 - Dosagem de tiroxina livre (t4 livre)" at bounding box center [506, 222] width 950 height 12
checkbox livre\) "true"
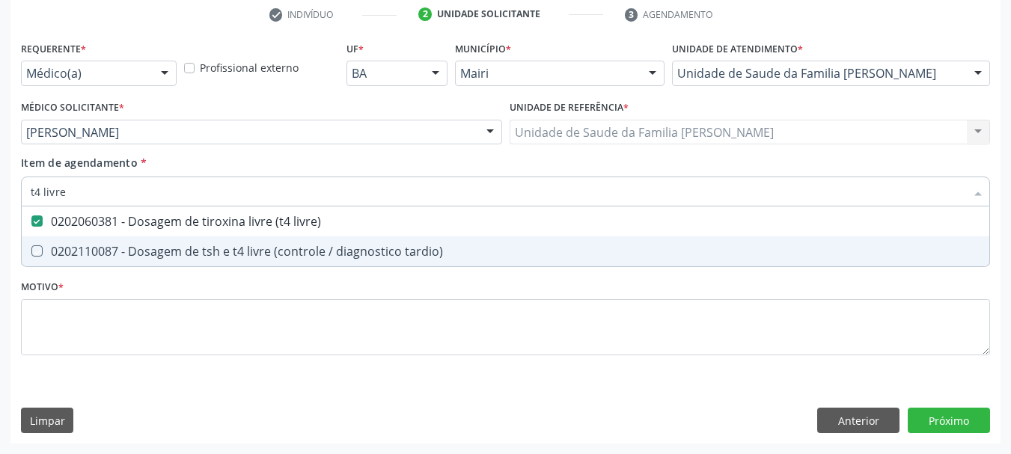
click at [0, 275] on div "Acompanhamento Acompanhe a situação das marcações correntes e finalizadas Relat…" at bounding box center [505, 124] width 1011 height 659
checkbox tardio\) "true"
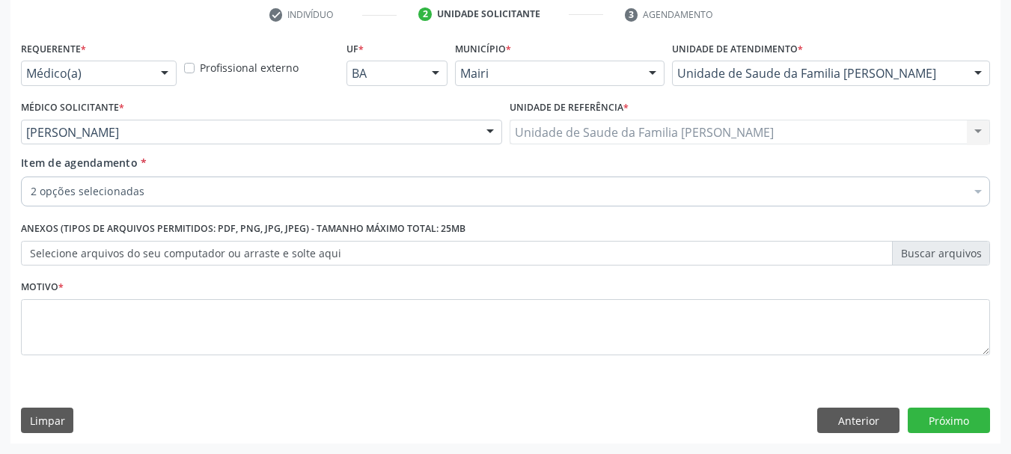
click at [72, 246] on label "Selecione arquivos do seu computador ou arraste e solte aqui" at bounding box center [505, 253] width 969 height 25
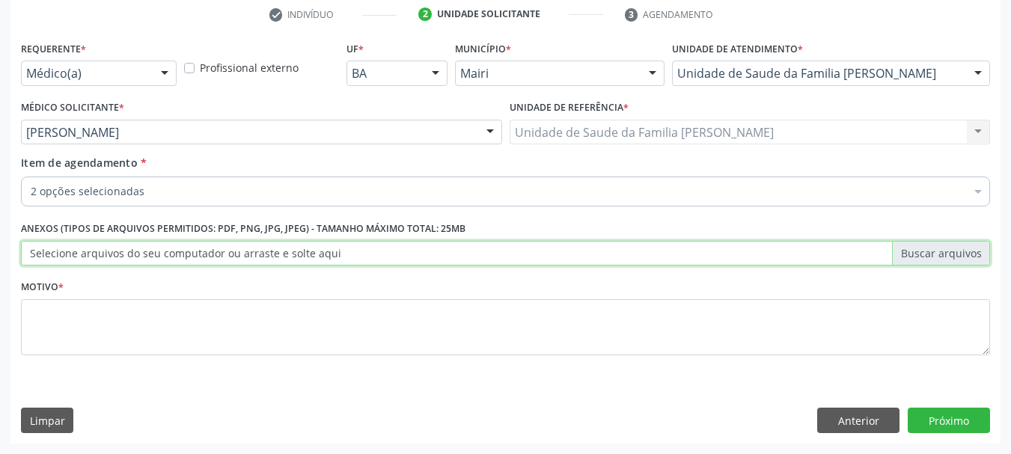
click at [72, 246] on input "Selecione arquivos do seu computador ou arraste e solte aqui" at bounding box center [505, 253] width 969 height 25
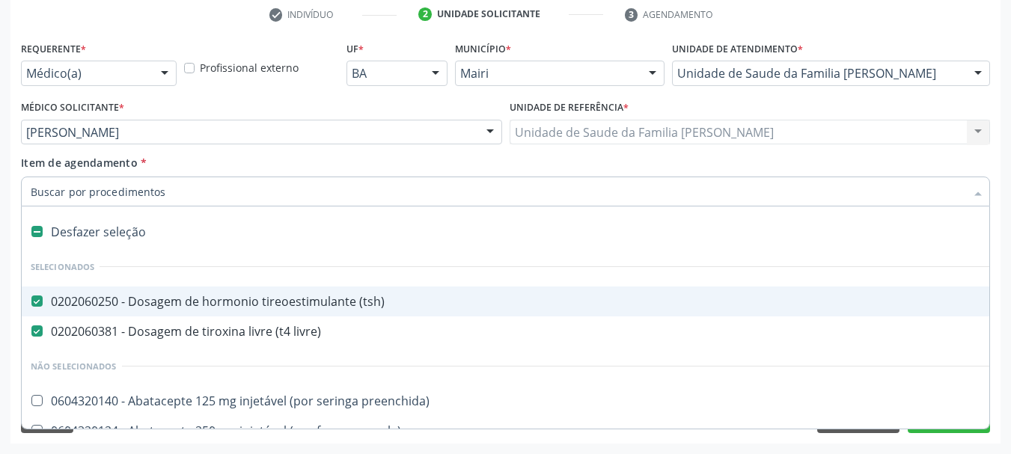
click at [6, 213] on div "Acompanhamento Acompanhe a situação das marcações correntes e finalizadas Relat…" at bounding box center [505, 124] width 1011 height 659
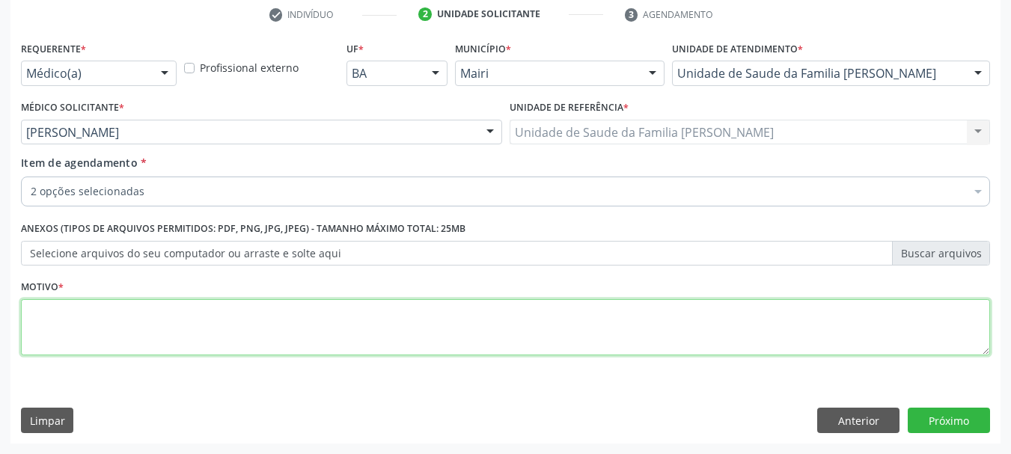
click at [103, 314] on textarea at bounding box center [505, 327] width 969 height 57
type textarea "Controle, Nódulos"
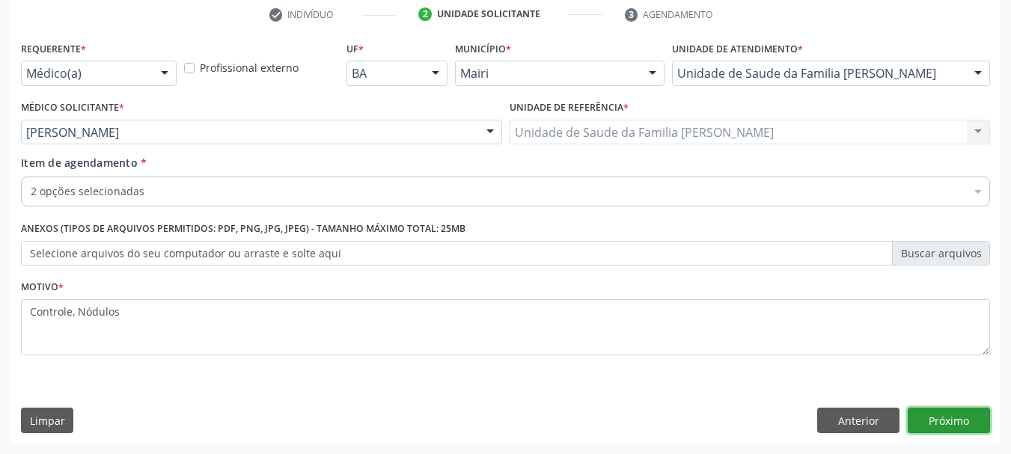
click at [950, 418] on button "Próximo" at bounding box center [949, 420] width 82 height 25
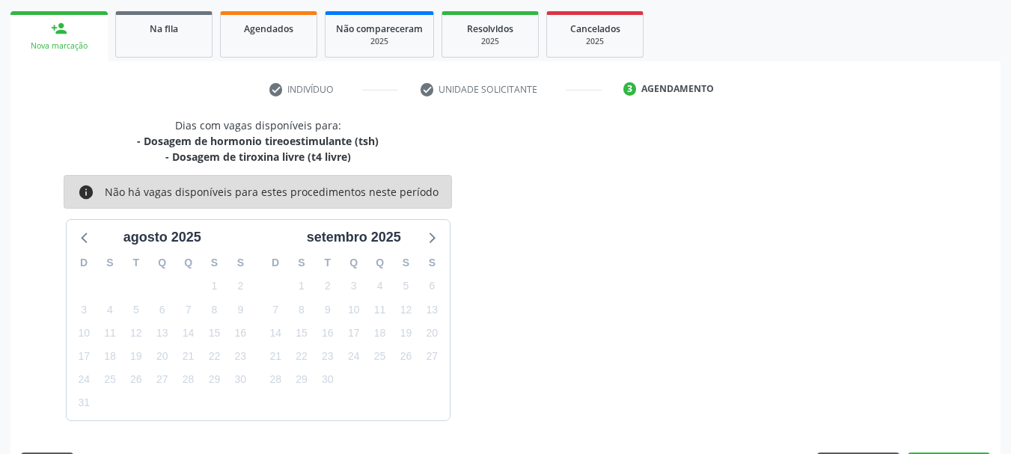
scroll to position [257, 0]
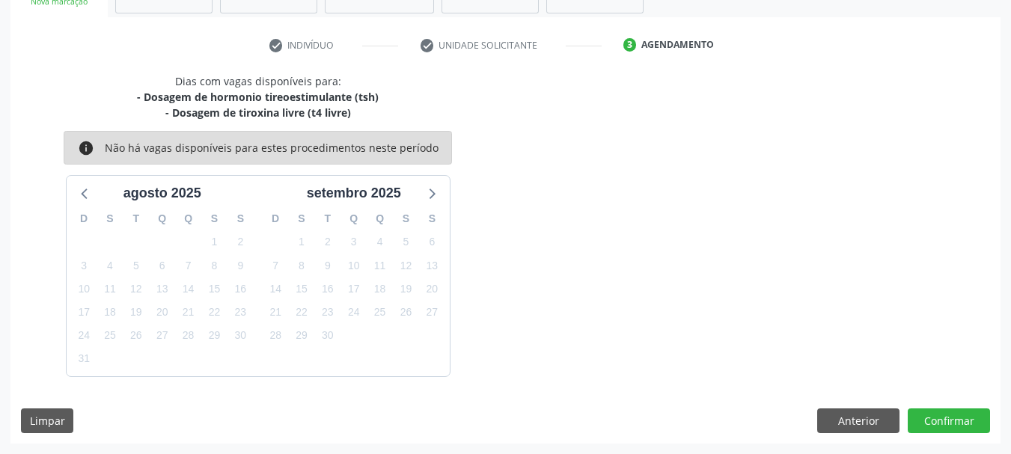
click at [963, 433] on div "Dias com vagas disponíveis para: - Dosagem de hormonio tireoestimulante (tsh) -…" at bounding box center [505, 258] width 990 height 370
click at [939, 418] on button "Confirmar" at bounding box center [949, 421] width 82 height 25
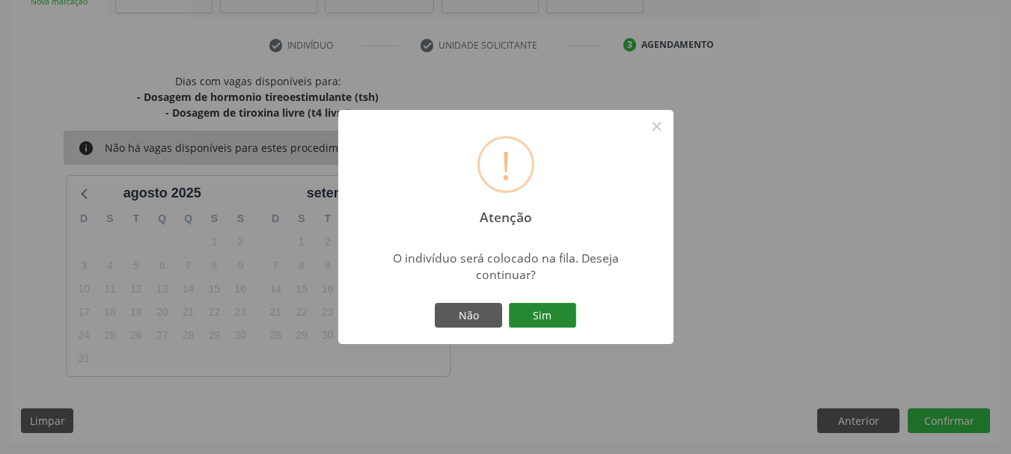
click at [548, 320] on button "Sim" at bounding box center [542, 315] width 67 height 25
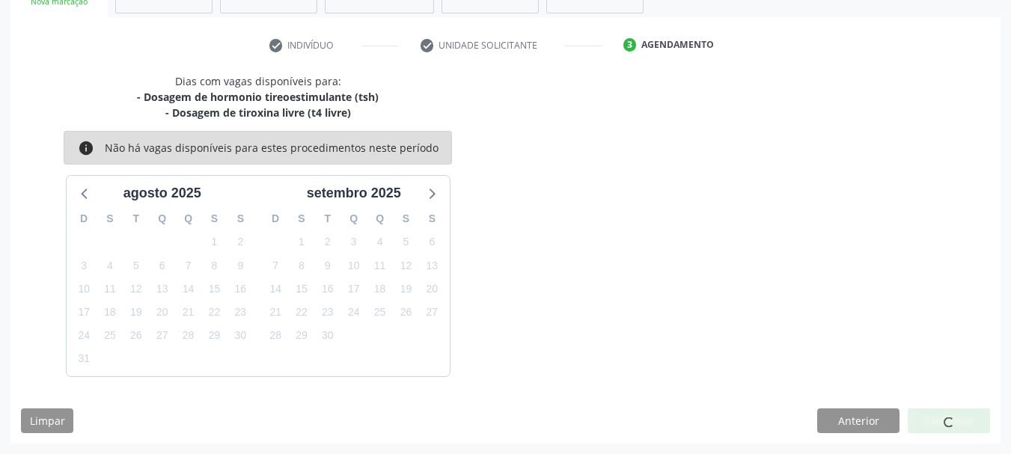
scroll to position [40, 0]
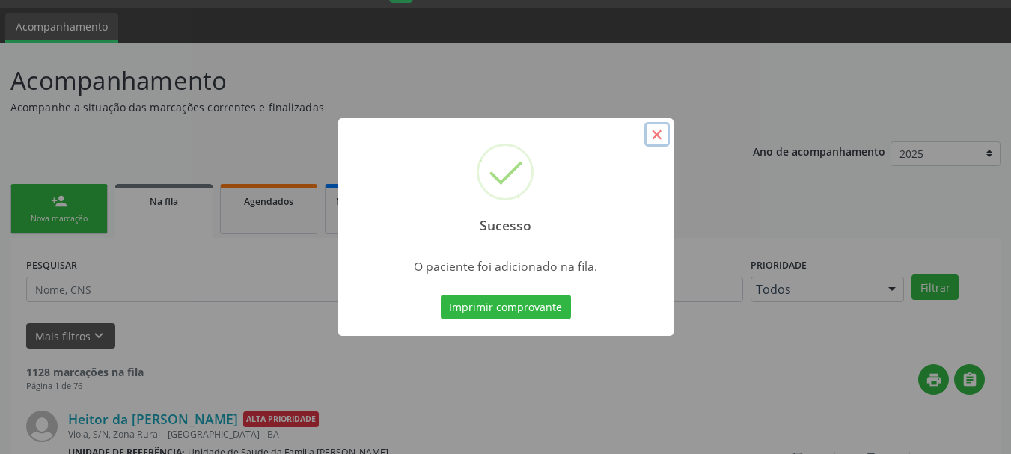
click at [664, 125] on button "×" at bounding box center [656, 134] width 25 height 25
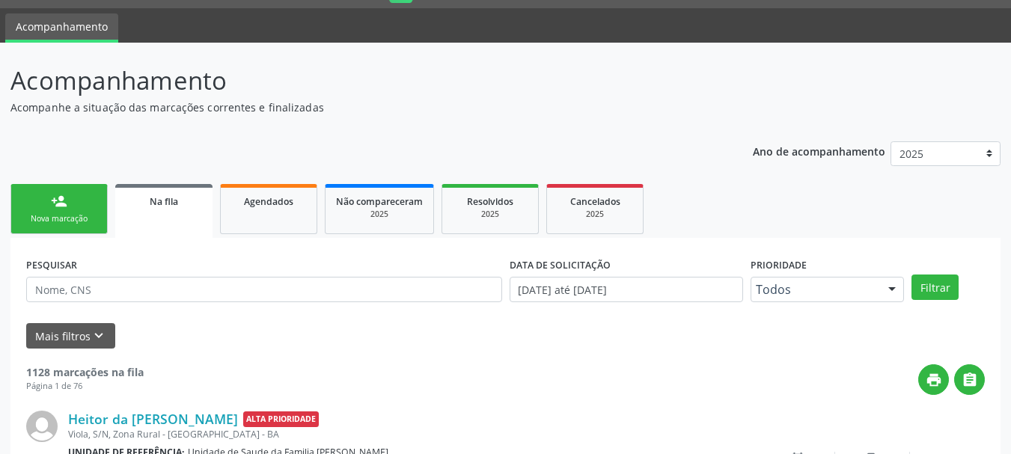
click at [72, 217] on div "Nova marcação" at bounding box center [59, 218] width 75 height 11
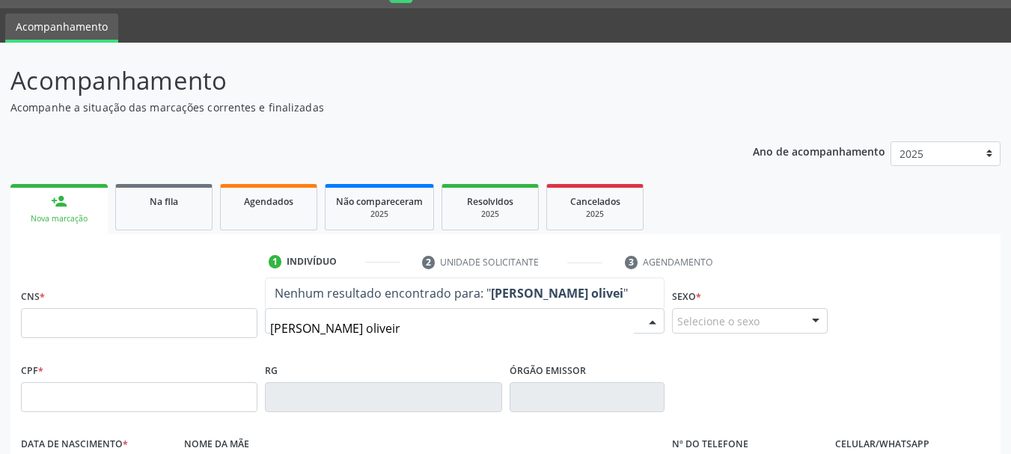
type input "lucília paixão oliveira"
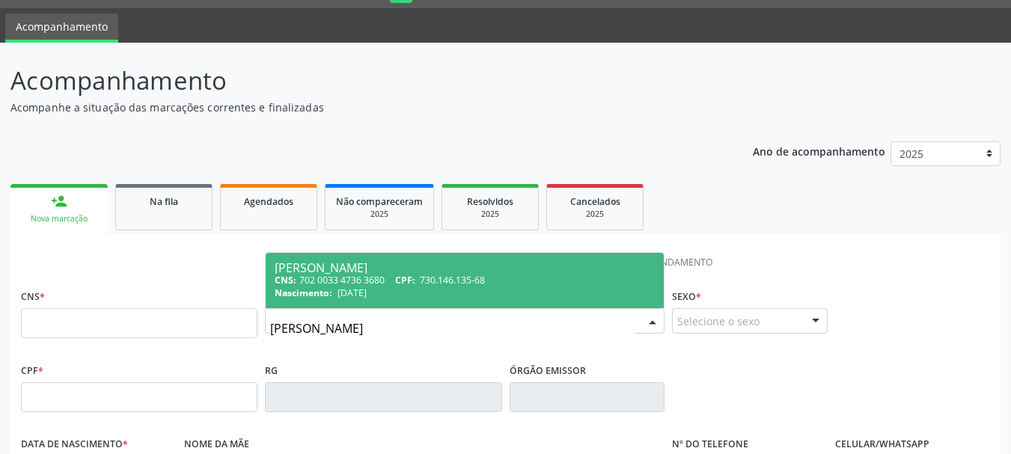
click at [358, 287] on span "[DATE]" at bounding box center [351, 293] width 29 height 13
type input "702 0033 4736 3680"
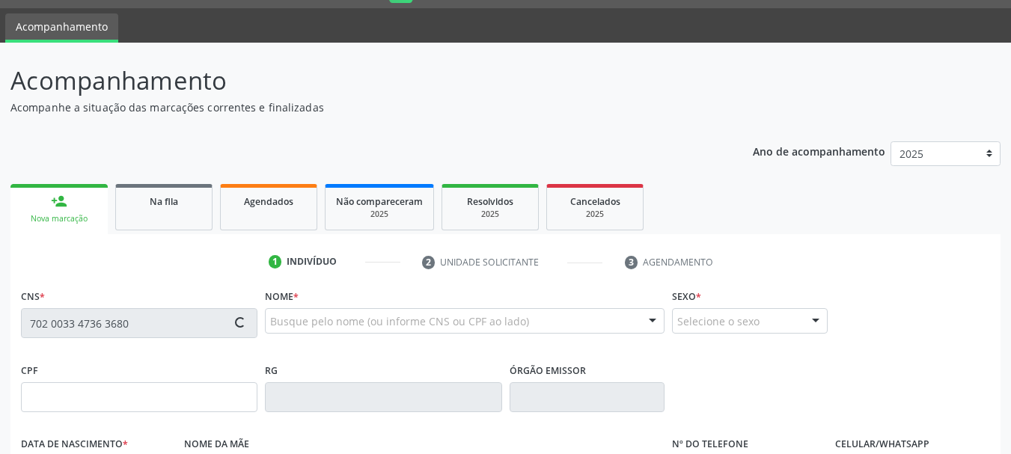
type input "730.146.135-68"
type input "[DATE]"
type input "[PERSON_NAME]"
type input "[PHONE_NUMBER]"
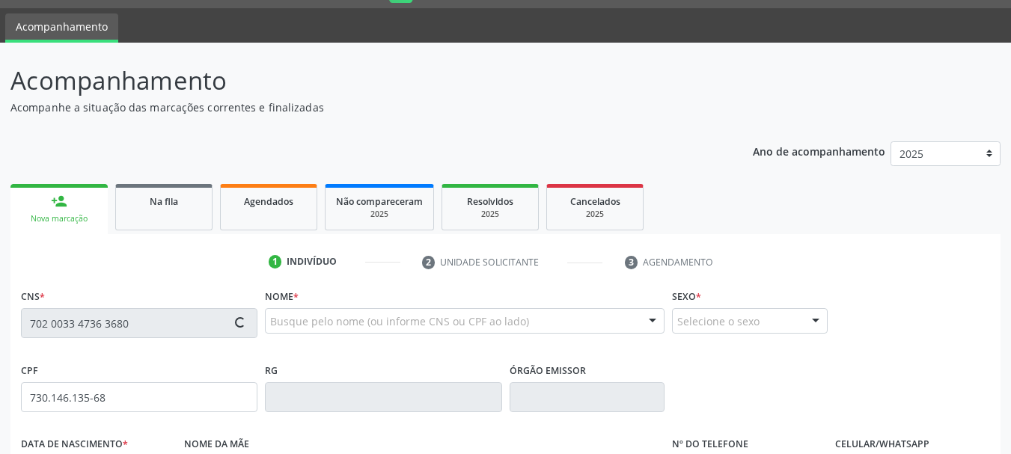
type input "18"
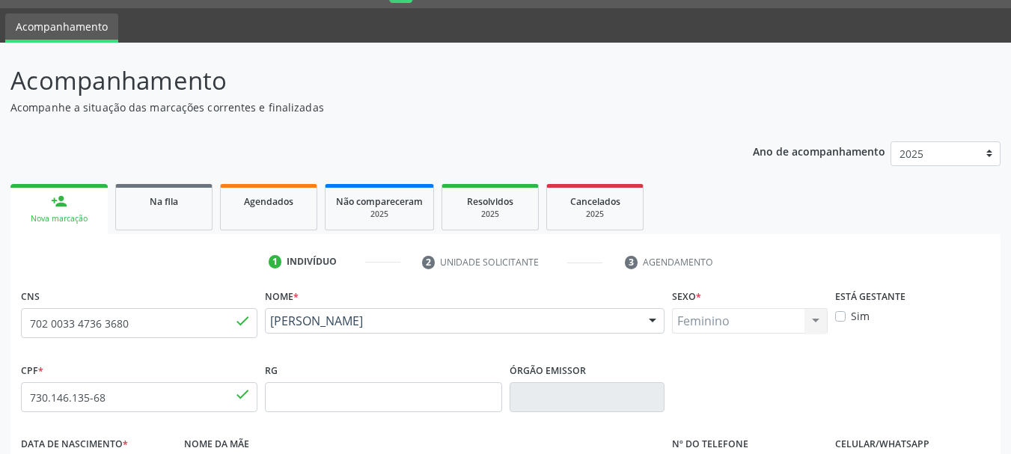
scroll to position [357, 0]
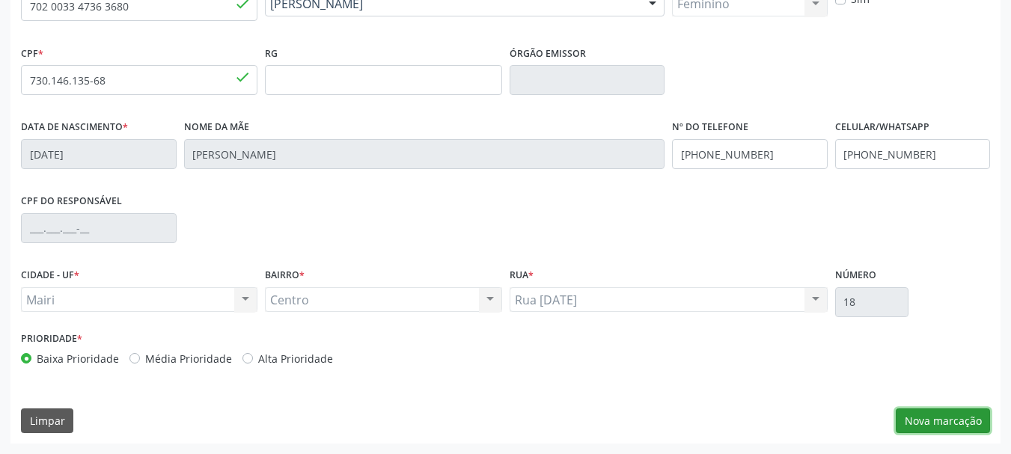
click at [926, 426] on button "Nova marcação" at bounding box center [943, 421] width 94 height 25
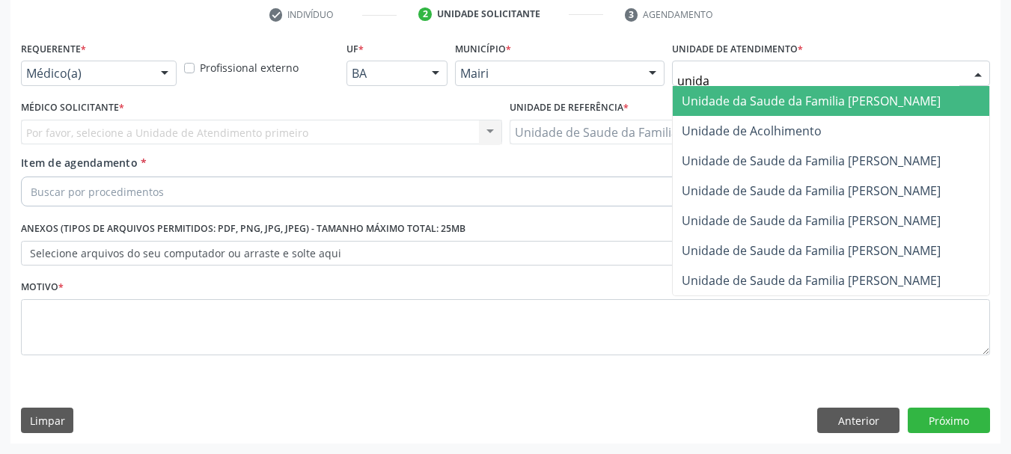
type input "unidad"
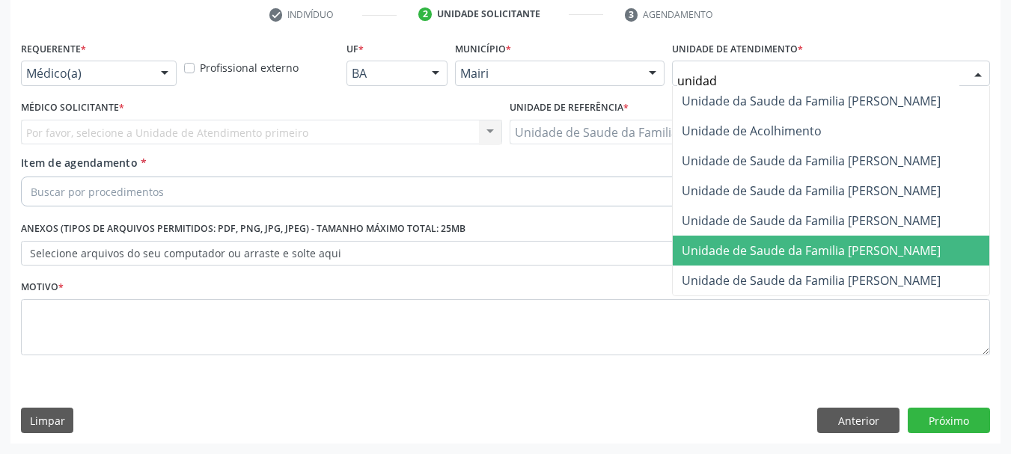
click at [876, 254] on span "Unidade de Saude da Familia [PERSON_NAME]" at bounding box center [811, 250] width 259 height 16
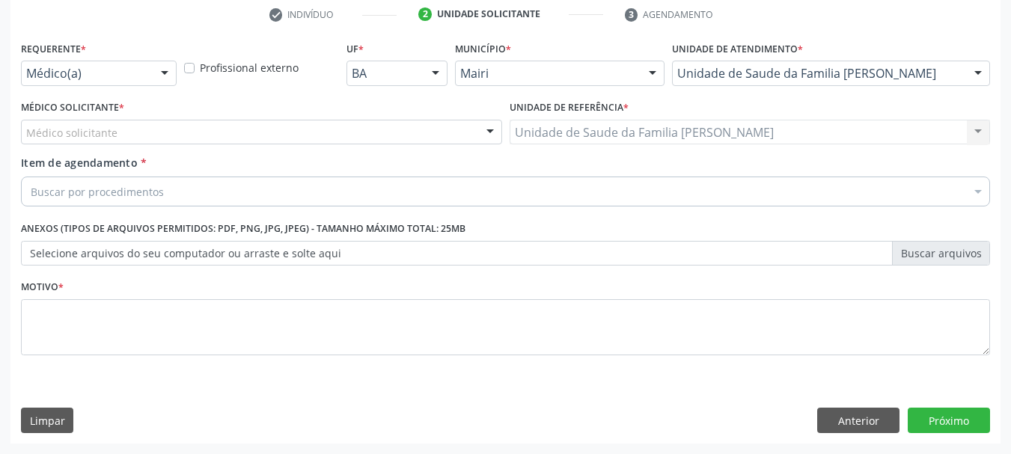
click at [135, 141] on div "Médico solicitante" at bounding box center [261, 132] width 481 height 25
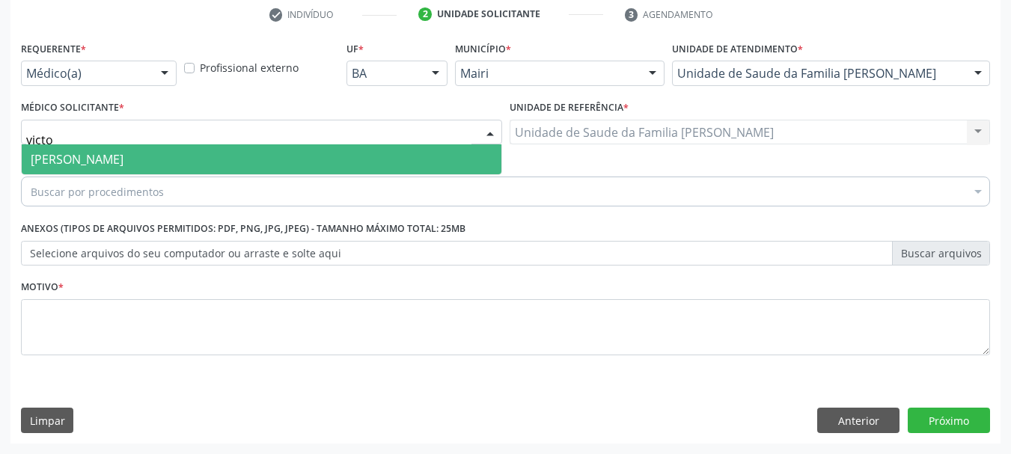
type input "victor"
click at [123, 151] on span "[PERSON_NAME]" at bounding box center [77, 159] width 93 height 16
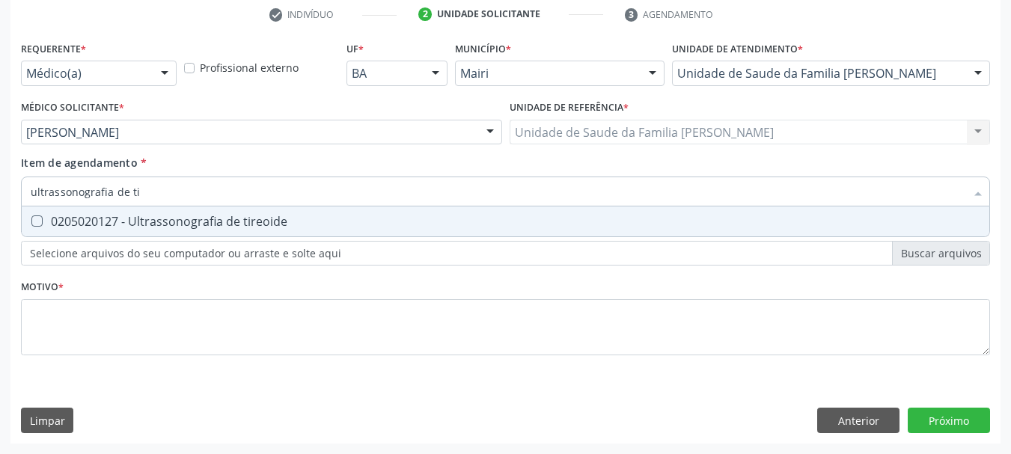
type input "ultrassonografia de tir"
click at [191, 224] on div "0205020127 - Ultrassonografia de tireoide" at bounding box center [506, 222] width 950 height 12
checkbox tireoide "true"
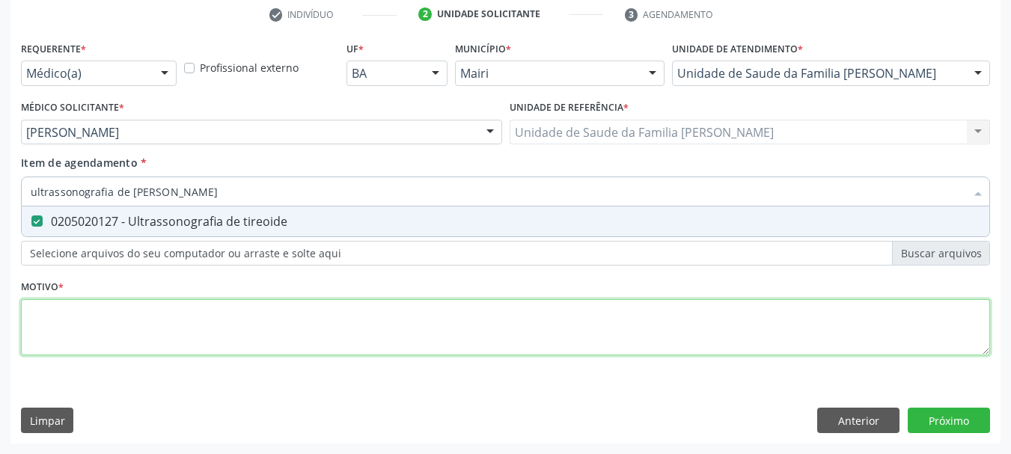
click at [208, 321] on div "Requerente * Médico(a) Médico(a) Enfermeiro(a) Paciente Nenhum resultado encont…" at bounding box center [505, 206] width 969 height 339
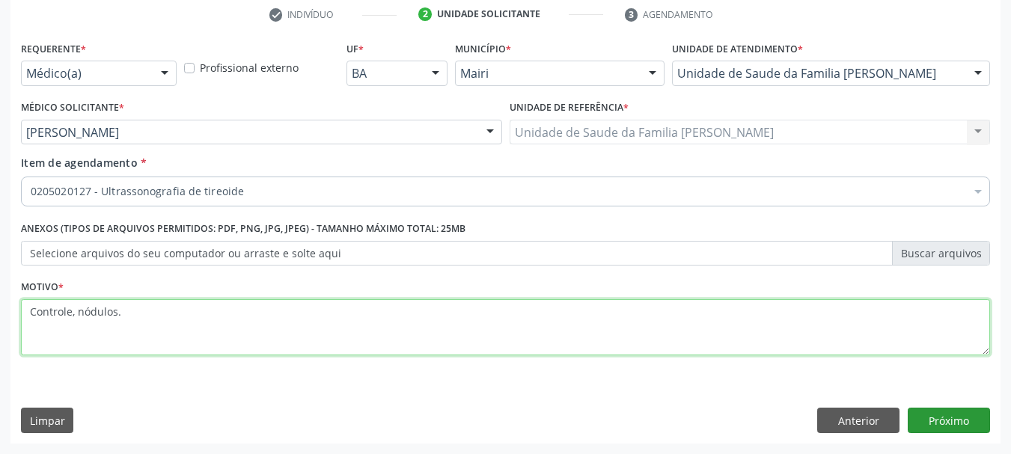
type textarea "Controle, nódulos."
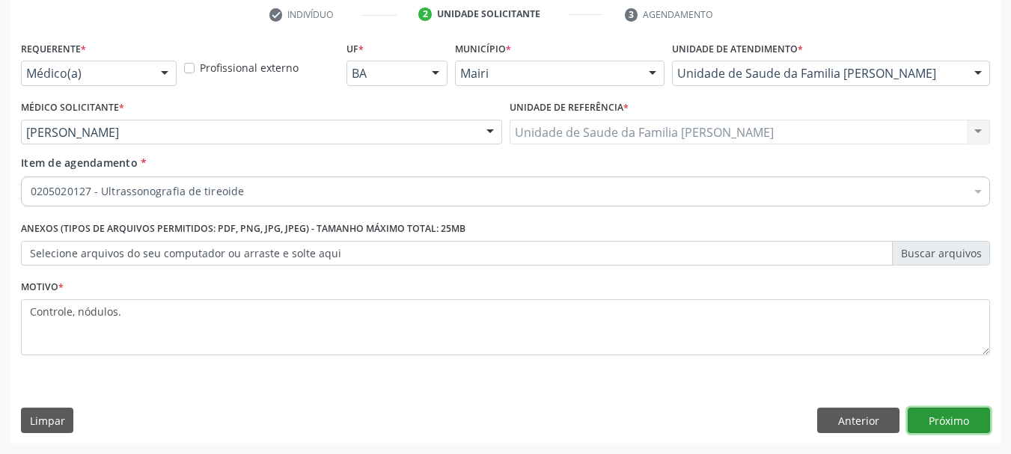
click at [926, 425] on button "Próximo" at bounding box center [949, 420] width 82 height 25
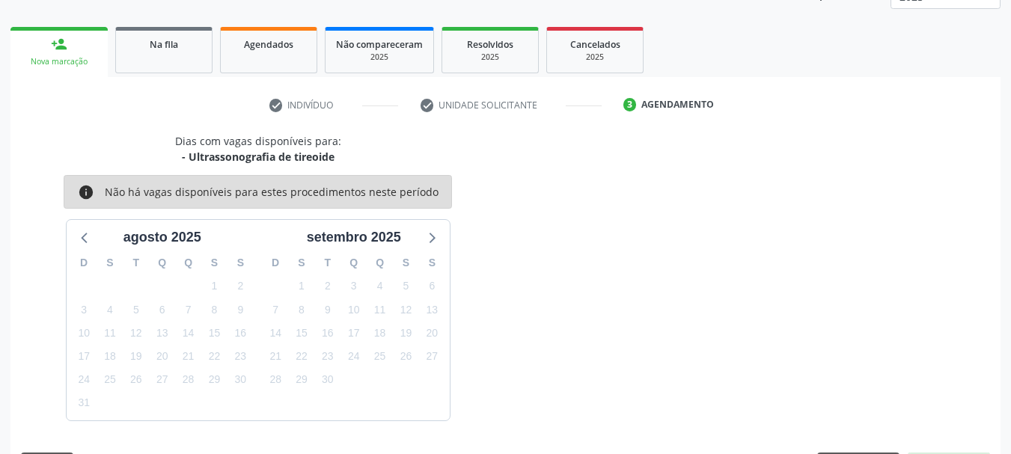
scroll to position [241, 0]
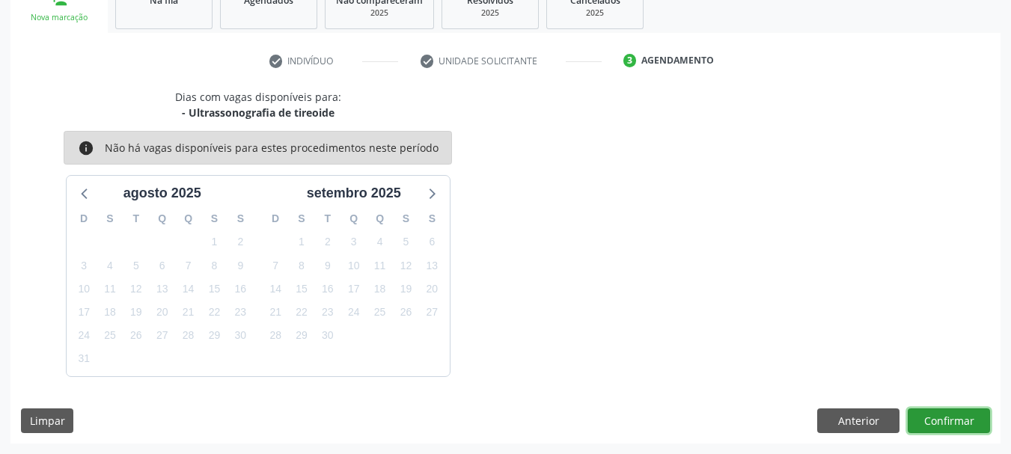
click at [941, 412] on button "Confirmar" at bounding box center [949, 421] width 82 height 25
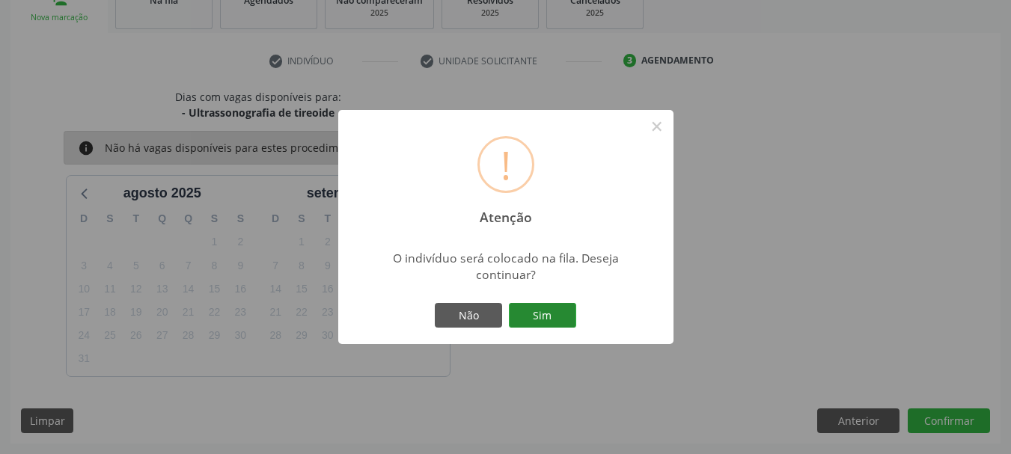
click at [517, 309] on button "Sim" at bounding box center [542, 315] width 67 height 25
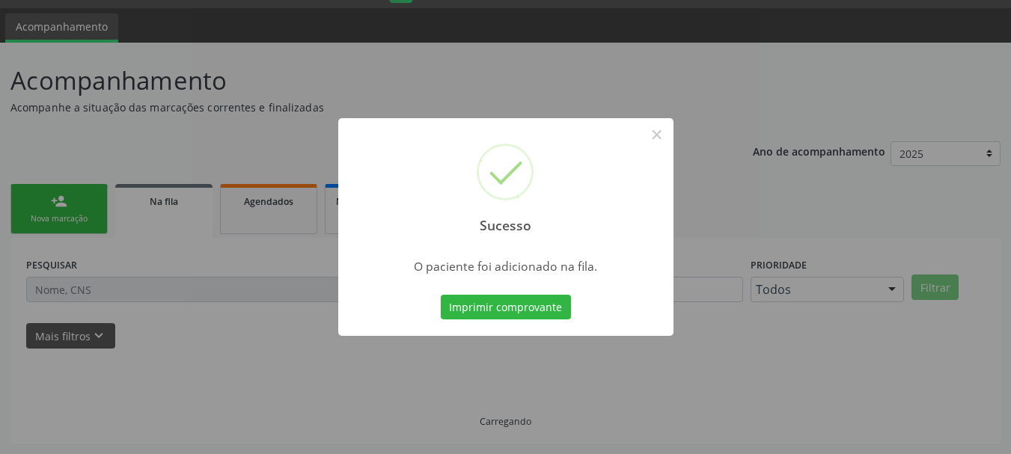
scroll to position [40, 0]
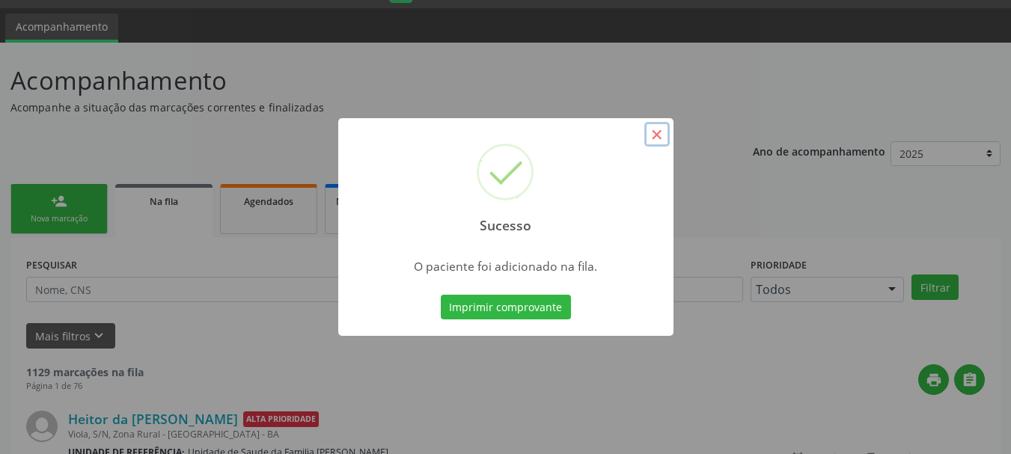
click at [654, 134] on button "×" at bounding box center [656, 134] width 25 height 25
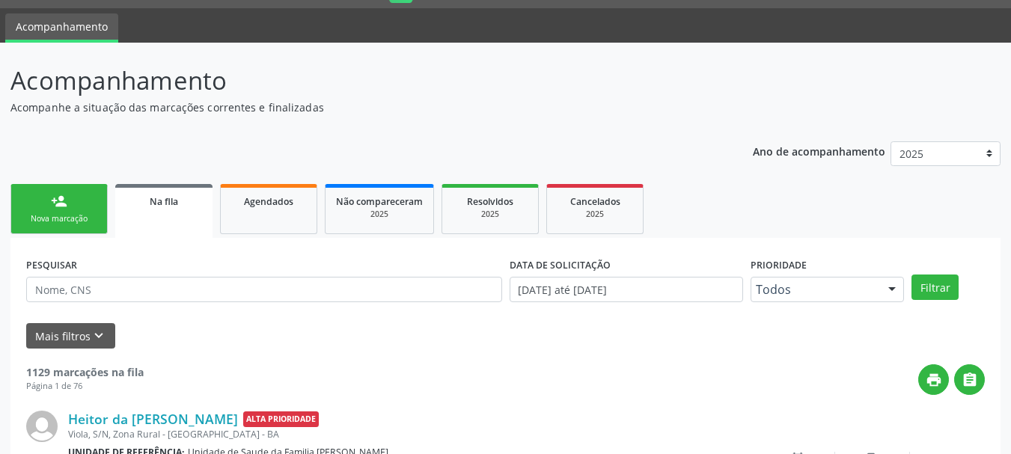
click at [65, 195] on div "person_add" at bounding box center [59, 201] width 16 height 16
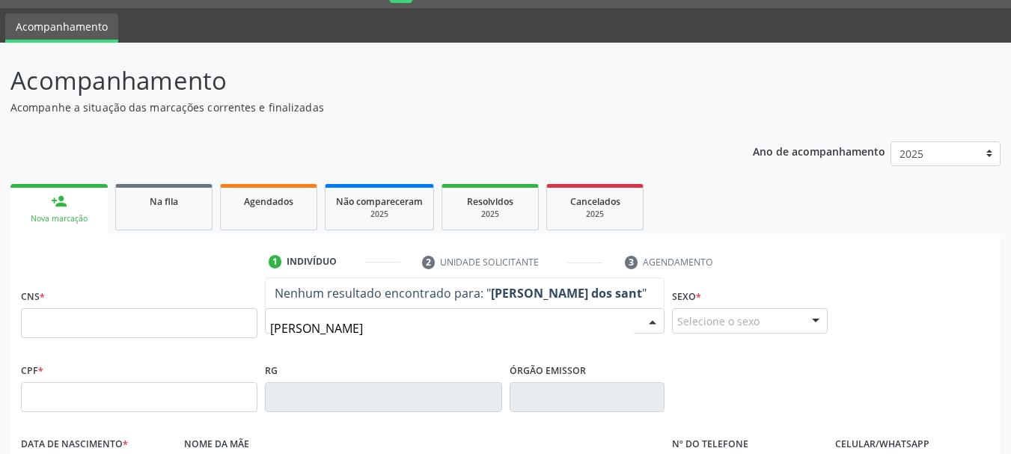
type input "karina silva dos santos"
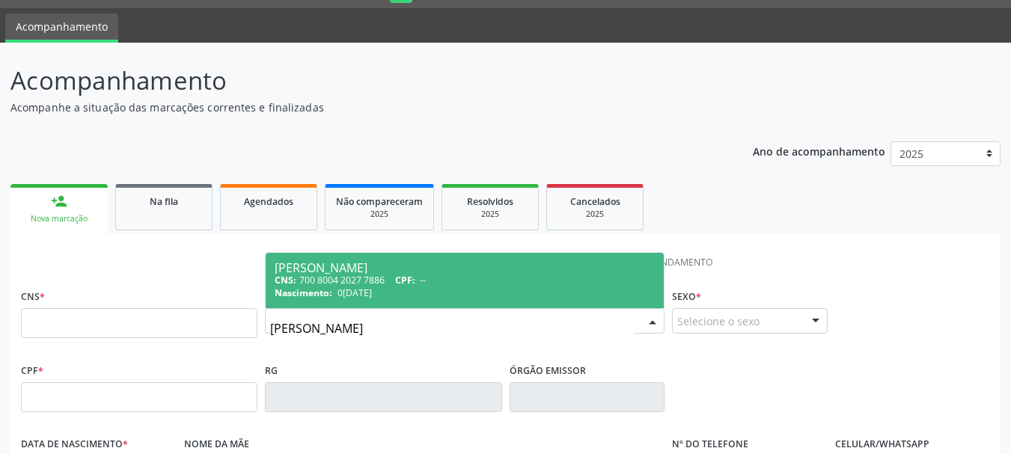
click at [427, 290] on div "Nascimento: 04/03/1995" at bounding box center [465, 293] width 380 height 13
type input "700 8004 2027 7886"
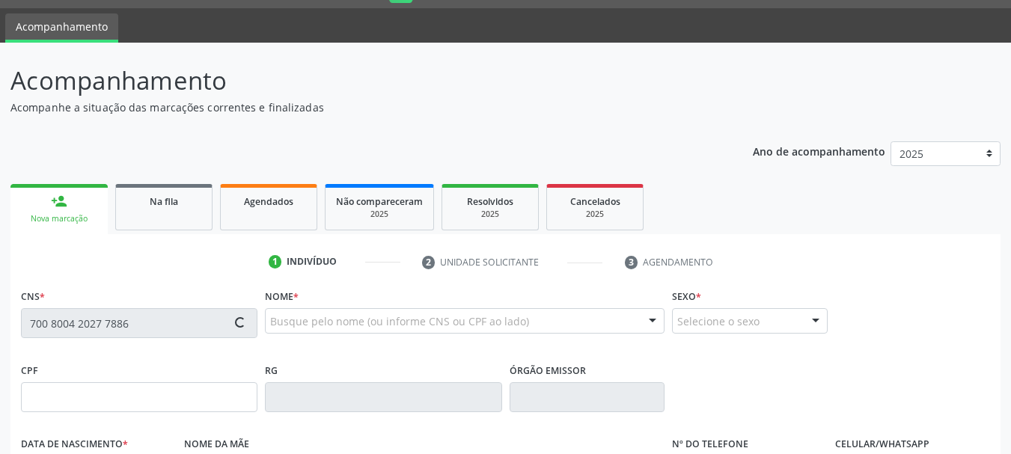
type input "04/03/1995"
type input "Dailma Silva dos Santos"
type input "(74) 99929-1640"
type input "78"
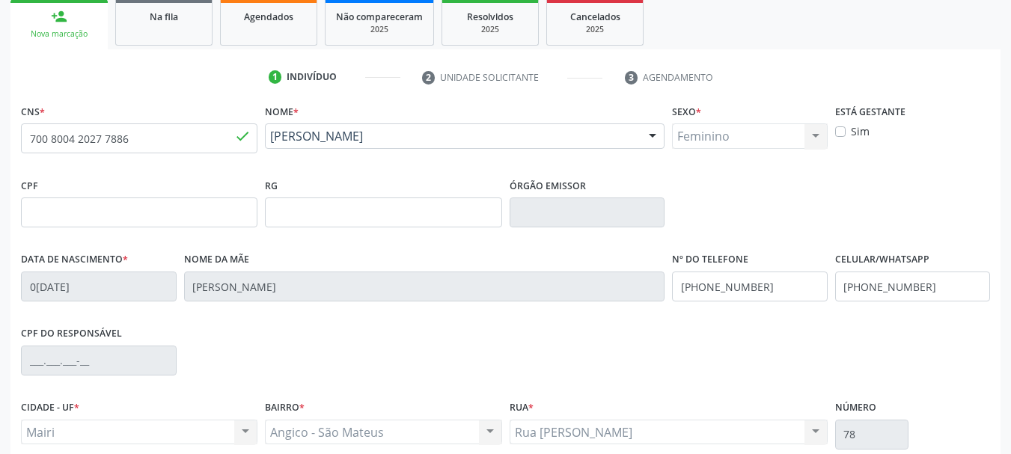
scroll to position [357, 0]
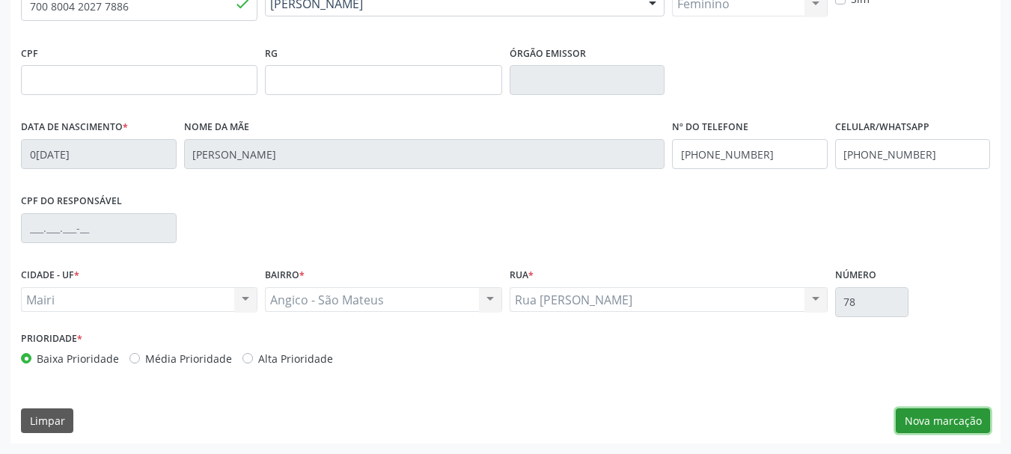
click at [968, 413] on button "Nova marcação" at bounding box center [943, 421] width 94 height 25
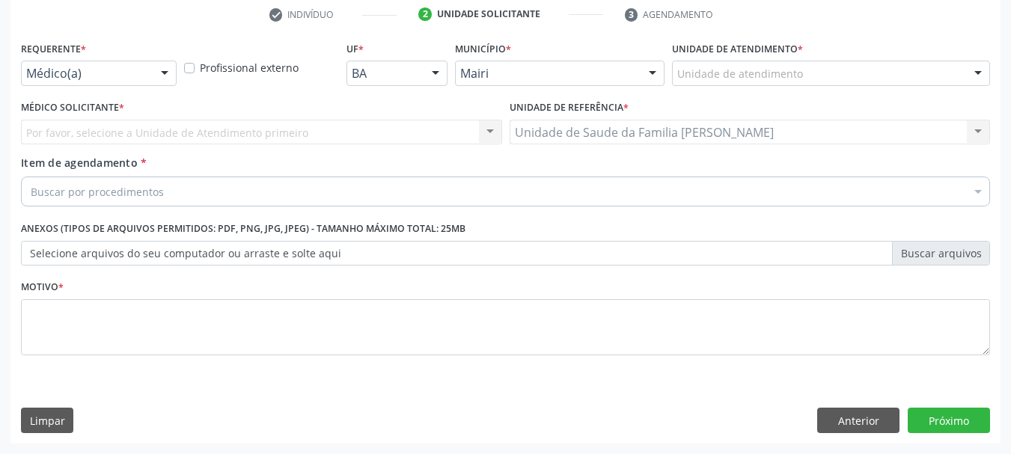
scroll to position [287, 0]
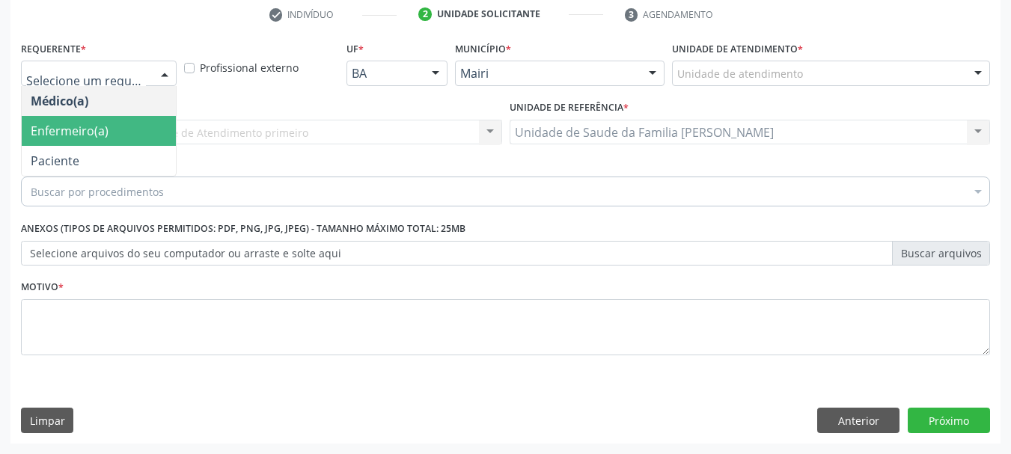
click at [97, 133] on span "Enfermeiro(a)" at bounding box center [70, 131] width 78 height 16
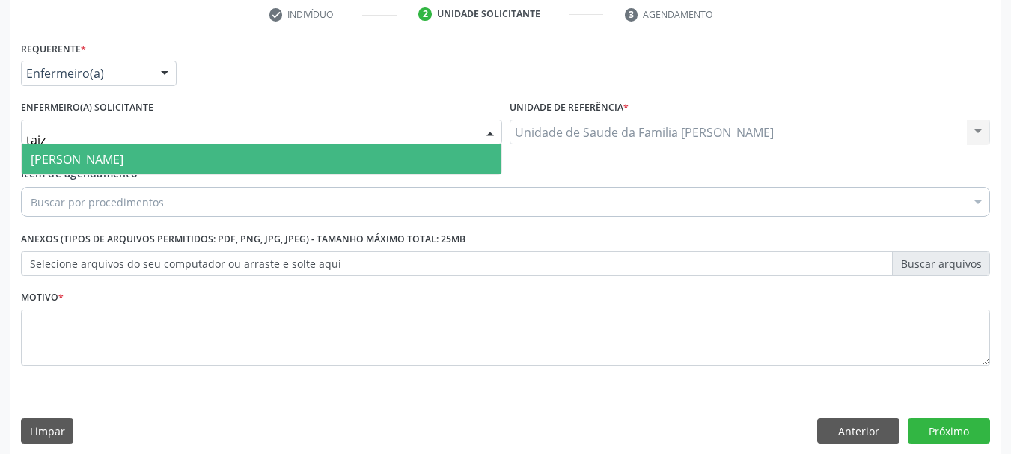
type input "taize"
click at [108, 147] on span "[PERSON_NAME]" at bounding box center [262, 159] width 480 height 30
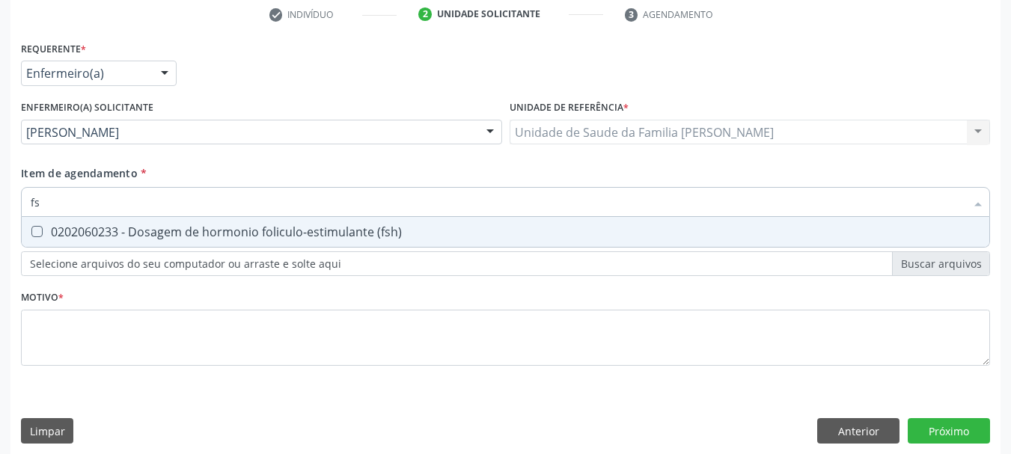
type input "fsh"
click at [135, 222] on span "0202060233 - Dosagem de hormonio foliculo-estimulante (fsh)" at bounding box center [506, 232] width 968 height 30
checkbox \(fsh\) "true"
drag, startPoint x: 47, startPoint y: 198, endPoint x: 0, endPoint y: 204, distance: 47.6
click at [0, 204] on div "Acompanhamento Acompanhe a situação das marcações correntes e finalizadas Relat…" at bounding box center [505, 130] width 1011 height 670
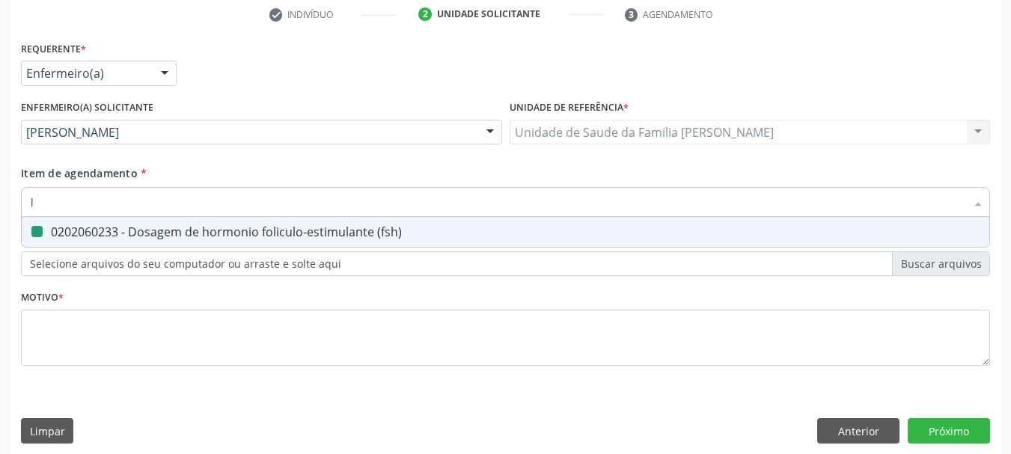
type input "lh"
checkbox \(fsh\) "false"
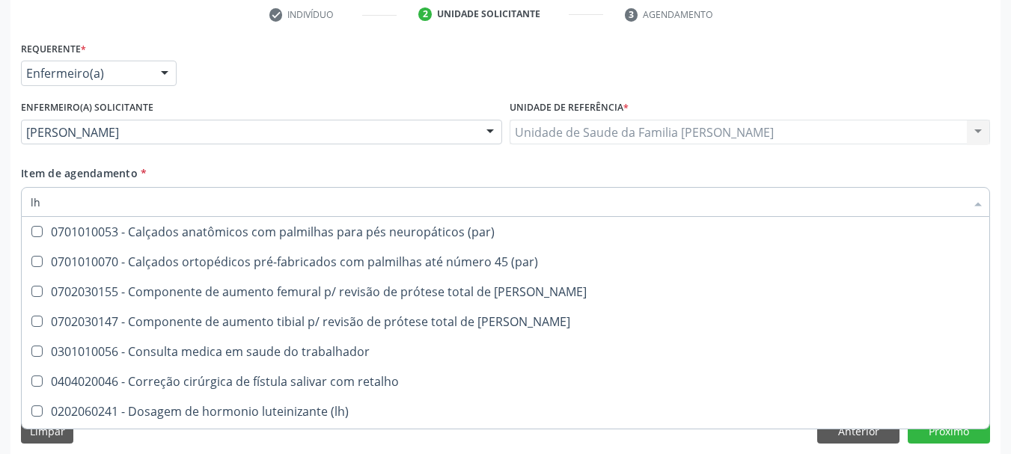
scroll to position [1422, 0]
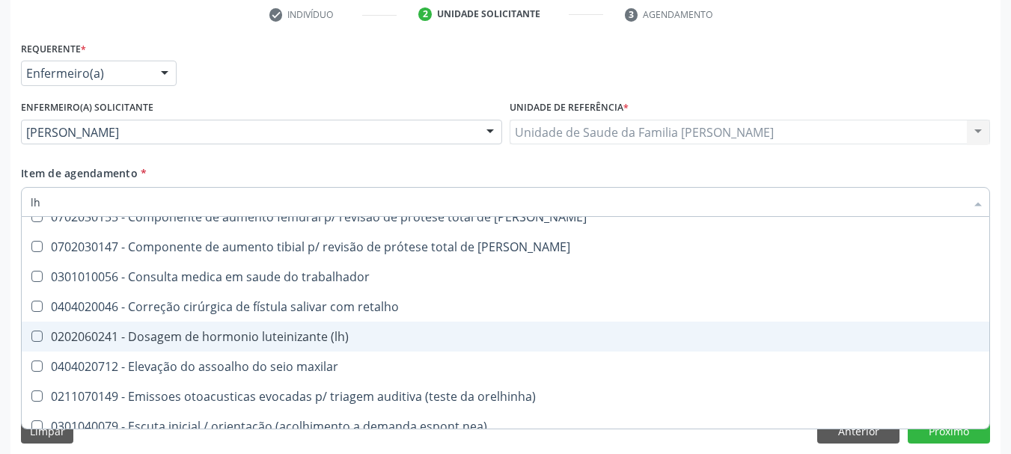
click at [327, 331] on div "0202060241 - Dosagem de hormonio luteinizante (lh)" at bounding box center [607, 337] width 1152 height 12
checkbox \(lh\) "true"
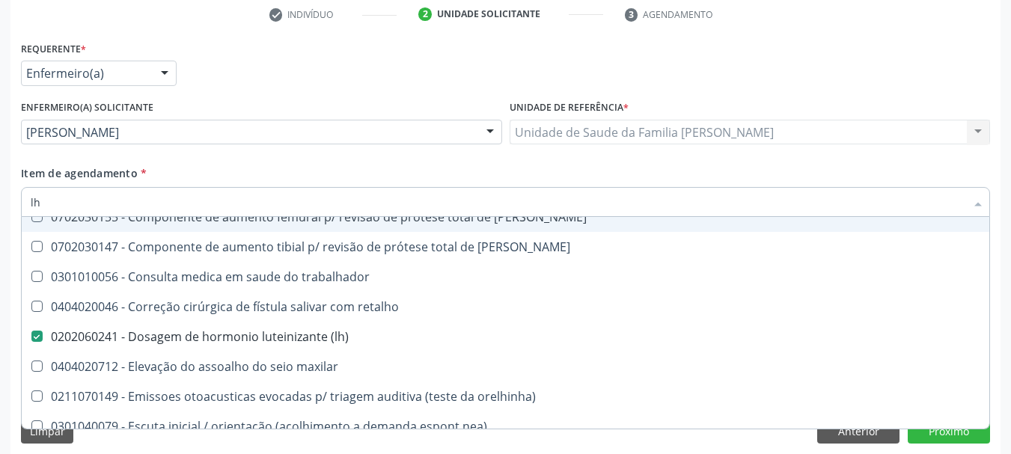
drag, startPoint x: 69, startPoint y: 202, endPoint x: 0, endPoint y: 203, distance: 68.8
click at [0, 203] on div "Acompanhamento Acompanhe a situação das marcações correntes e finalizadas Relat…" at bounding box center [505, 130] width 1011 height 670
type input "e"
checkbox \(lh\) "false"
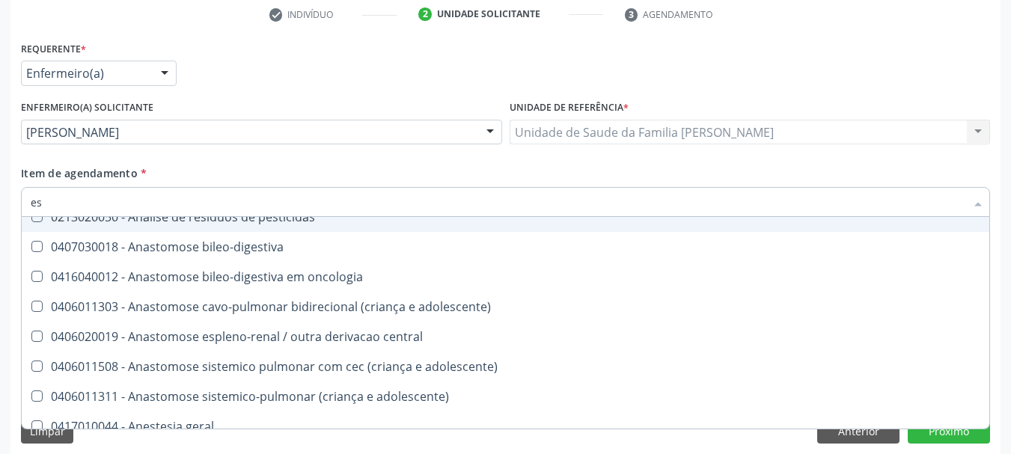
type input "est"
checkbox níveis "true"
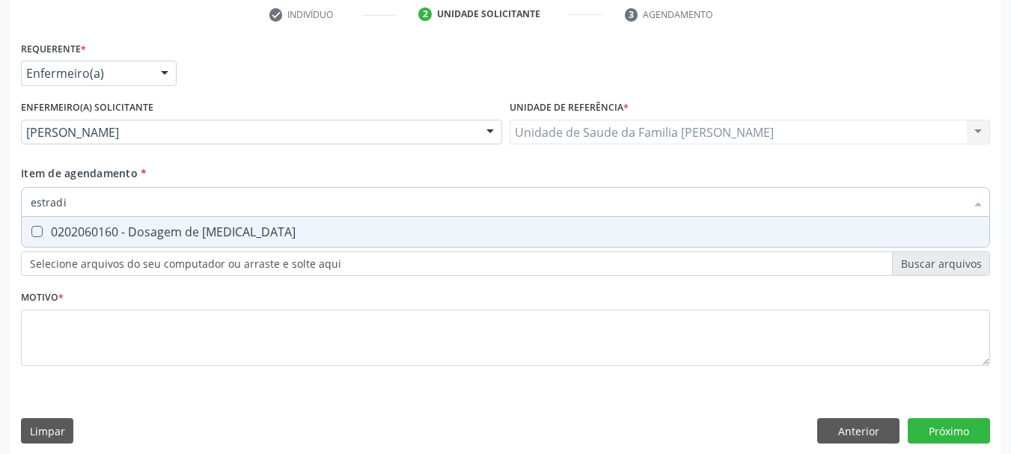
scroll to position [0, 0]
type input "estradiol"
click at [64, 226] on div "0202060160 - Dosagem de estradiol" at bounding box center [506, 232] width 950 height 12
checkbox estradiol "true"
drag, startPoint x: 95, startPoint y: 201, endPoint x: 0, endPoint y: 203, distance: 95.1
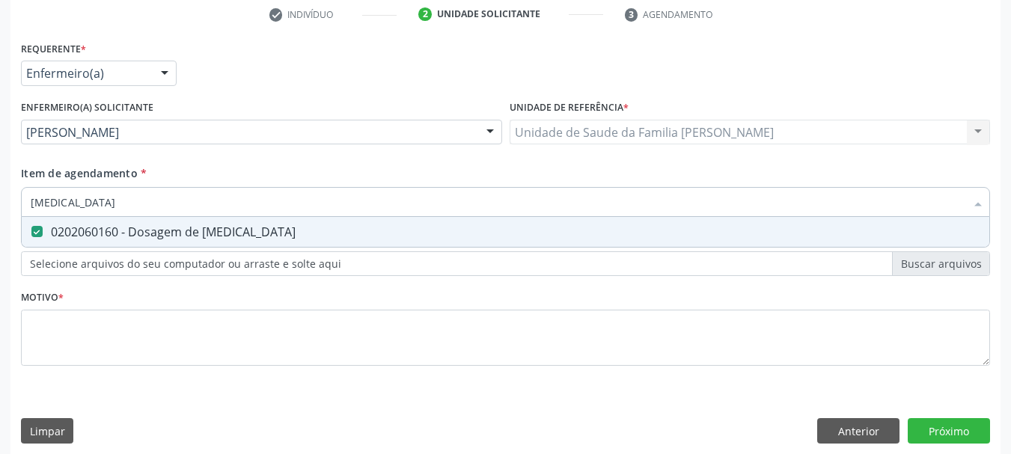
click at [0, 203] on div "Acompanhamento Acompanhe a situação das marcações correntes e finalizadas Relat…" at bounding box center [505, 130] width 1011 height 670
type input "t"
checkbox estradiol "false"
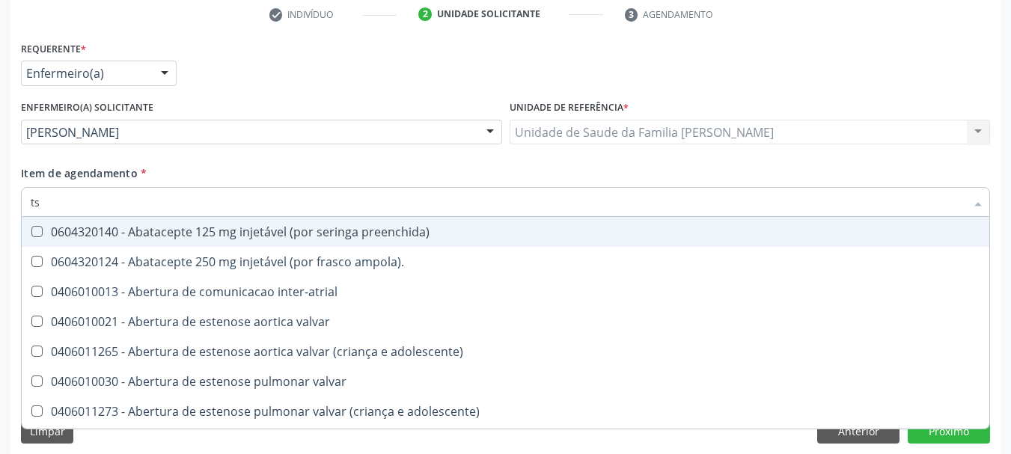
type input "tsh"
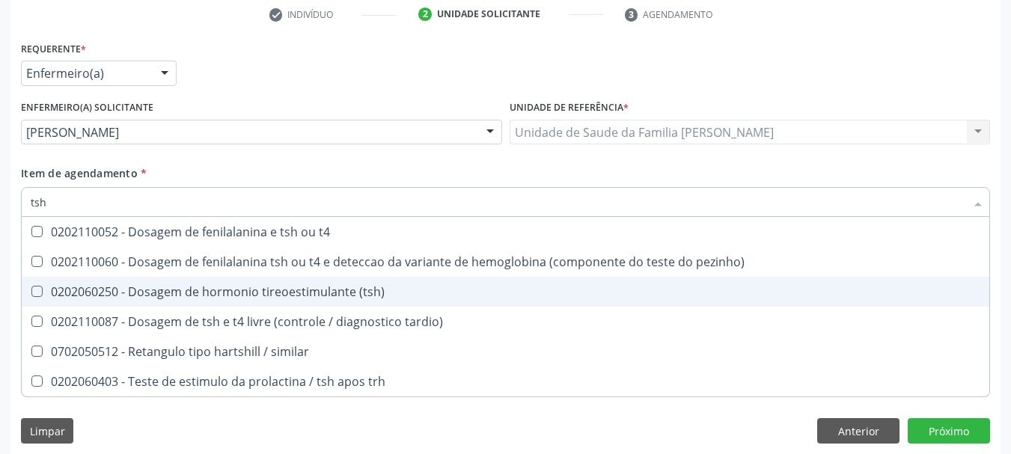
click at [161, 298] on div "0202060250 - Dosagem de hormonio tireoestimulante (tsh)" at bounding box center [506, 292] width 950 height 12
checkbox \(tsh\) "true"
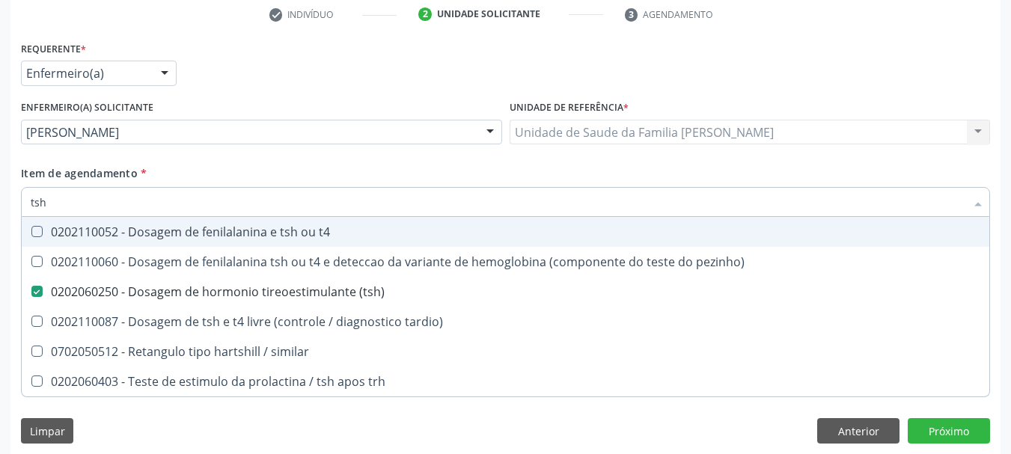
drag, startPoint x: 55, startPoint y: 203, endPoint x: 0, endPoint y: 205, distance: 54.7
click at [0, 205] on div "Acompanhamento Acompanhe a situação das marcações correntes e finalizadas Relat…" at bounding box center [505, 130] width 1011 height 670
type input "t4"
checkbox \(tsh\) "false"
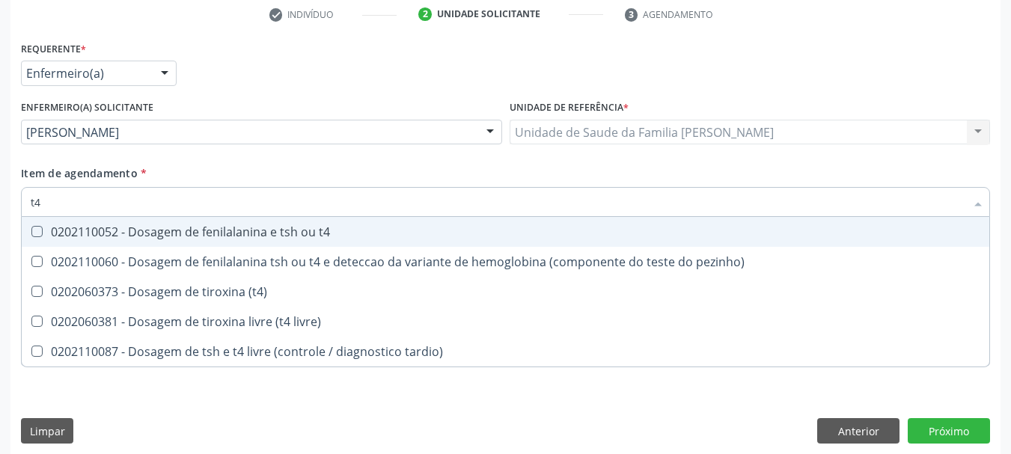
type input "t4 l"
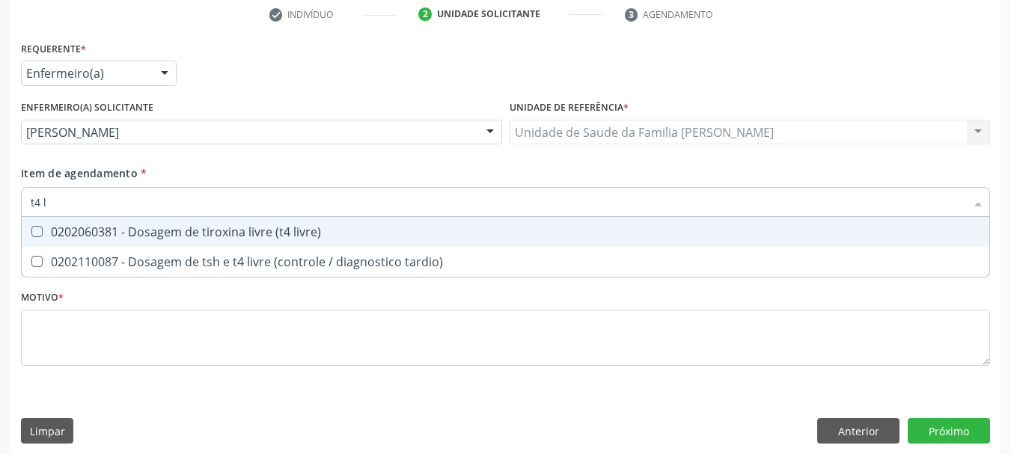
click at [64, 227] on div "0202060381 - Dosagem de tiroxina livre (t4 livre)" at bounding box center [506, 232] width 950 height 12
checkbox livre\) "true"
drag, startPoint x: 57, startPoint y: 204, endPoint x: 0, endPoint y: 212, distance: 57.4
click at [0, 212] on div "Acompanhamento Acompanhe a situação das marcações correntes e finalizadas Relat…" at bounding box center [505, 130] width 1011 height 670
checkbox livre\) "false"
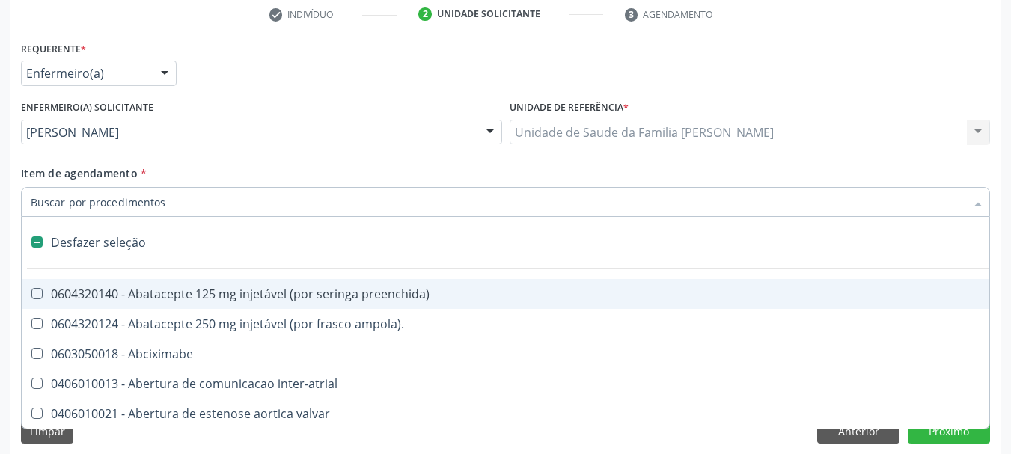
click at [0, 260] on div "Acompanhamento Acompanhe a situação das marcações correntes e finalizadas Relat…" at bounding box center [505, 130] width 1011 height 670
checkbox ampola\)\ "true"
checkbox Abciximabe "true"
checkbox inter-atrial "true"
checkbox valvar "true"
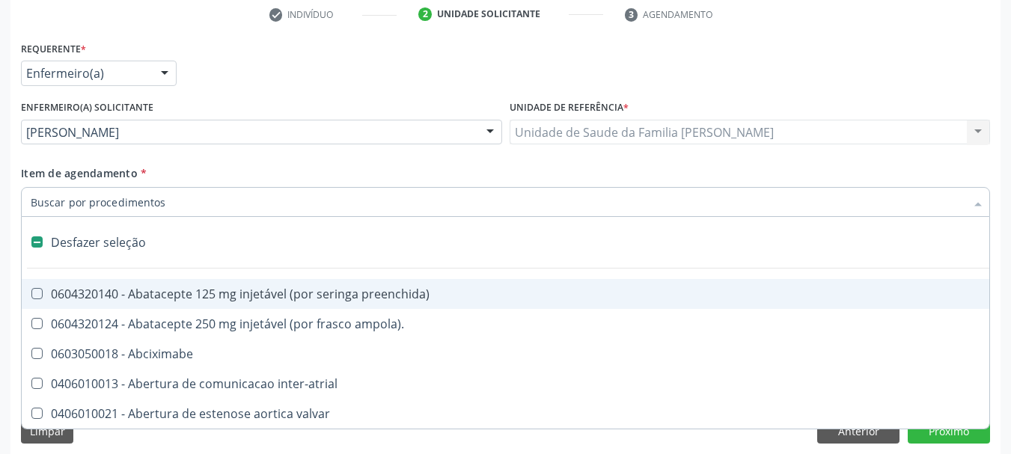
checkbox adolescente\) "true"
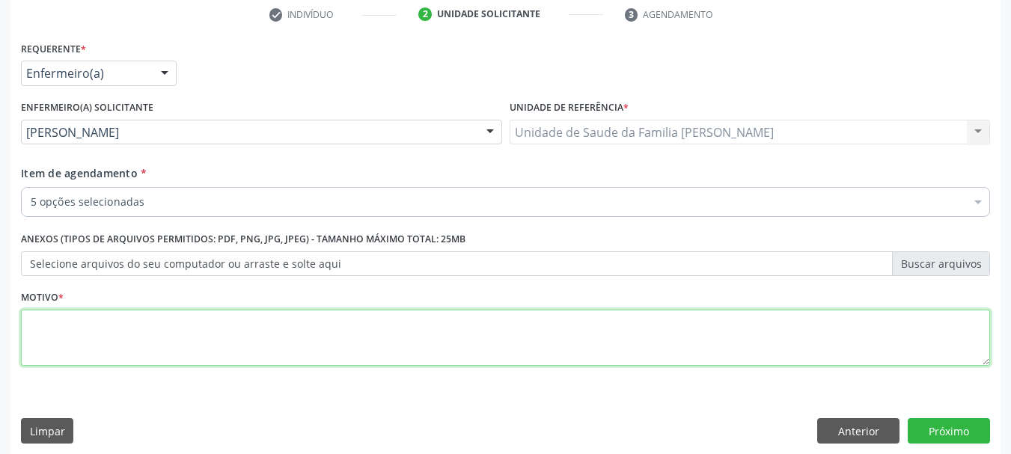
click at [106, 337] on textarea at bounding box center [505, 338] width 969 height 57
type textarea "Menstruação irregular (fluxo frequenta)"
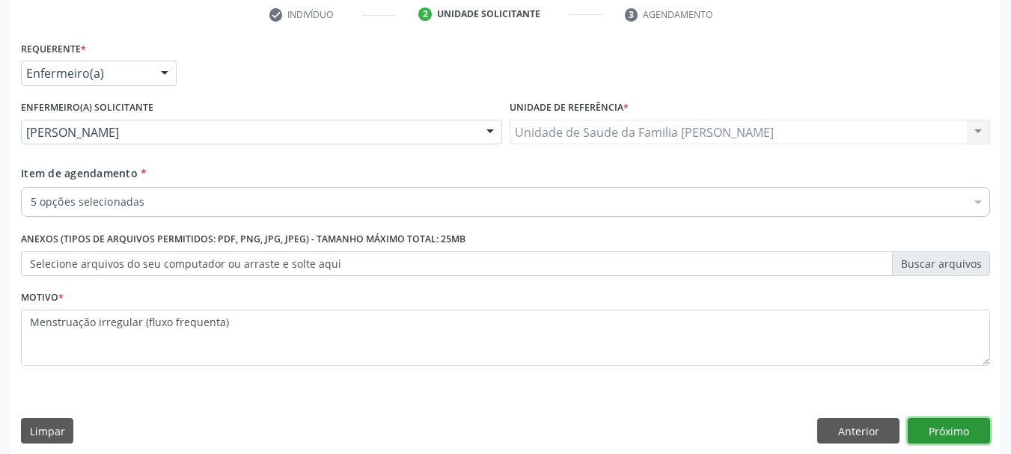
click at [933, 435] on button "Próximo" at bounding box center [949, 430] width 82 height 25
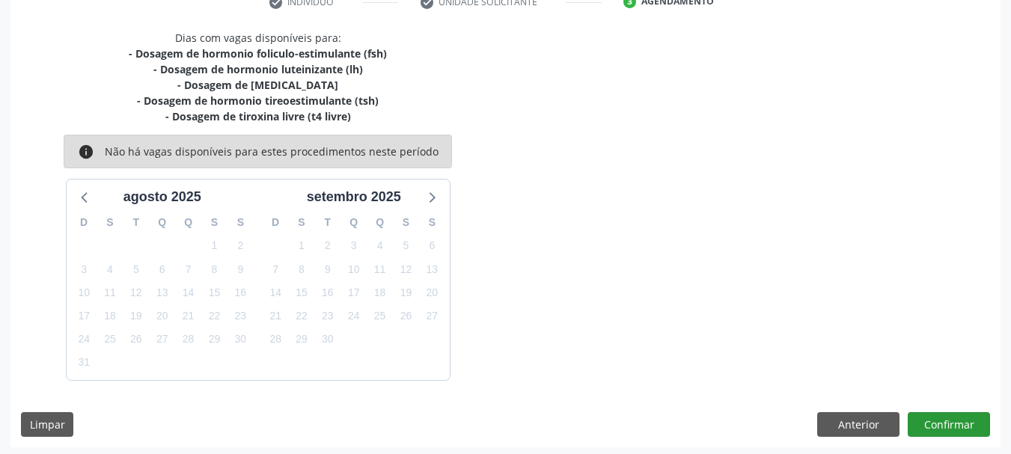
scroll to position [304, 0]
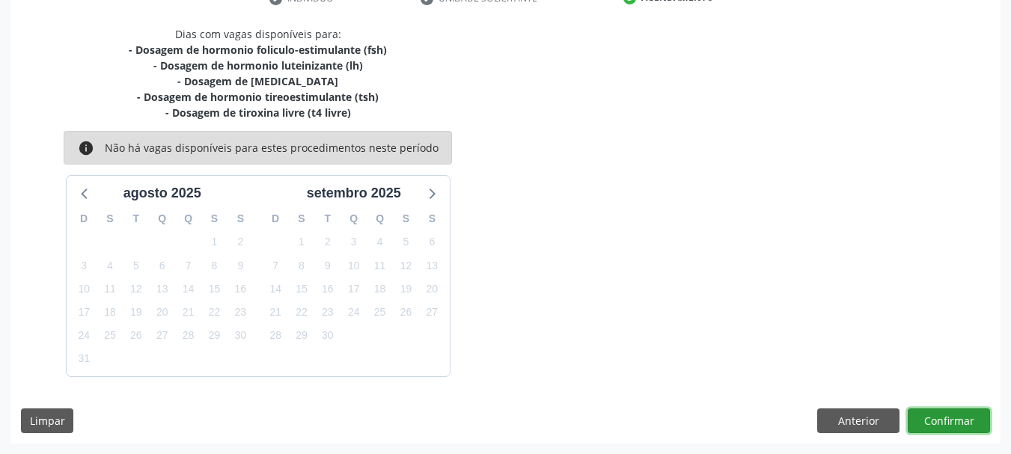
click at [940, 425] on button "Confirmar" at bounding box center [949, 421] width 82 height 25
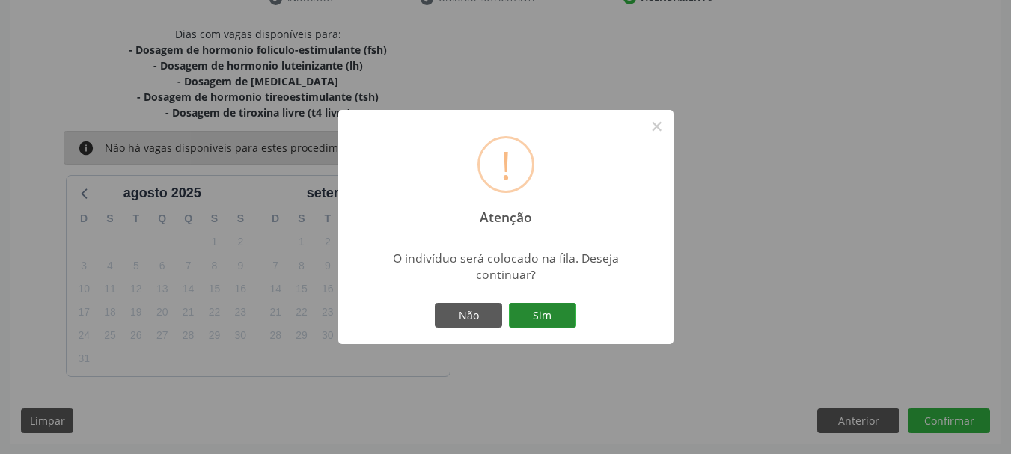
click at [549, 325] on button "Sim" at bounding box center [542, 315] width 67 height 25
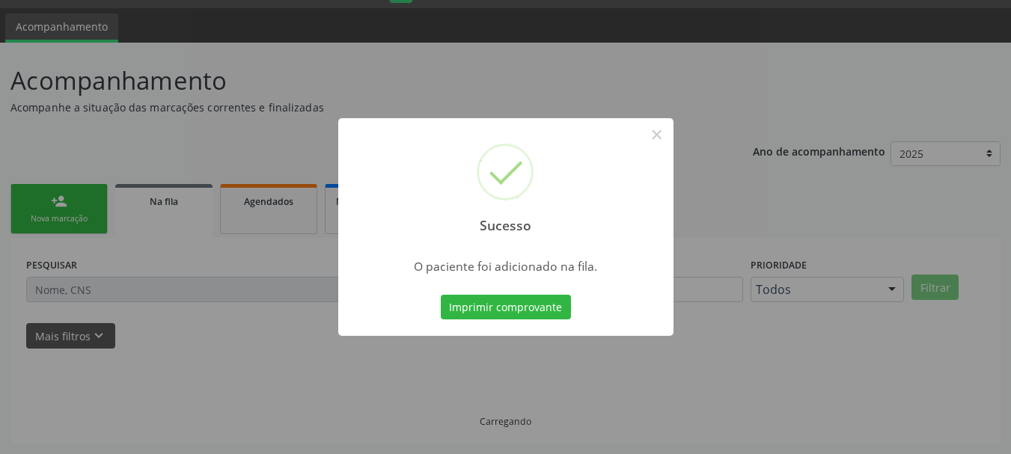
scroll to position [40, 0]
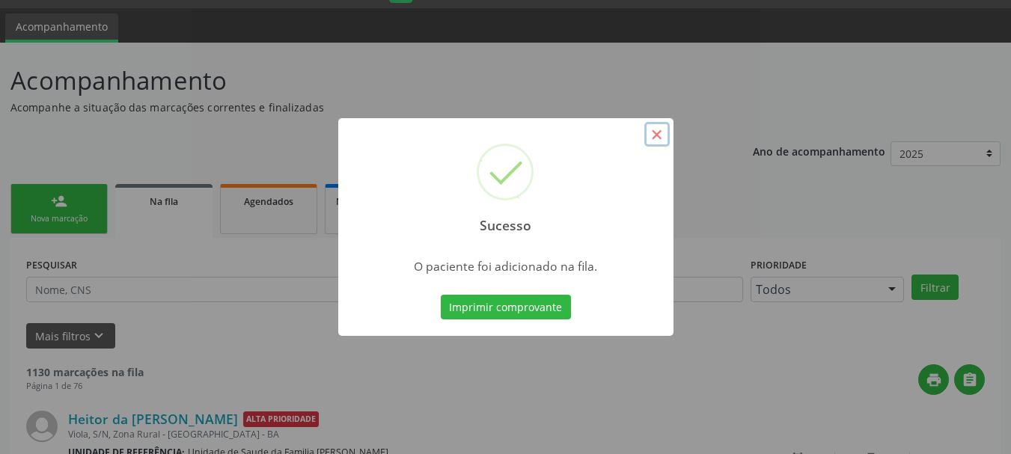
click at [650, 136] on button "×" at bounding box center [656, 134] width 25 height 25
